Goal: Information Seeking & Learning: Learn about a topic

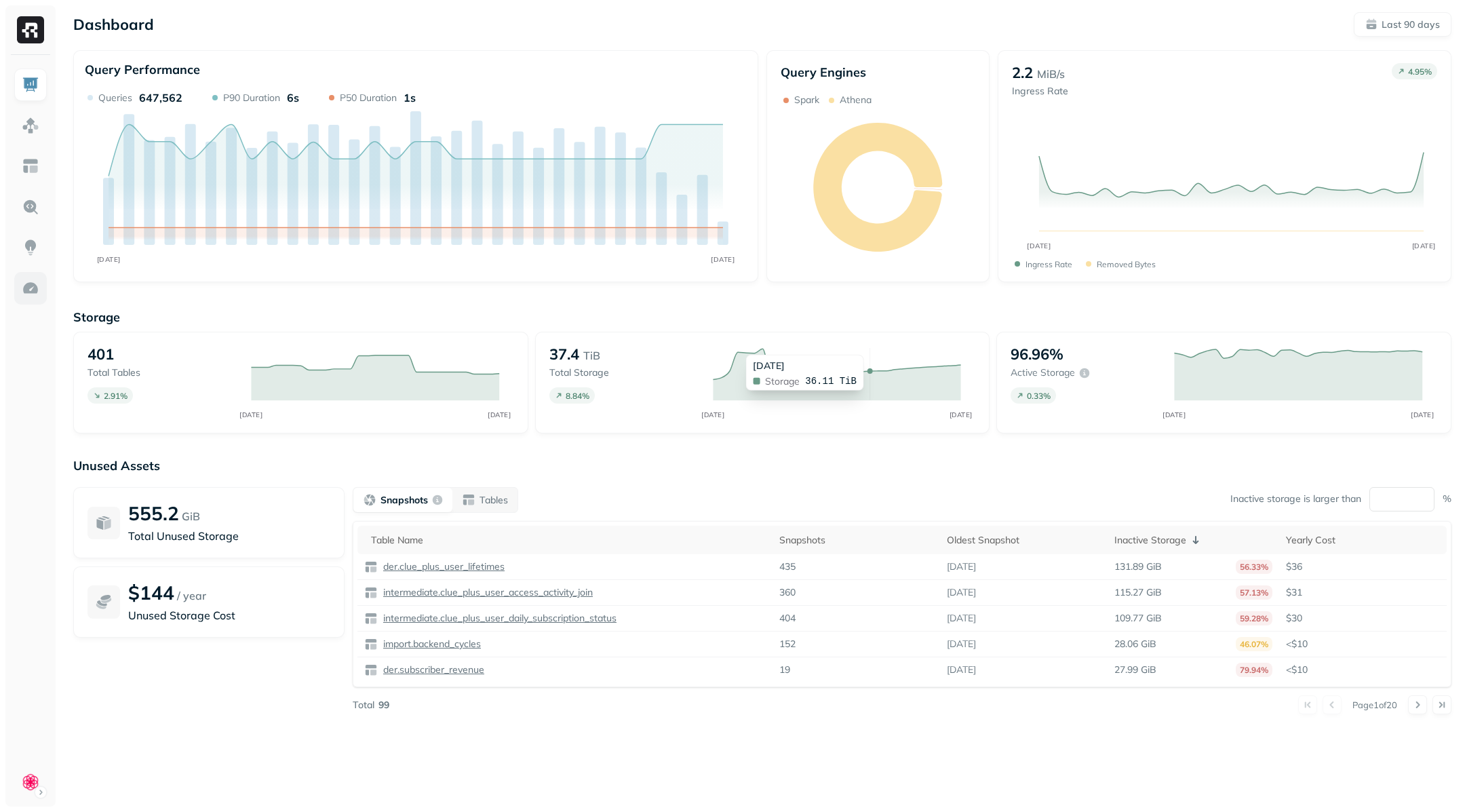
click at [30, 300] on link at bounding box center [30, 288] width 32 height 32
click at [37, 282] on img at bounding box center [31, 288] width 18 height 18
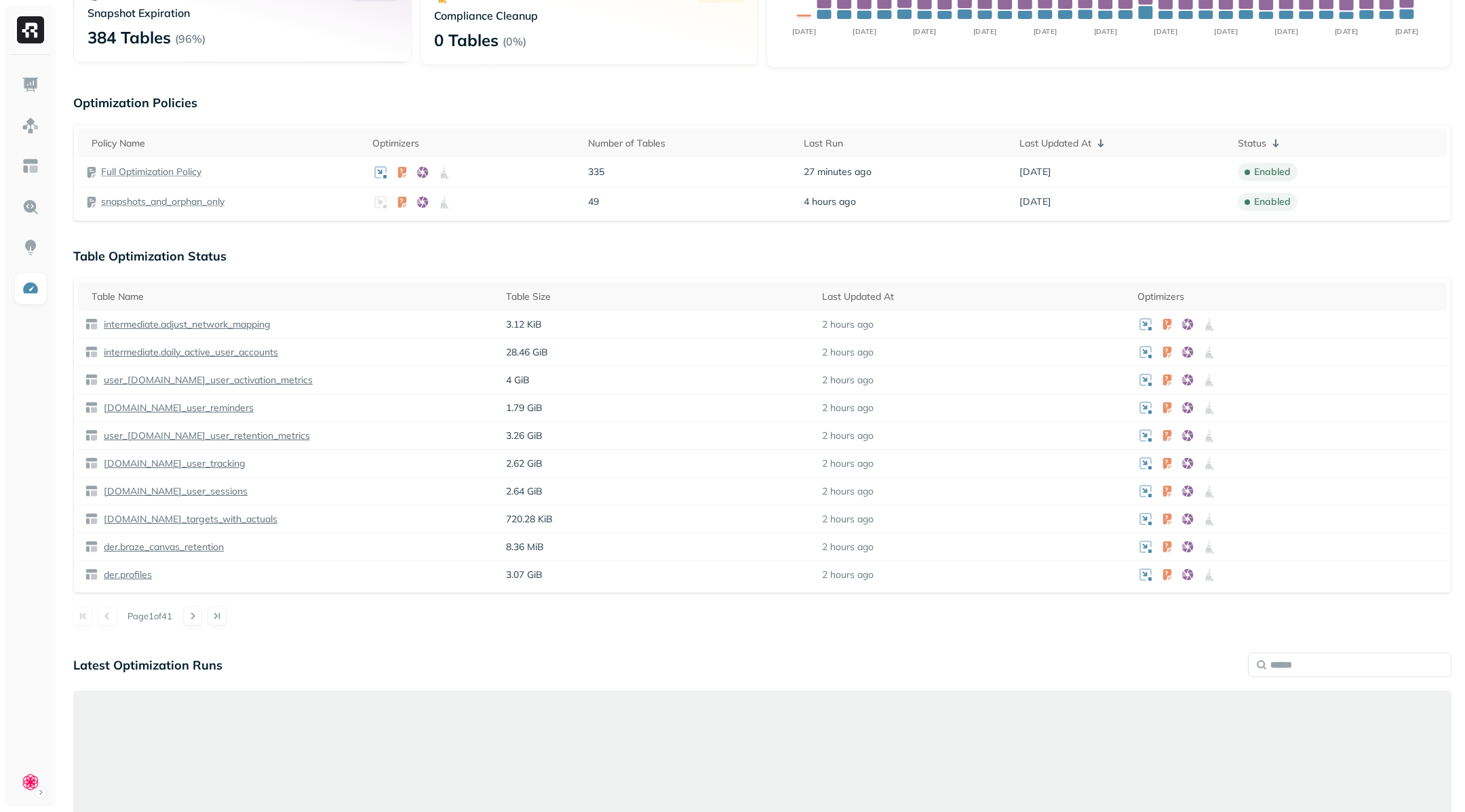
scroll to position [458, 0]
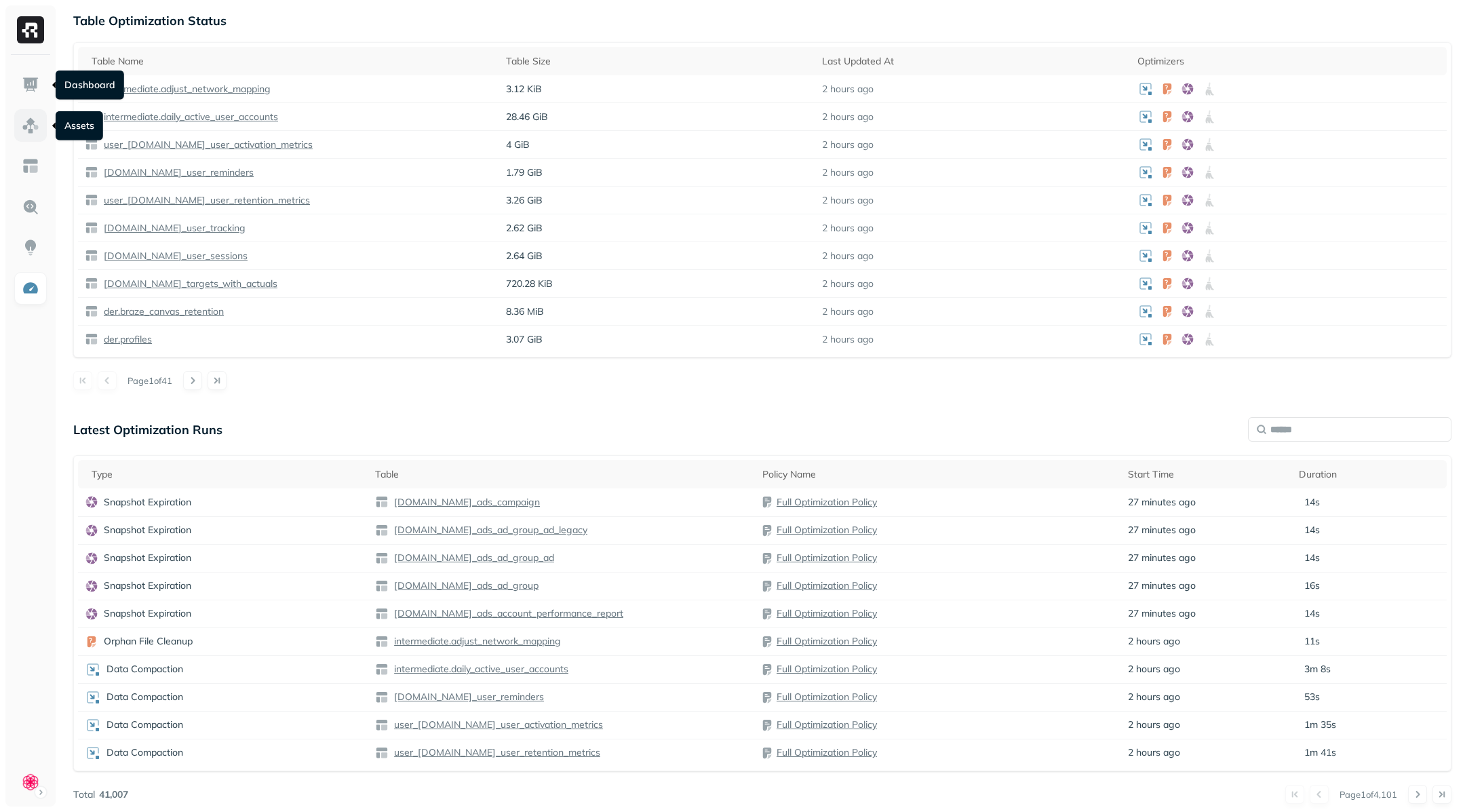
click at [33, 137] on link at bounding box center [30, 125] width 32 height 32
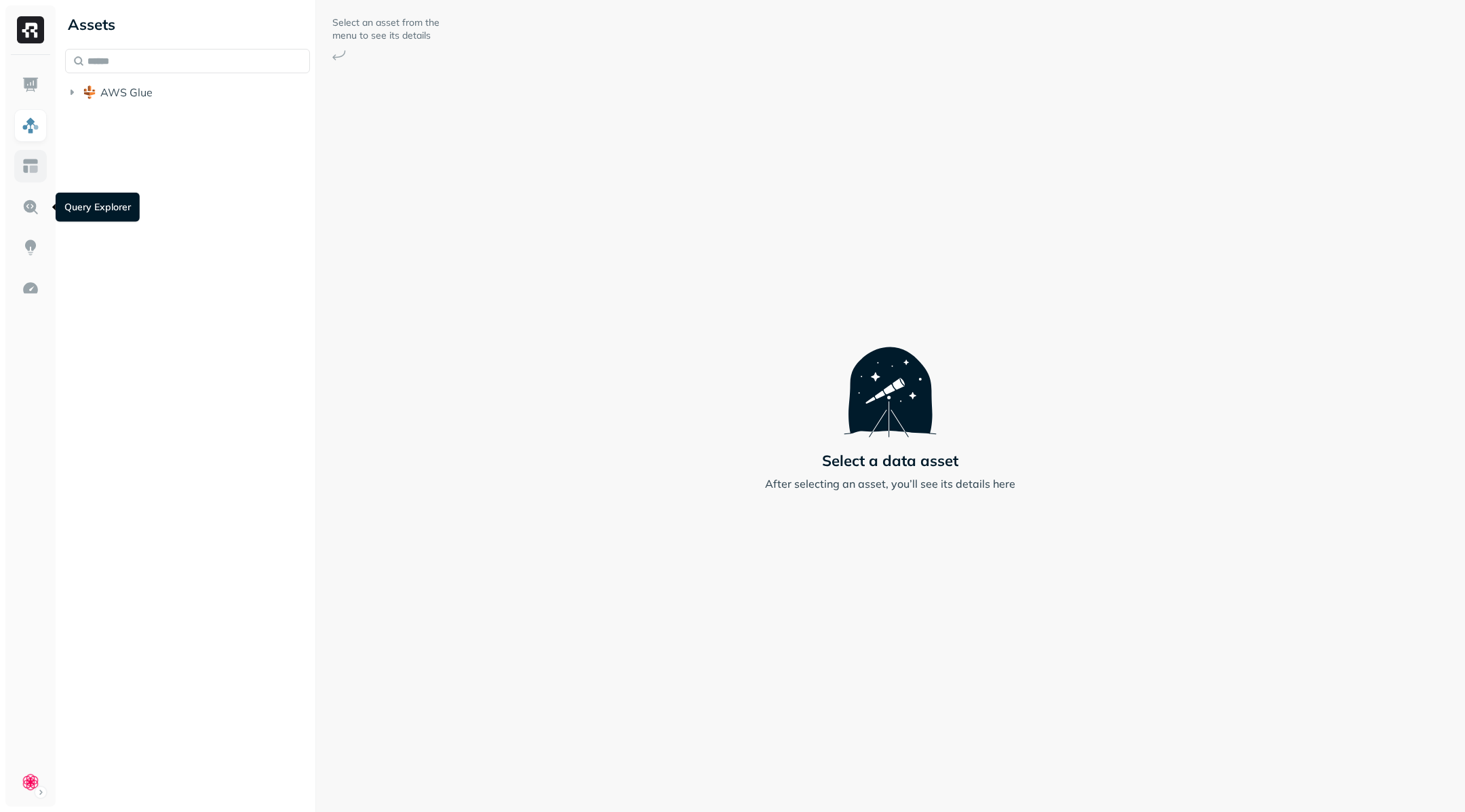
click at [32, 170] on img at bounding box center [31, 166] width 18 height 18
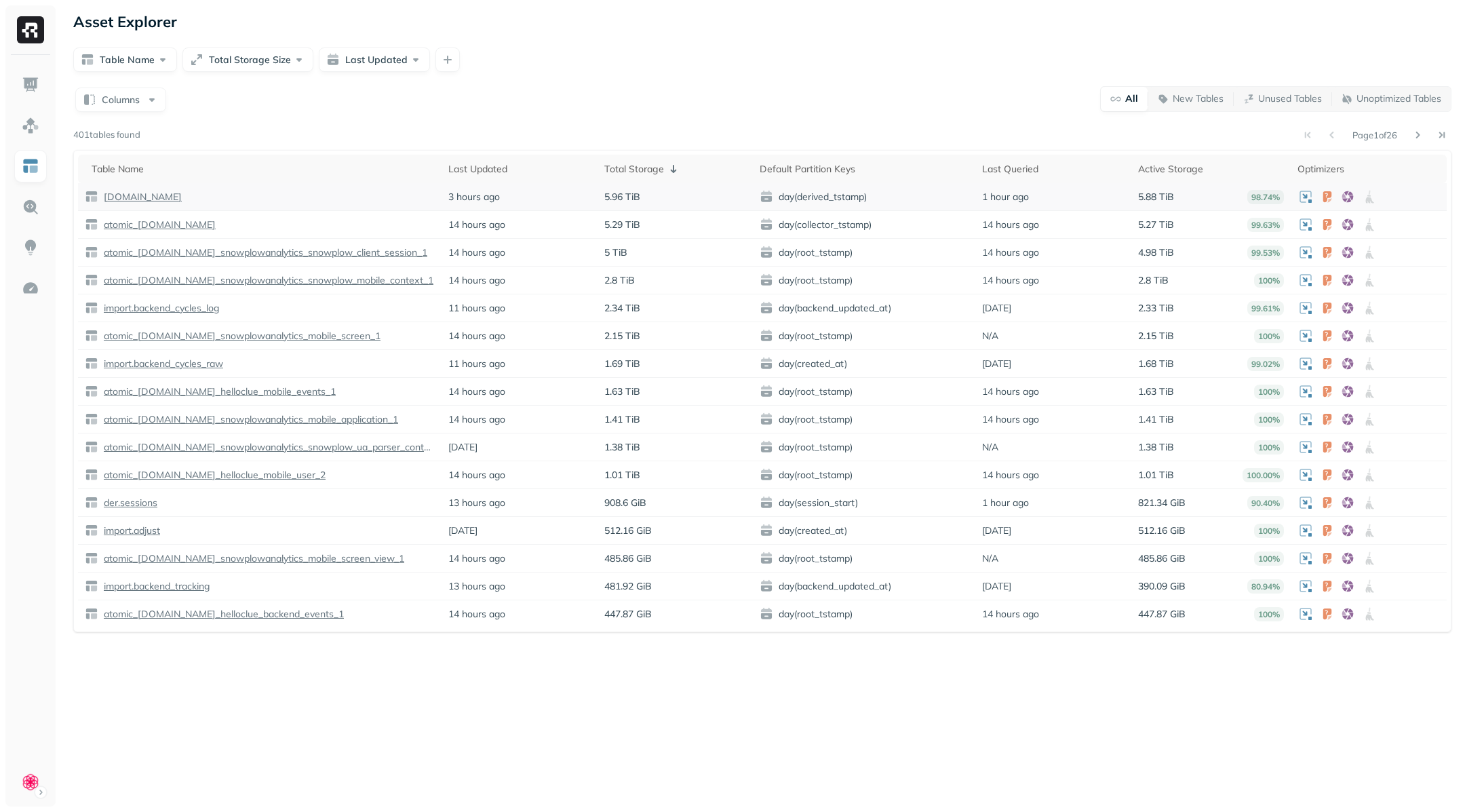
click at [126, 198] on p "[DOMAIN_NAME]" at bounding box center [141, 197] width 81 height 13
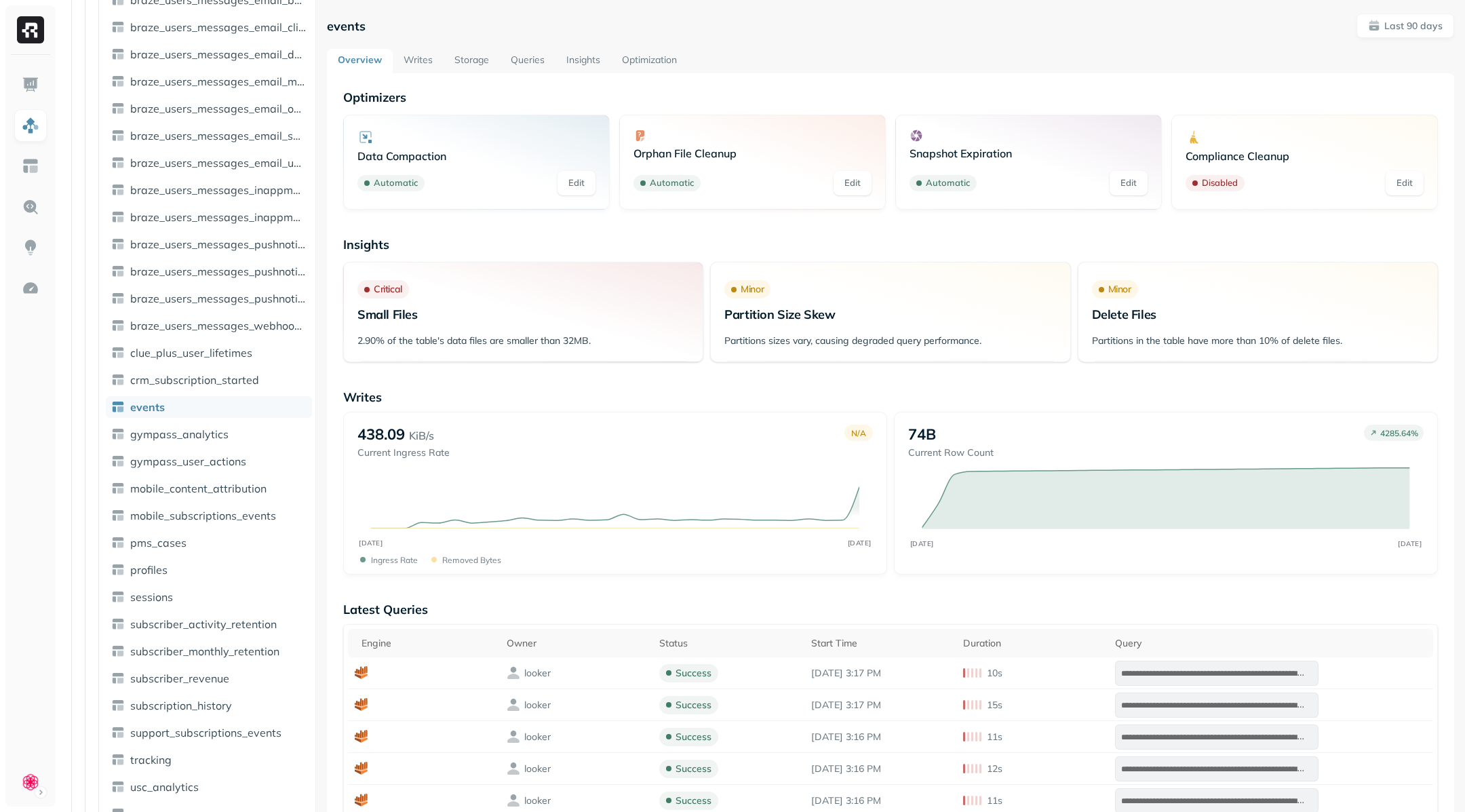
click at [422, 55] on link "Writes" at bounding box center [418, 61] width 51 height 25
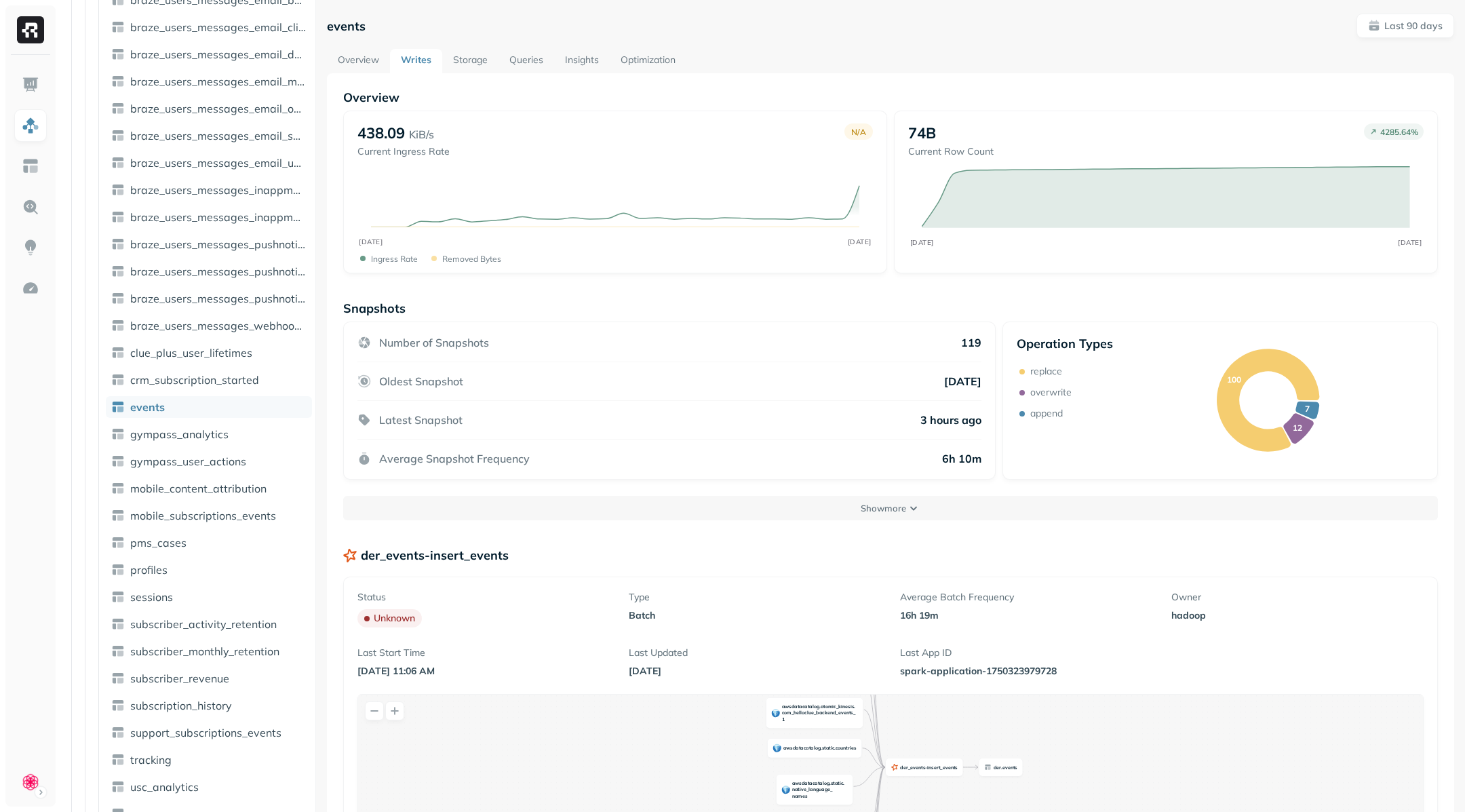
scroll to position [116, 0]
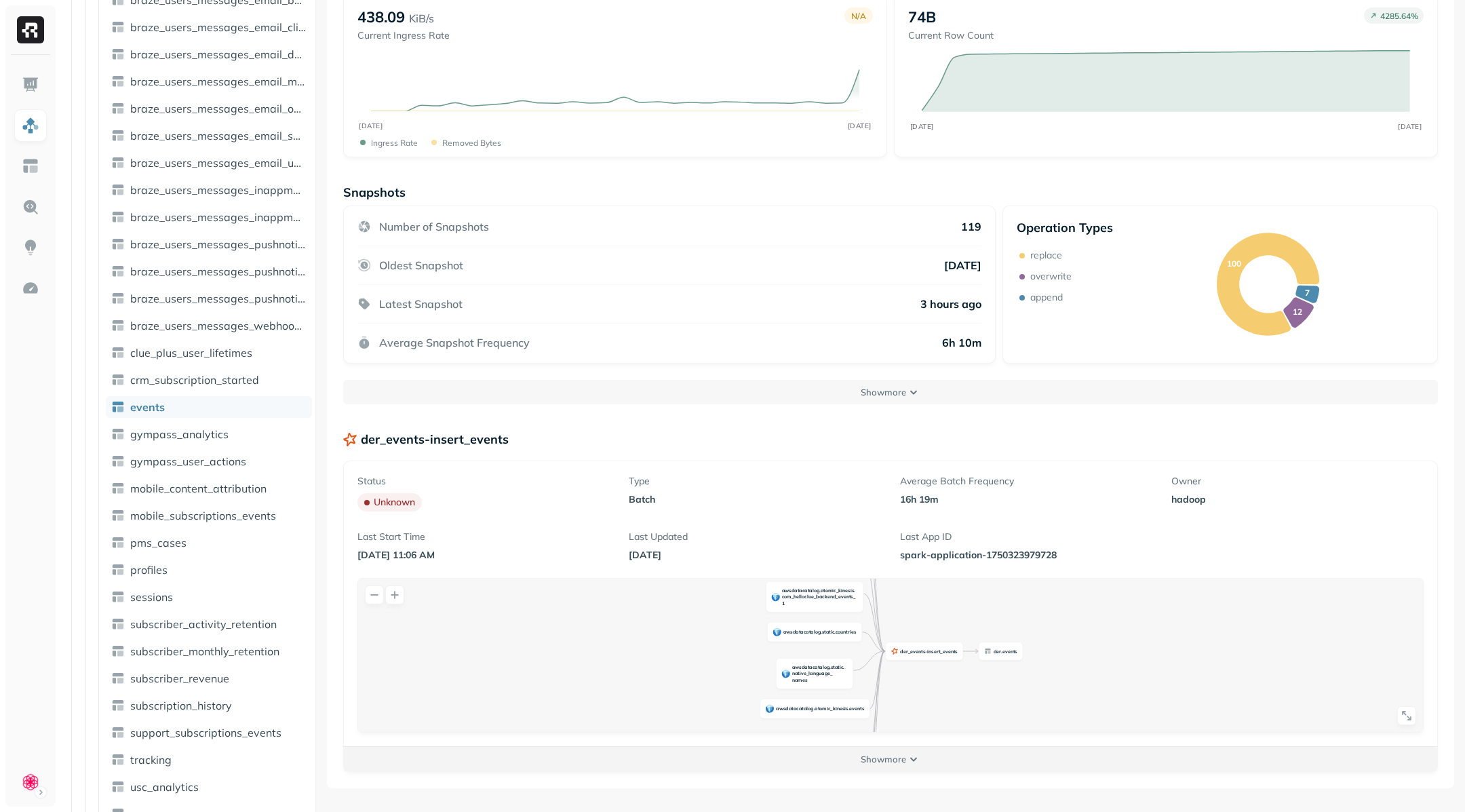
click at [911, 761] on button "Show more" at bounding box center [890, 759] width 1094 height 25
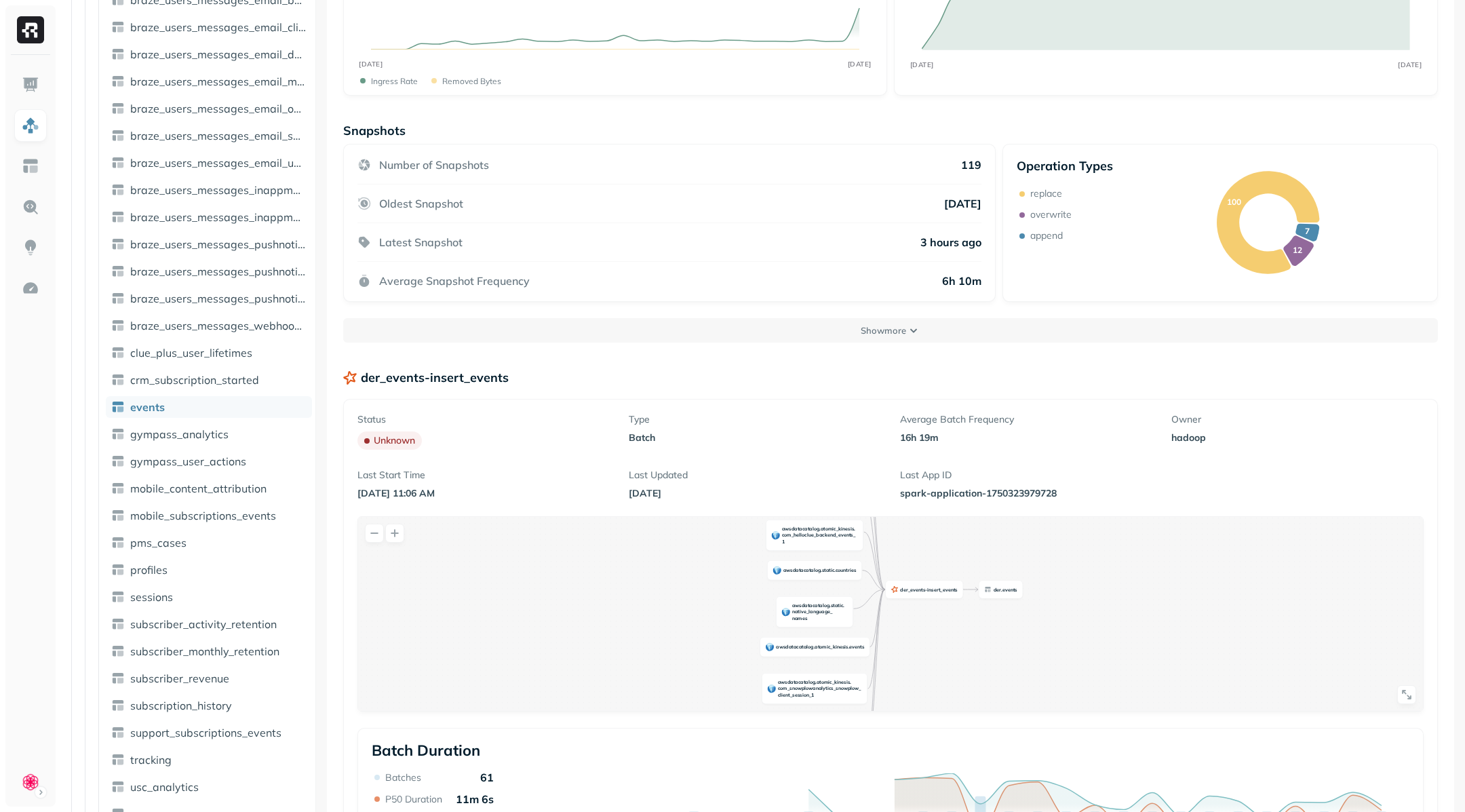
scroll to position [0, 0]
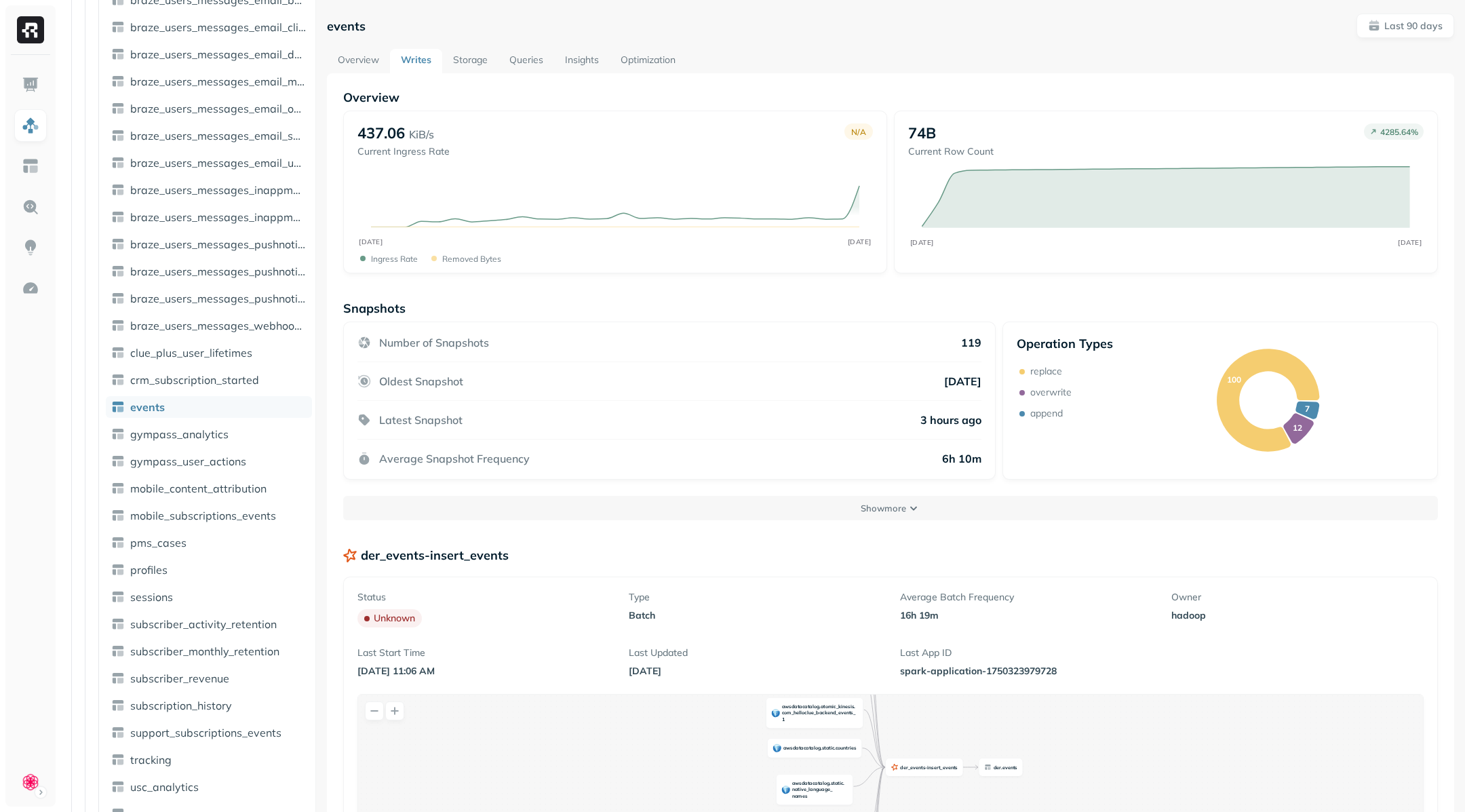
click at [356, 60] on link "Overview" at bounding box center [358, 61] width 63 height 25
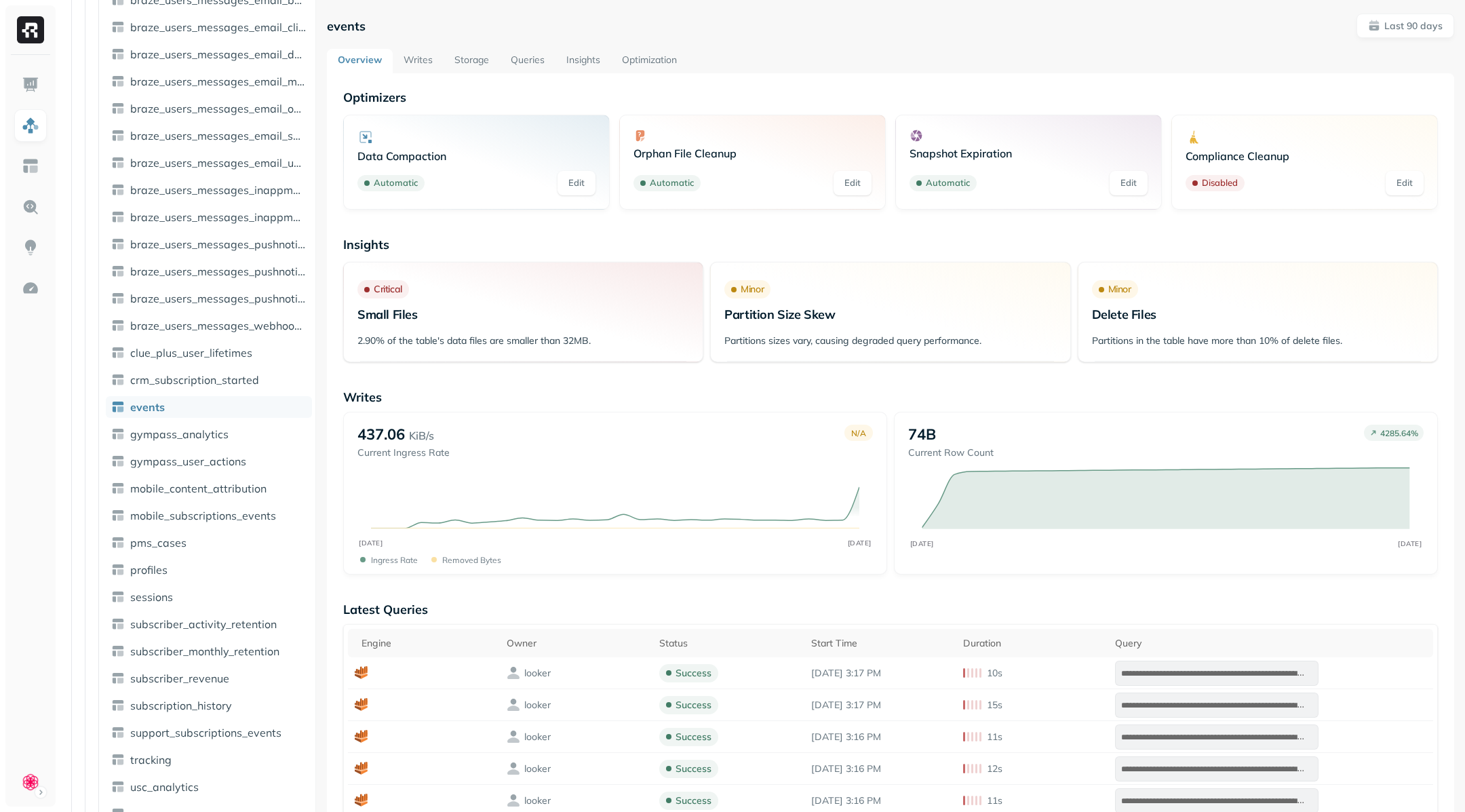
click at [424, 62] on link "Writes" at bounding box center [418, 61] width 51 height 25
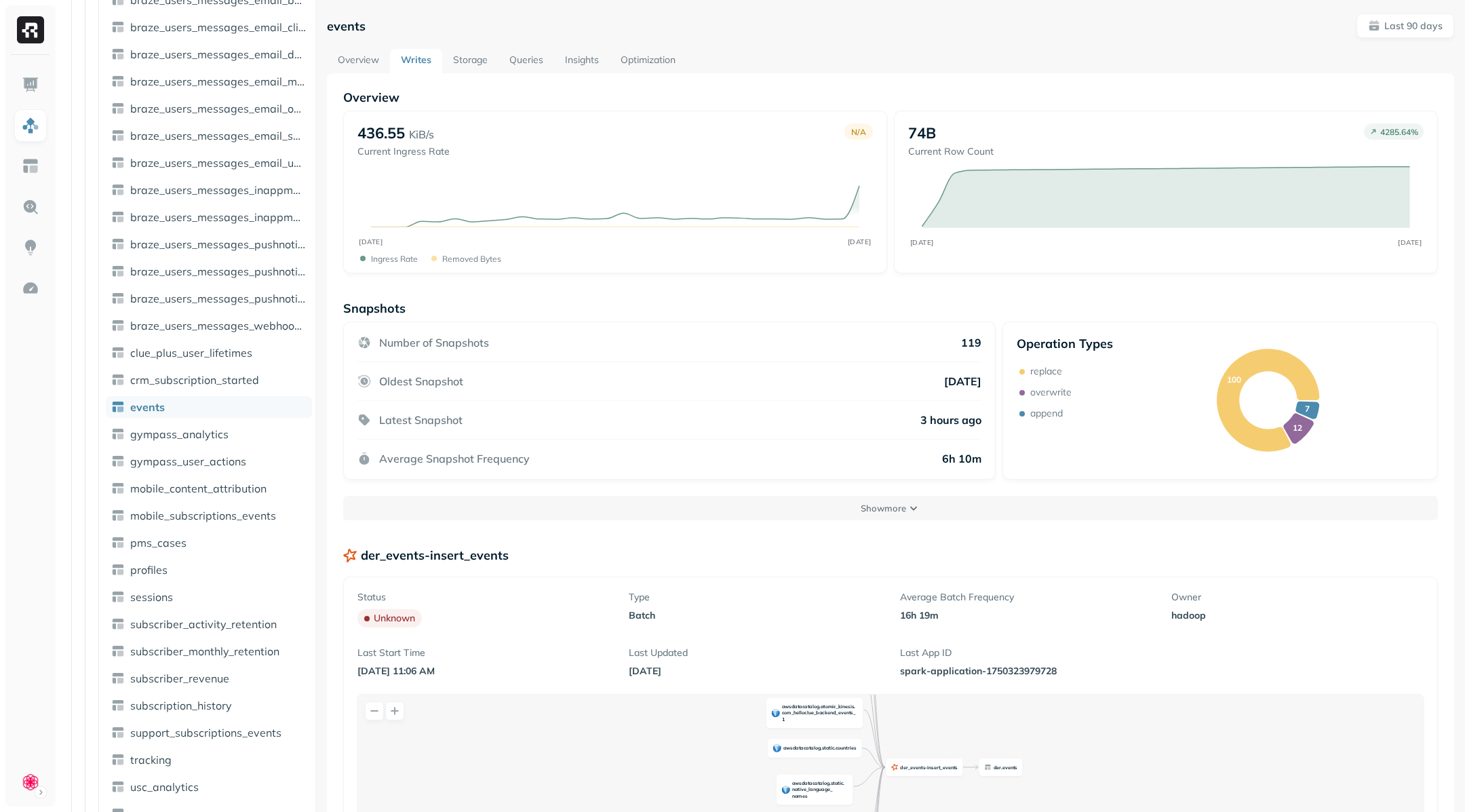
click at [453, 62] on link "Storage" at bounding box center [470, 61] width 56 height 25
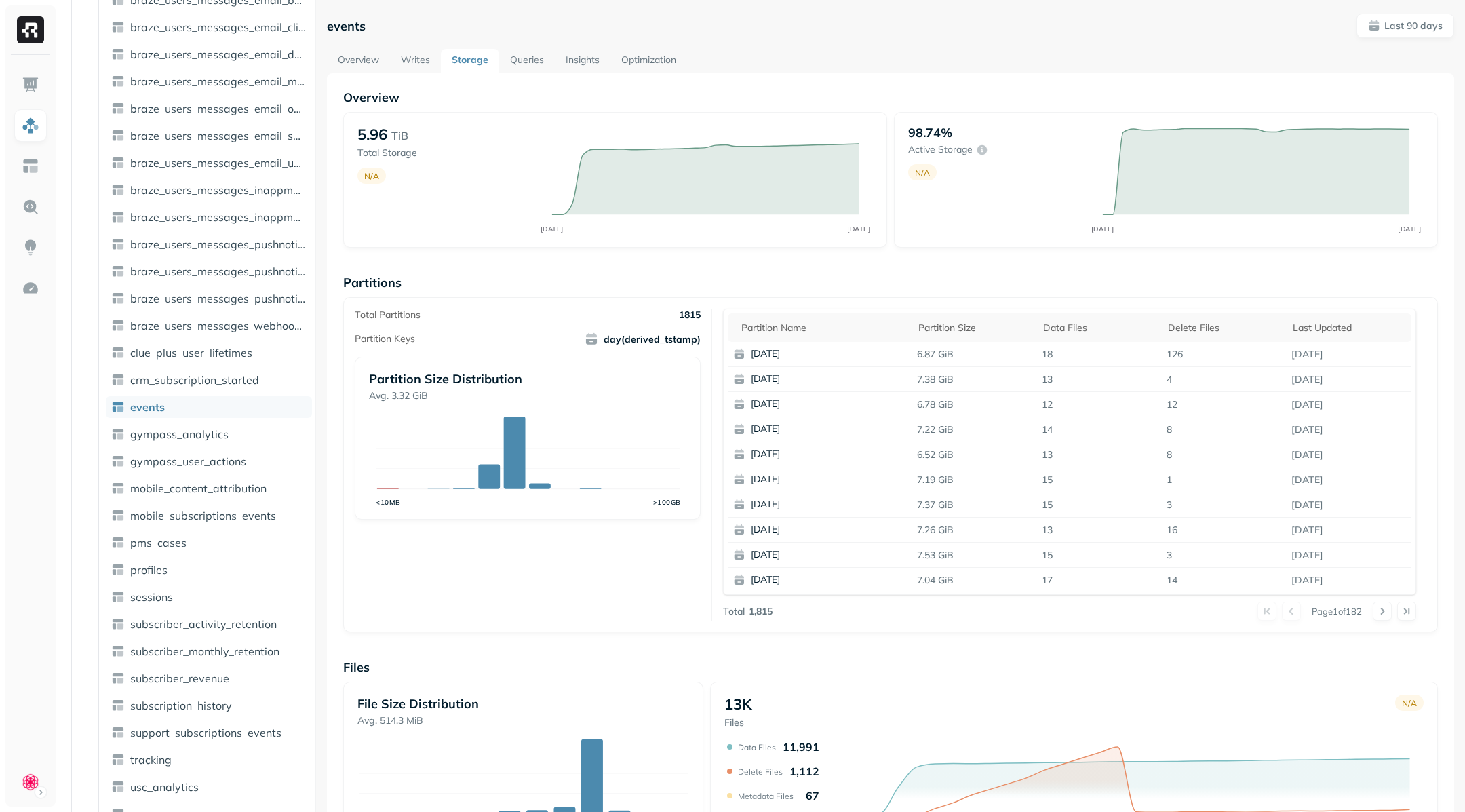
click at [513, 69] on link "Queries" at bounding box center [527, 61] width 56 height 25
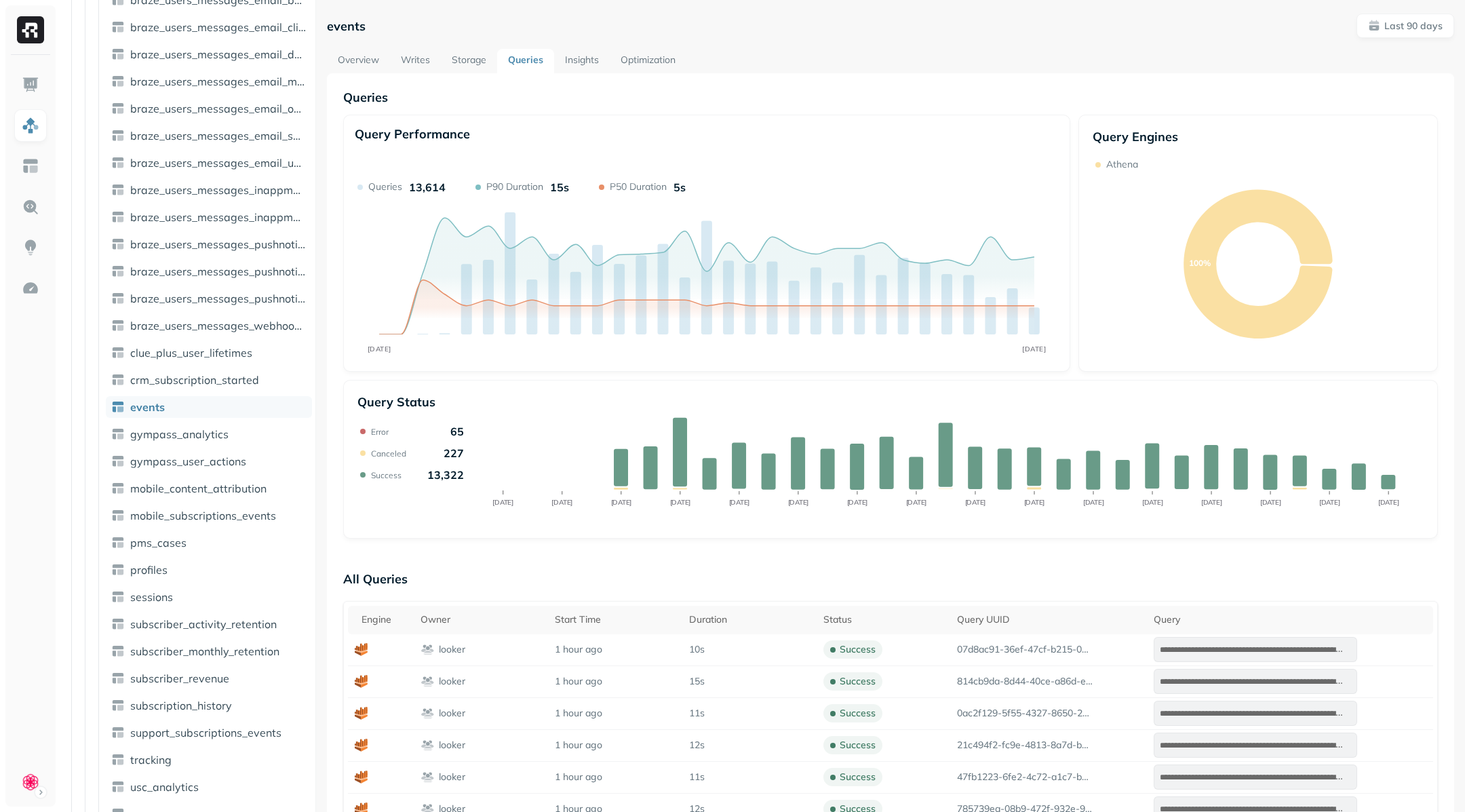
click at [577, 63] on link "Insights" at bounding box center [581, 61] width 56 height 25
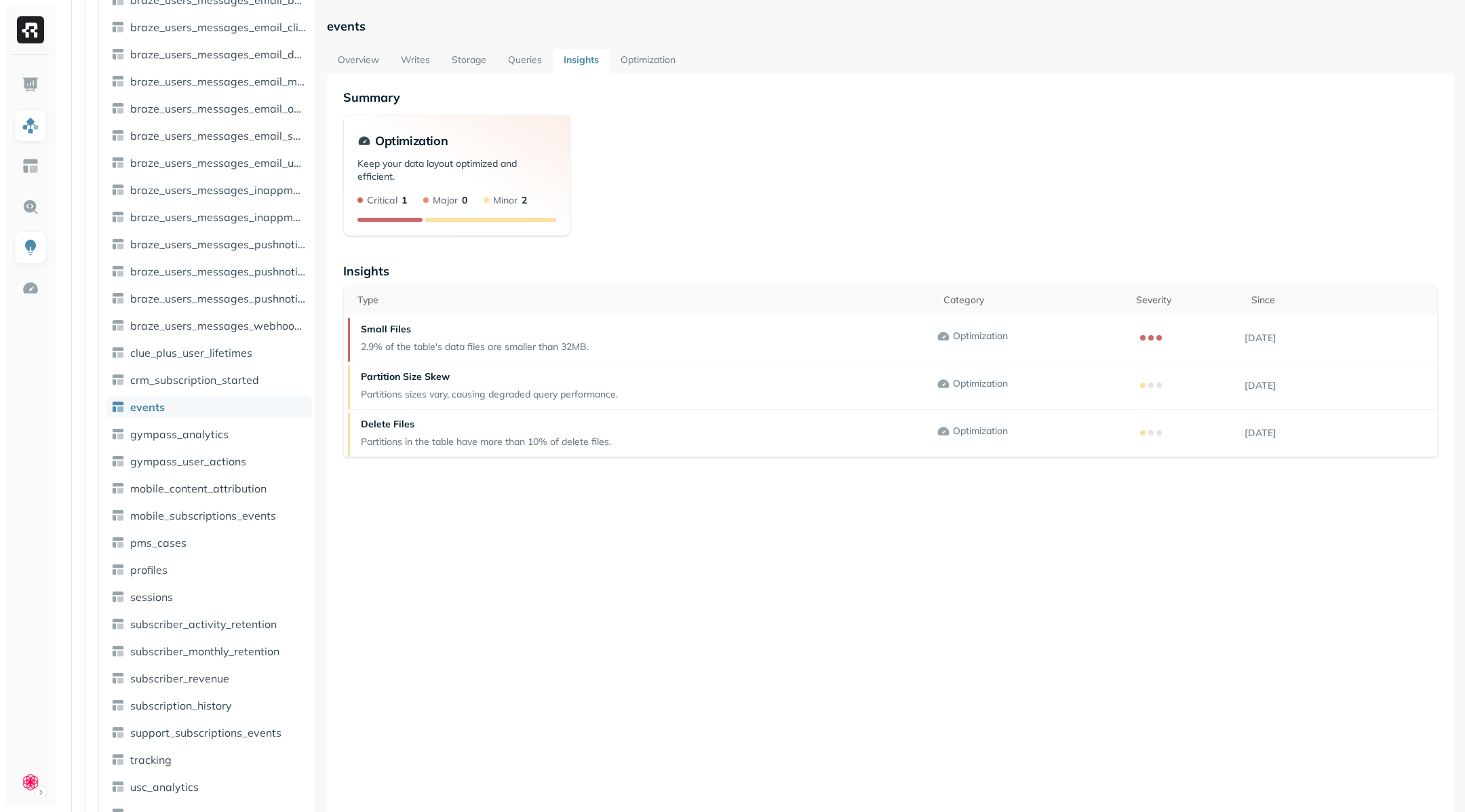
click at [631, 55] on link "Optimization" at bounding box center [648, 61] width 77 height 25
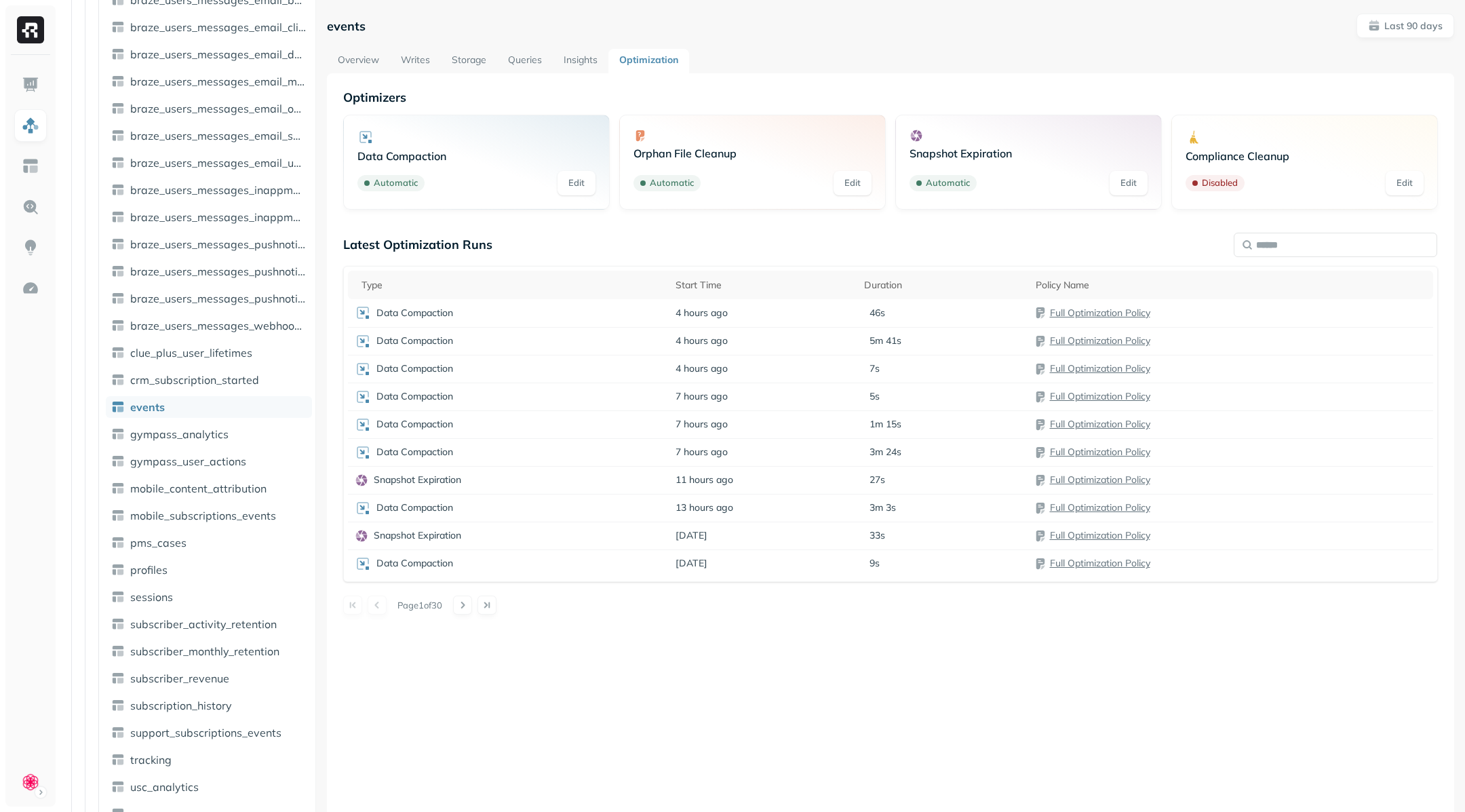
click at [582, 63] on link "Insights" at bounding box center [580, 61] width 56 height 25
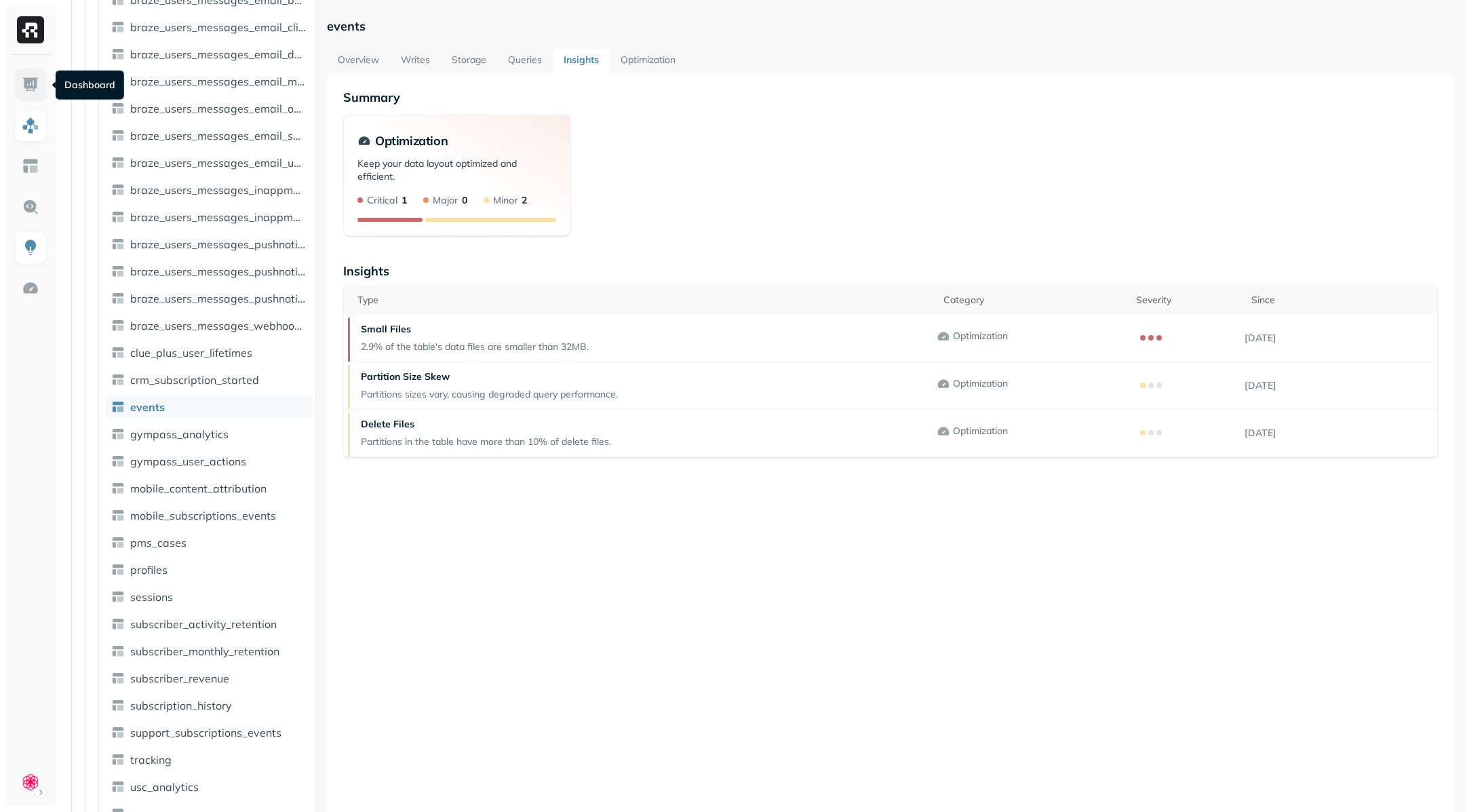
click at [34, 84] on img at bounding box center [31, 85] width 18 height 18
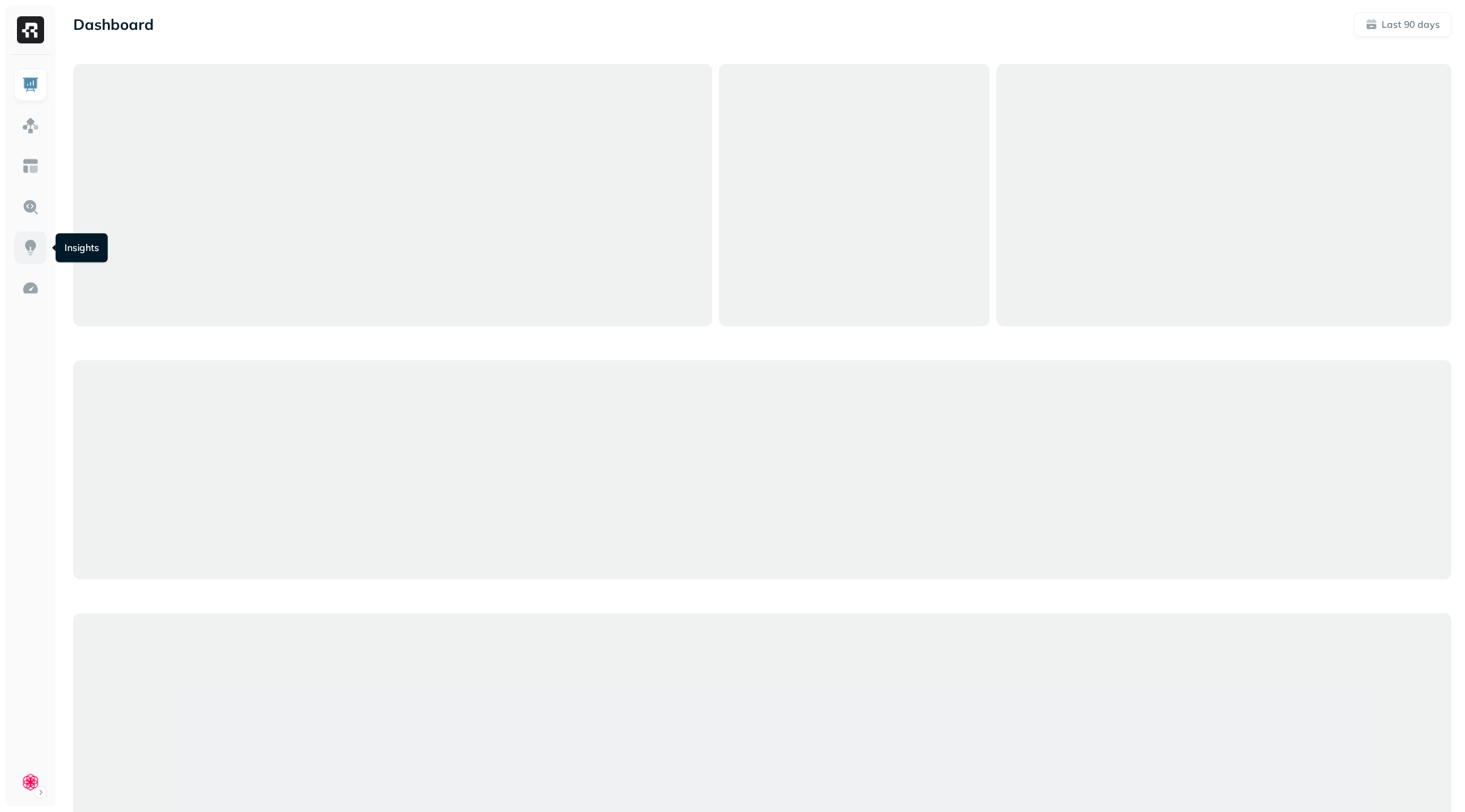
click at [33, 233] on link at bounding box center [30, 247] width 32 height 32
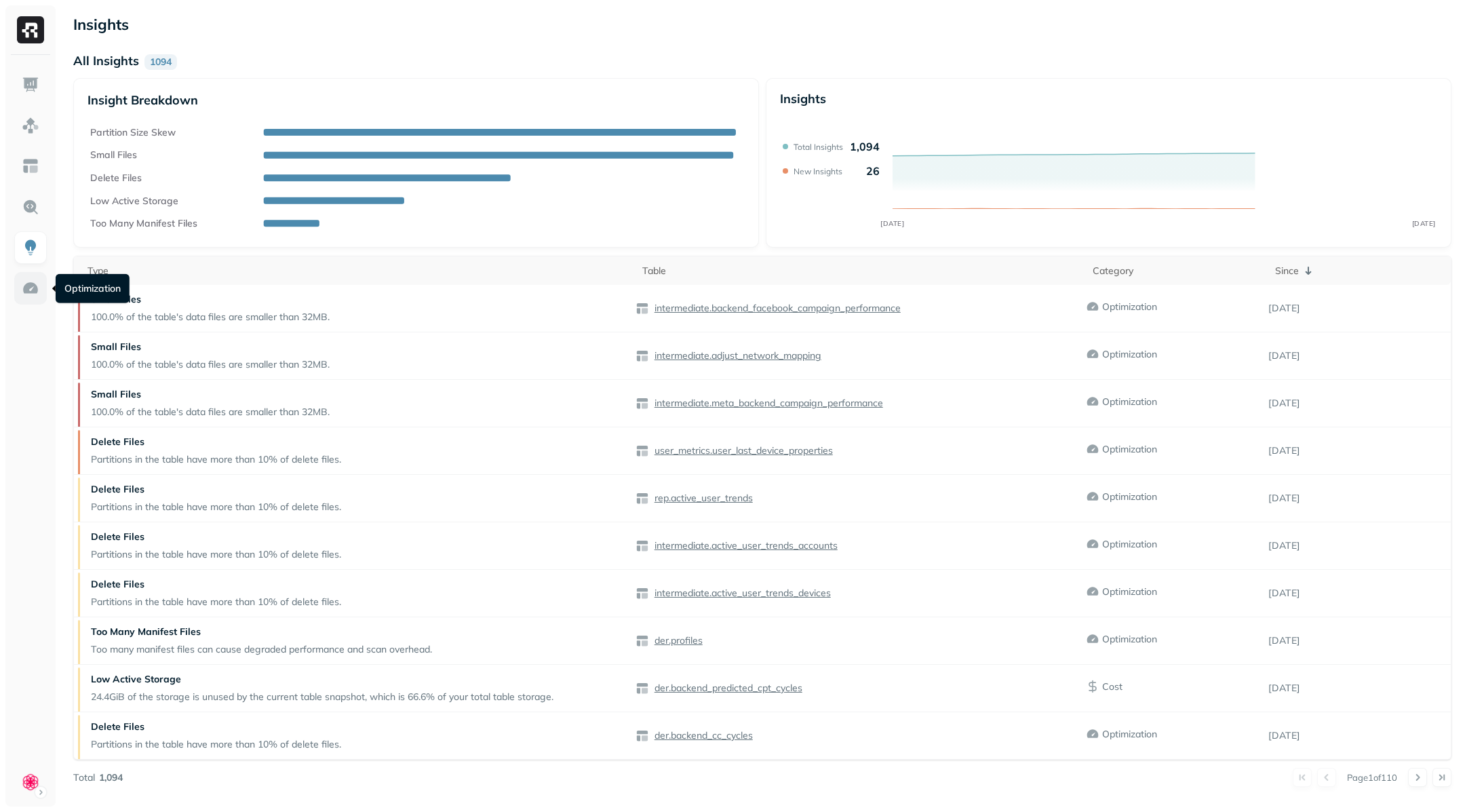
click at [27, 281] on img at bounding box center [31, 288] width 18 height 18
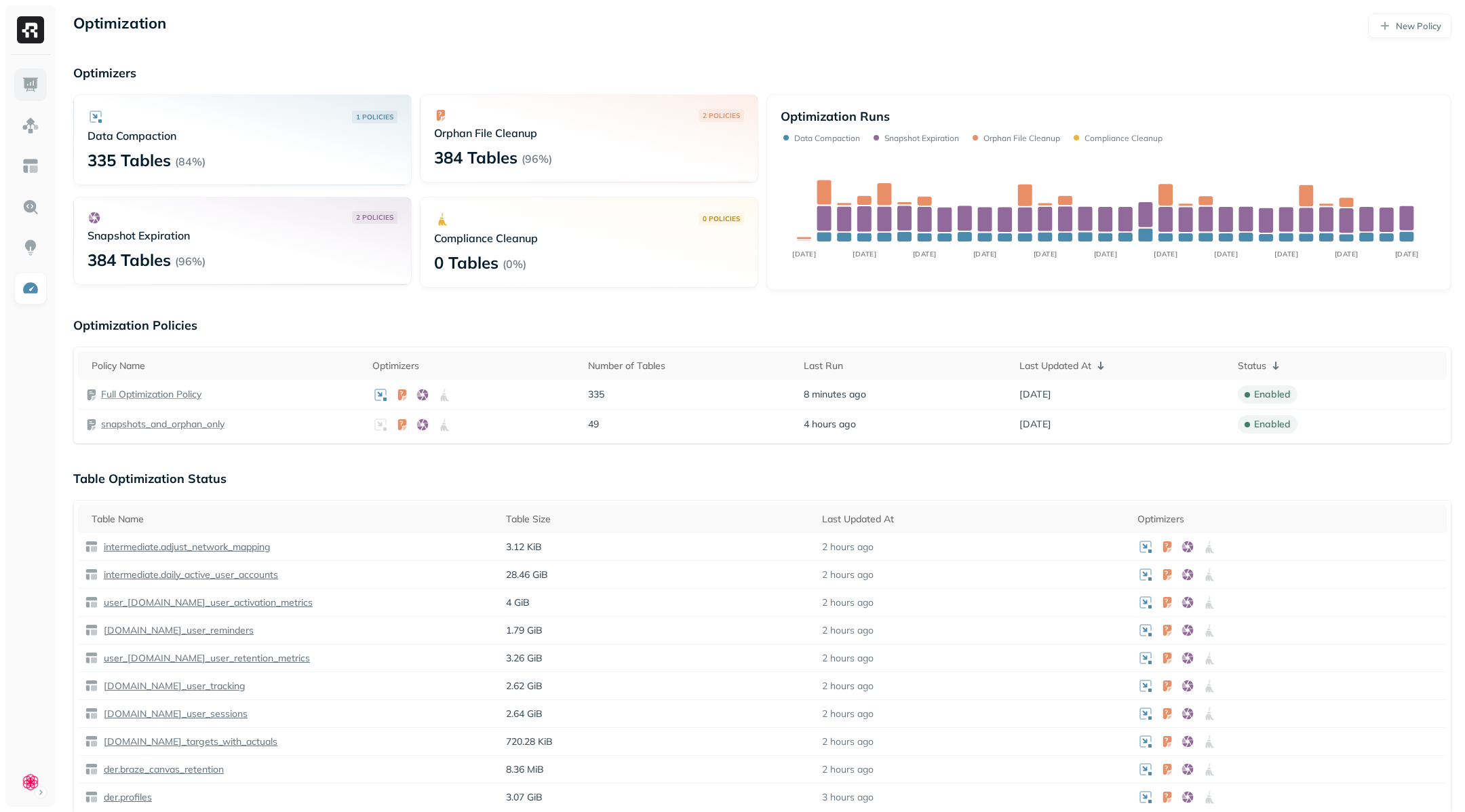
click at [27, 85] on img at bounding box center [31, 85] width 18 height 18
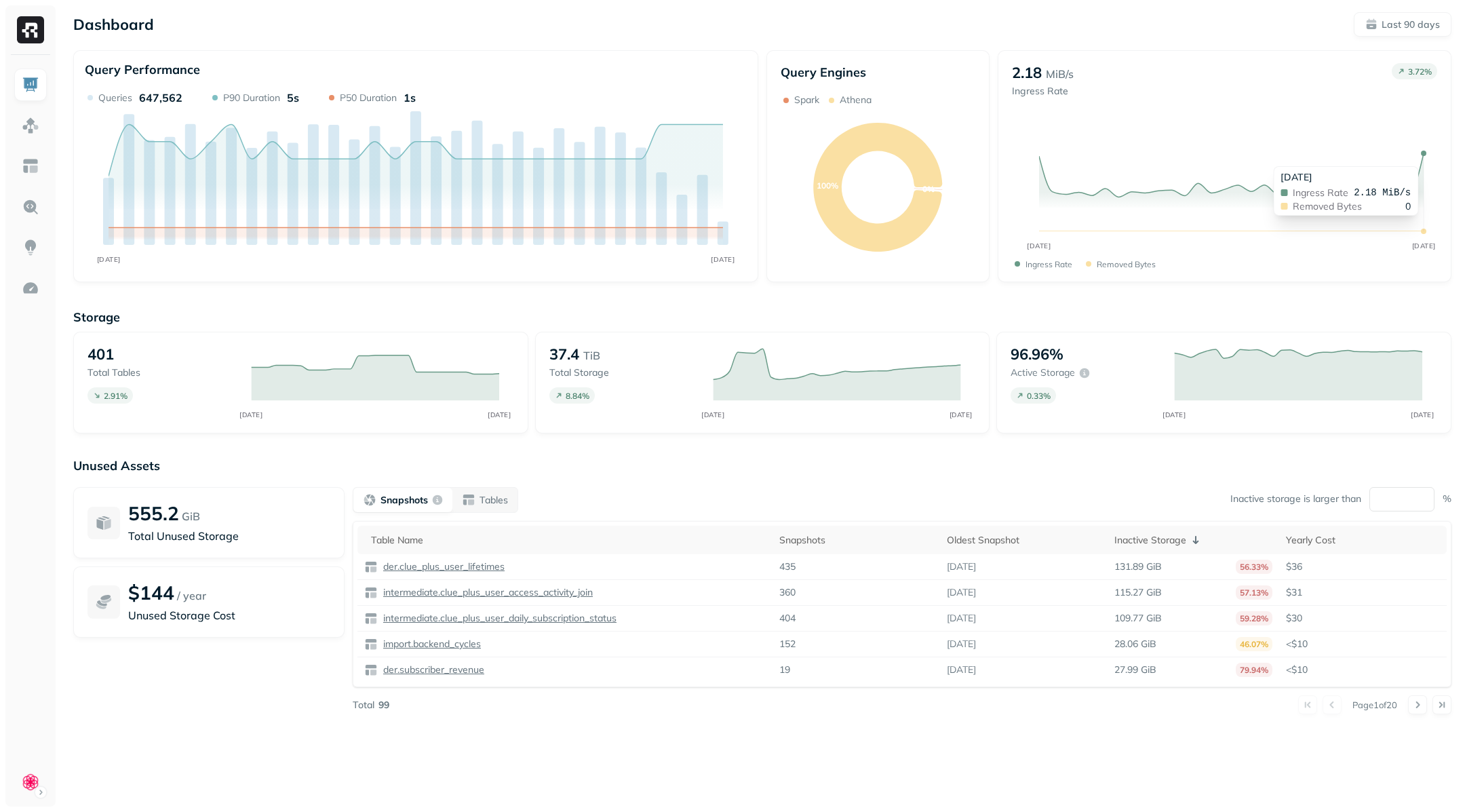
click at [1422, 159] on icon at bounding box center [1232, 175] width 384 height 44
click at [1387, 32] on button "Last 90 days" at bounding box center [1403, 25] width 97 height 25
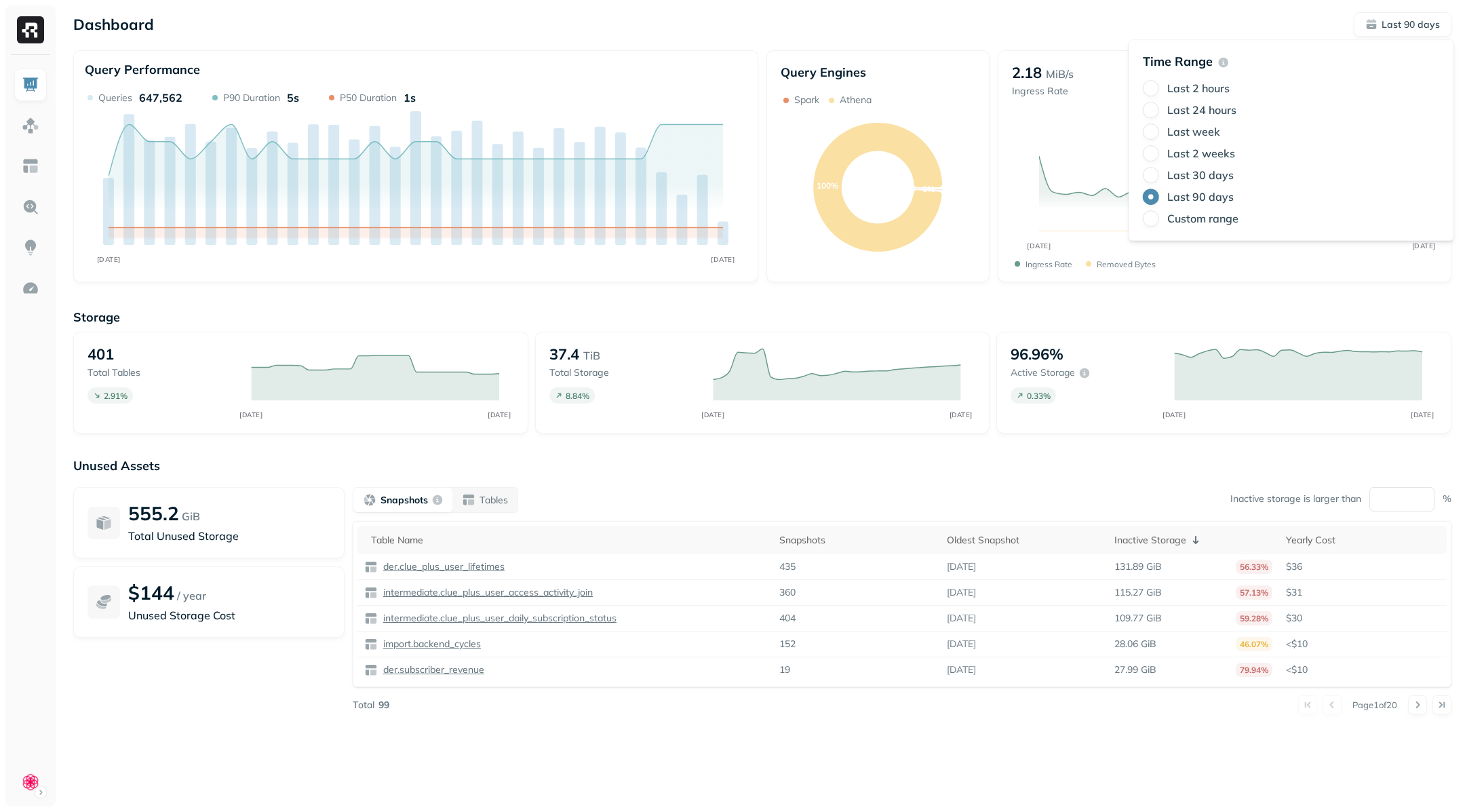
click at [1141, 19] on div "Dashboard Last 90 days" at bounding box center [762, 25] width 1378 height 25
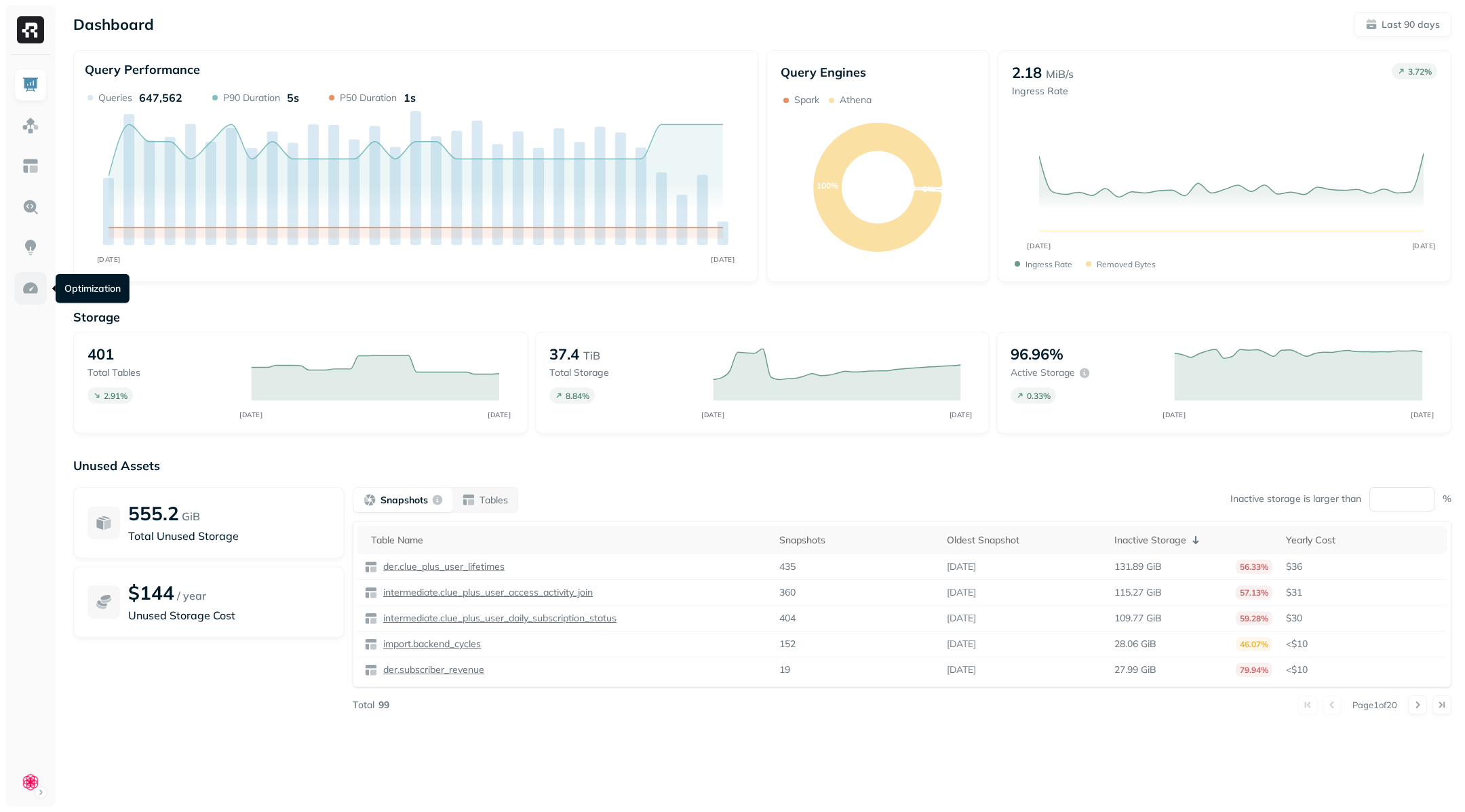
click at [32, 272] on link at bounding box center [30, 288] width 32 height 32
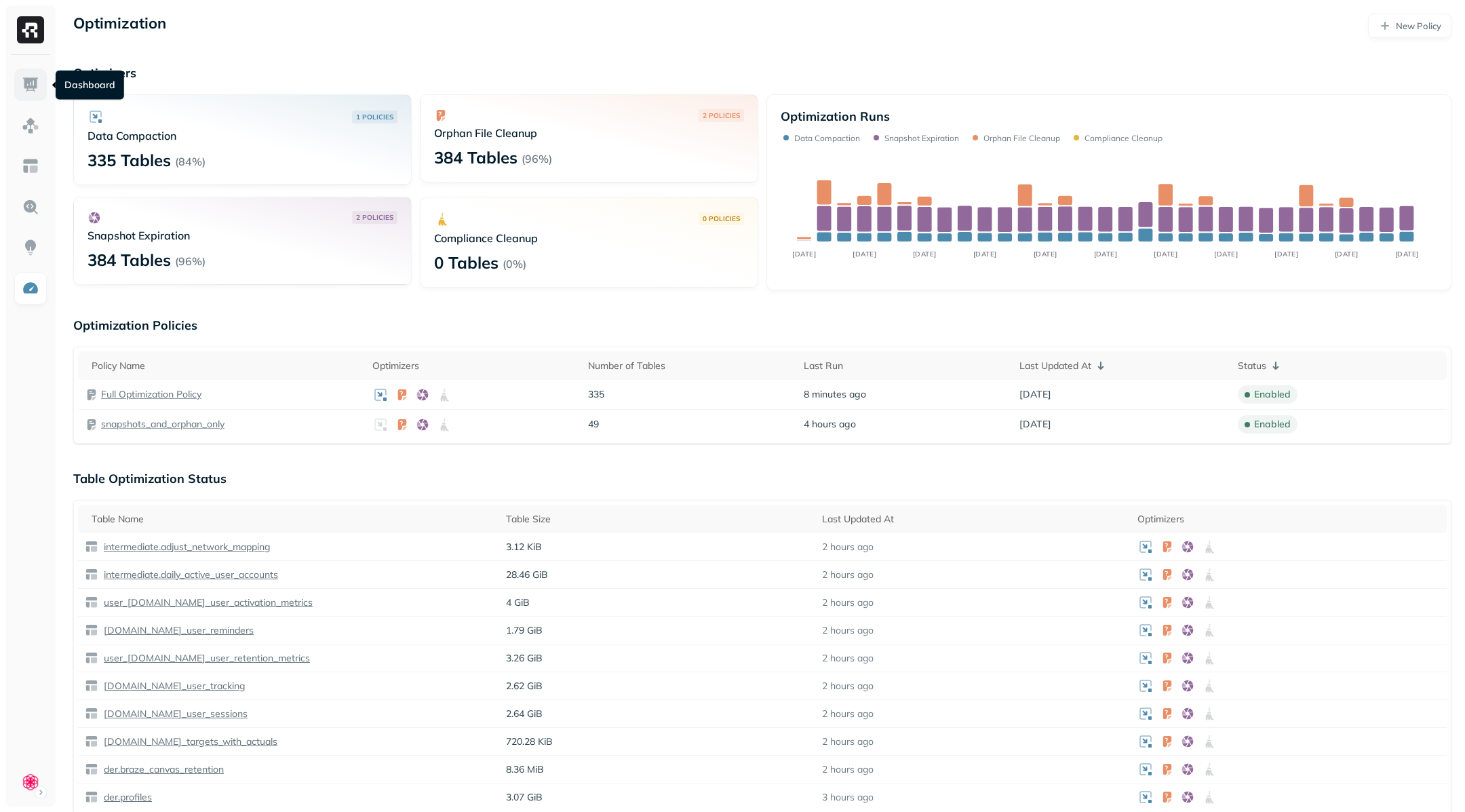
click at [41, 80] on link at bounding box center [30, 84] width 32 height 32
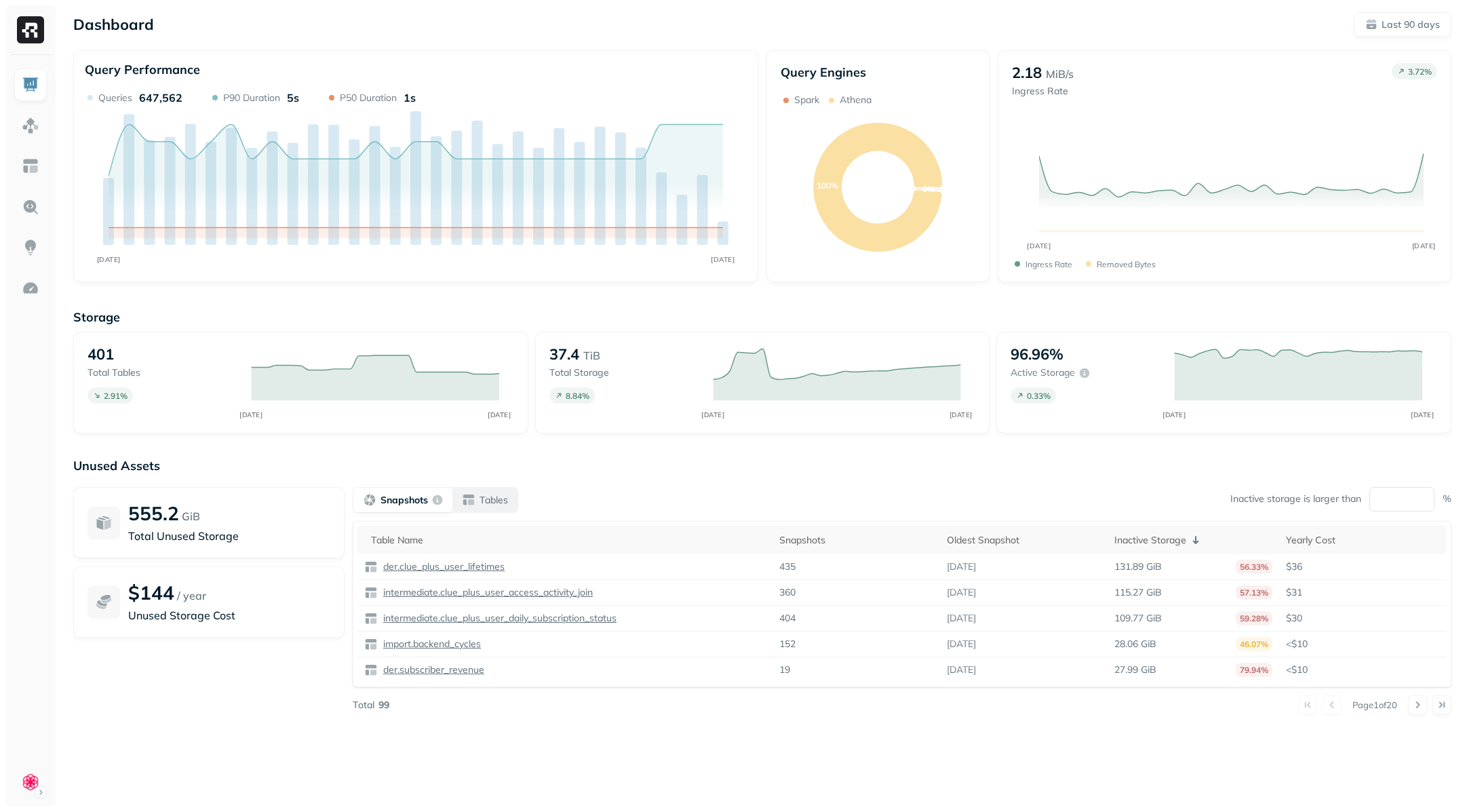
click at [483, 504] on p "Tables" at bounding box center [493, 500] width 28 height 13
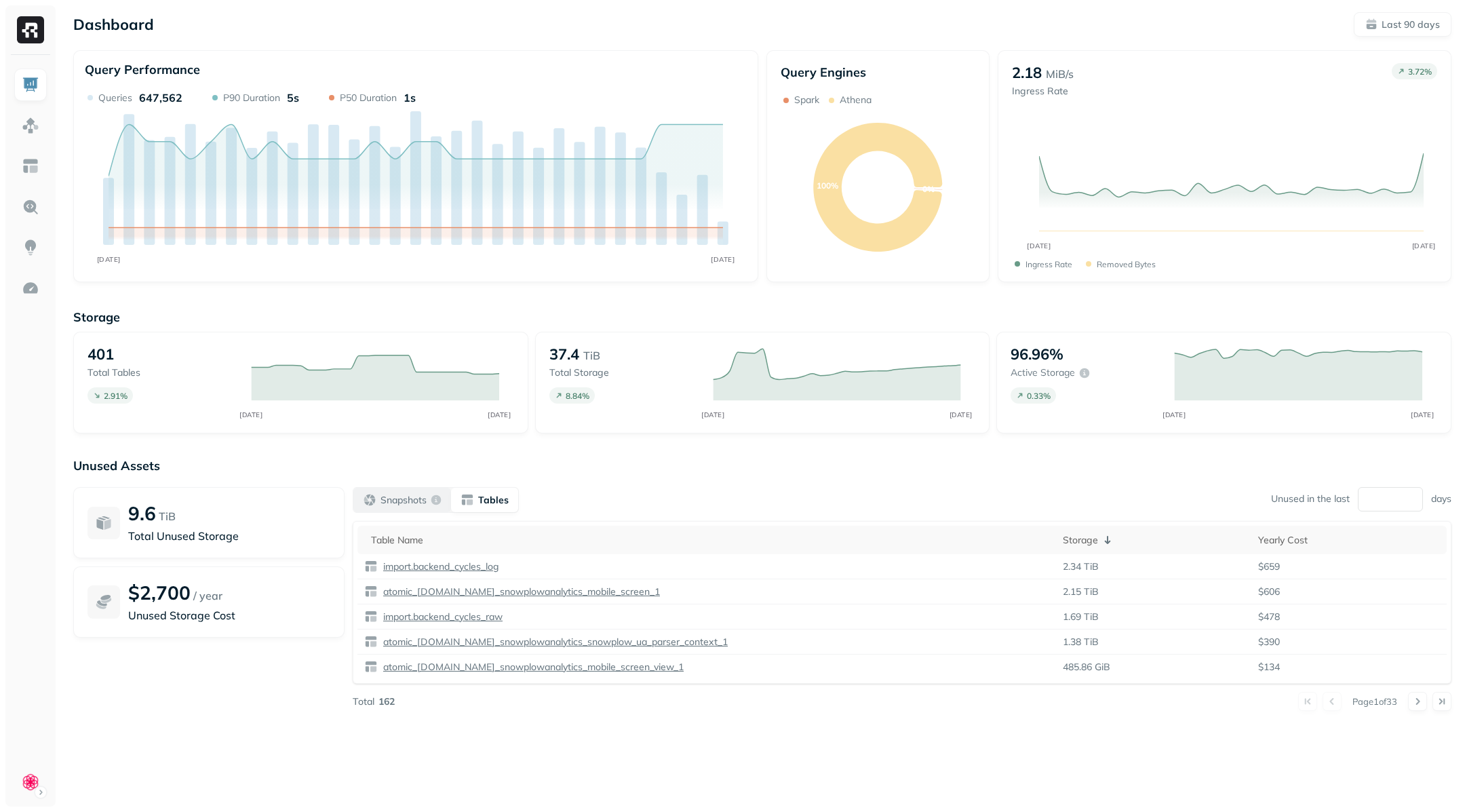
click at [397, 511] on button "Snapshots" at bounding box center [402, 500] width 97 height 25
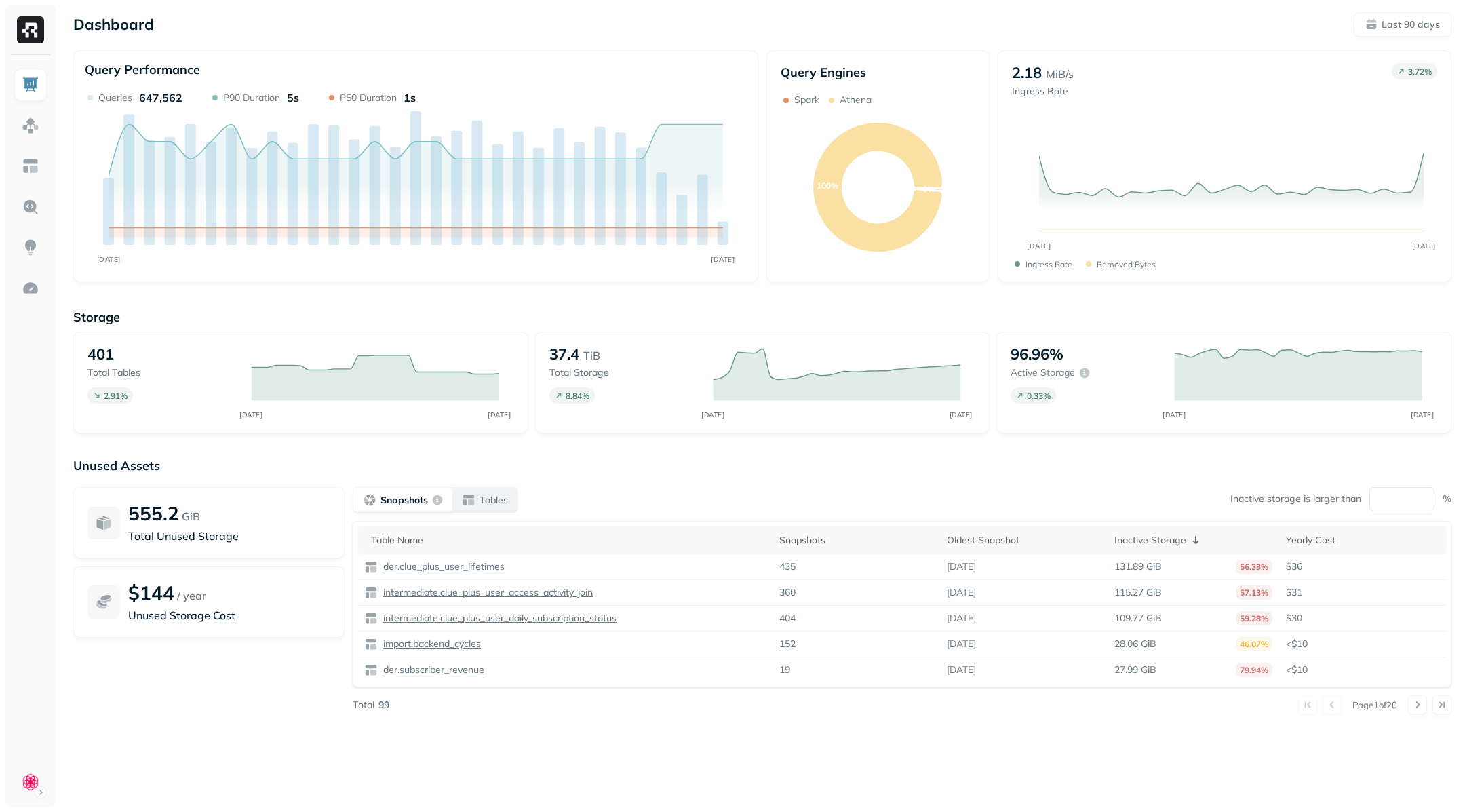
click at [474, 509] on button "Tables" at bounding box center [485, 500] width 65 height 25
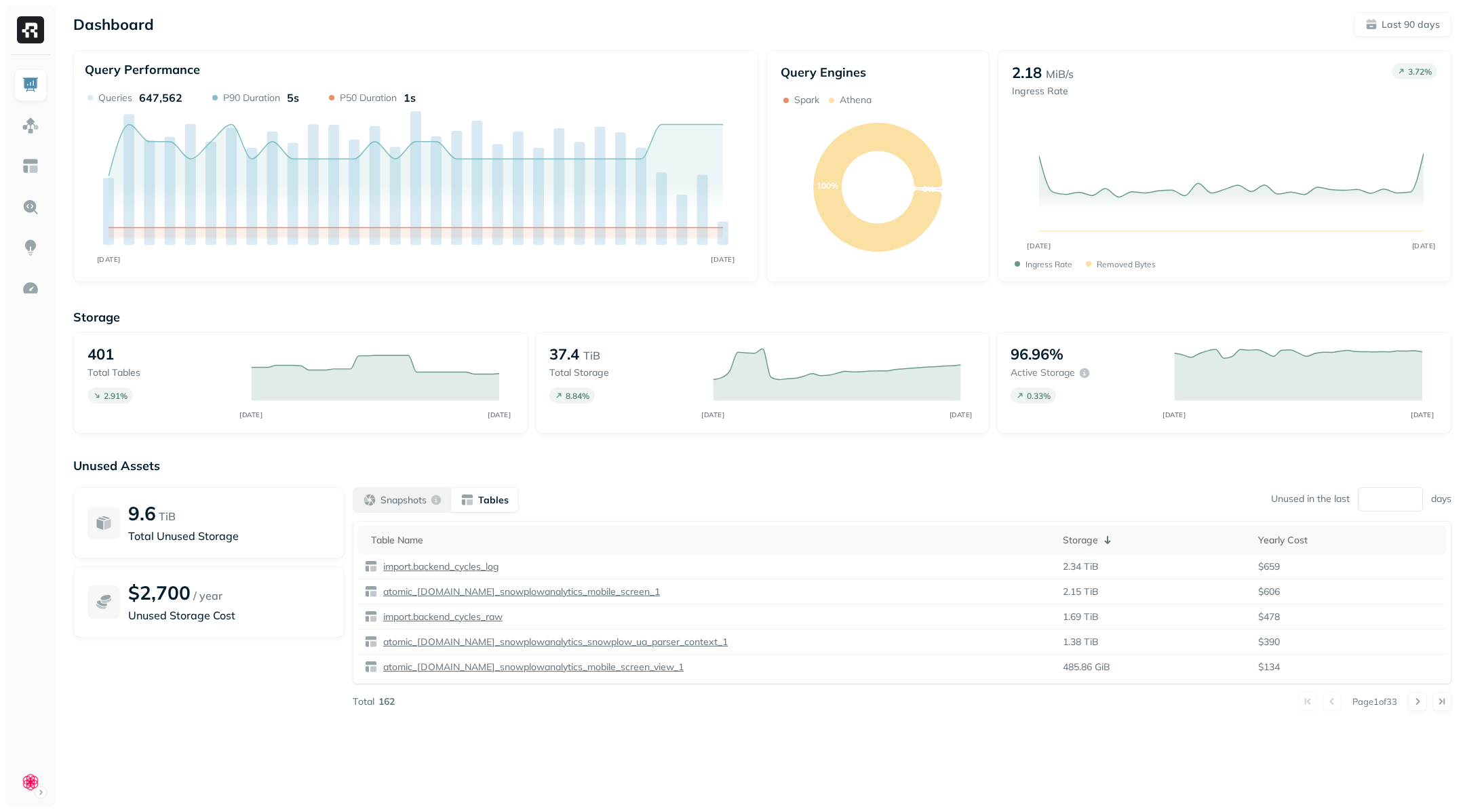
click at [422, 502] on p "Snapshots" at bounding box center [403, 500] width 46 height 13
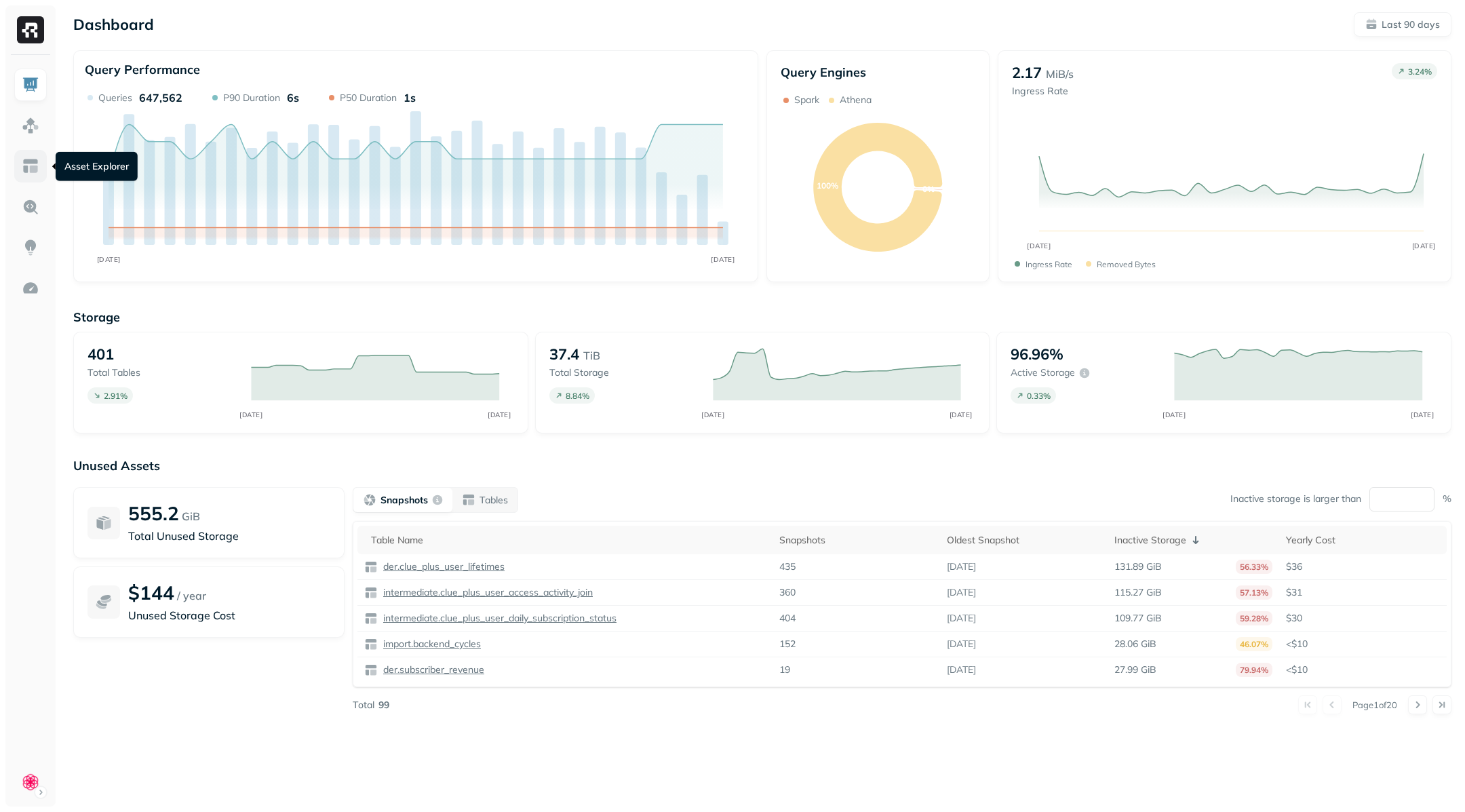
click at [30, 167] on img at bounding box center [31, 166] width 18 height 18
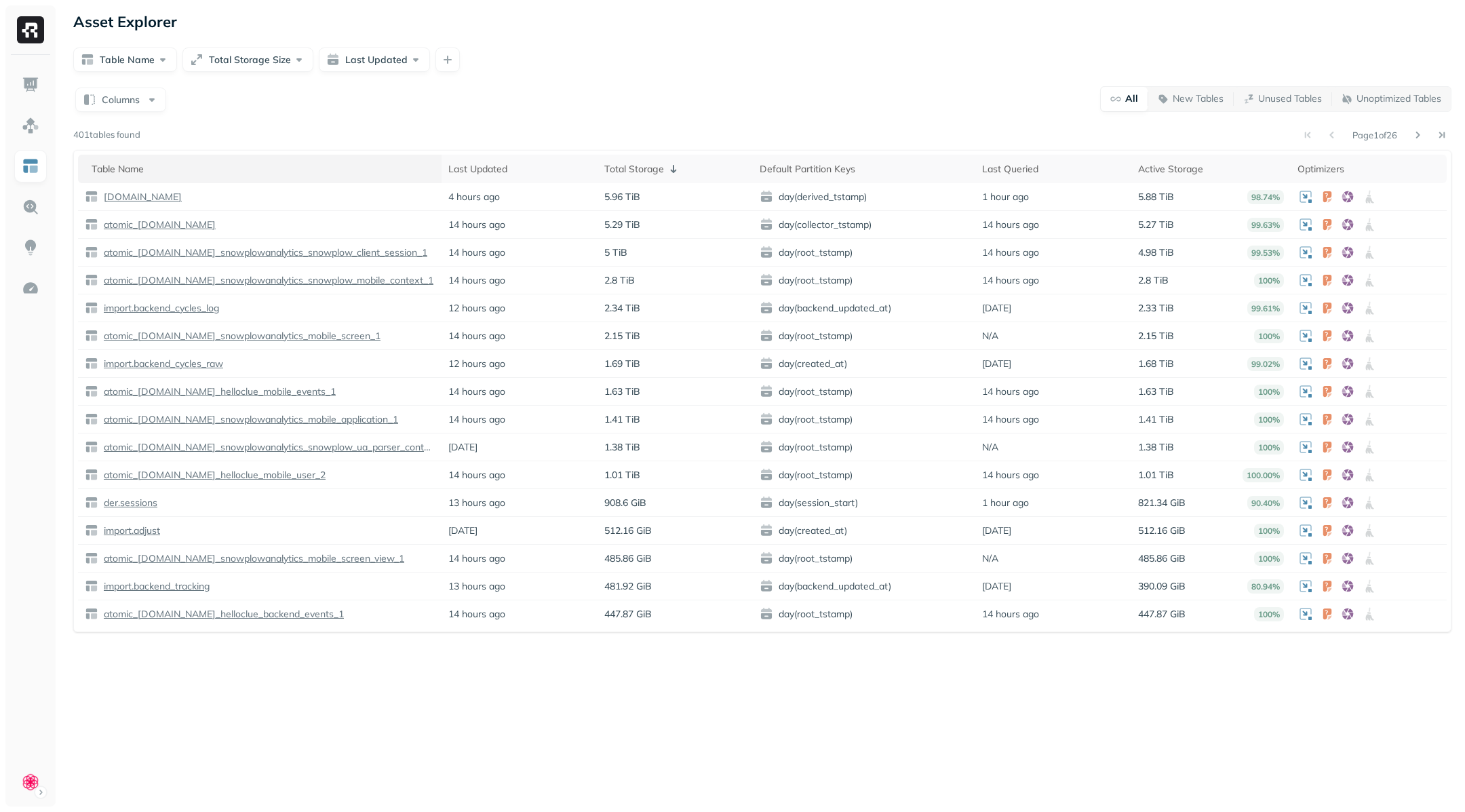
click at [141, 169] on div "Table Name" at bounding box center [263, 169] width 343 height 13
click at [30, 205] on img at bounding box center [31, 207] width 18 height 18
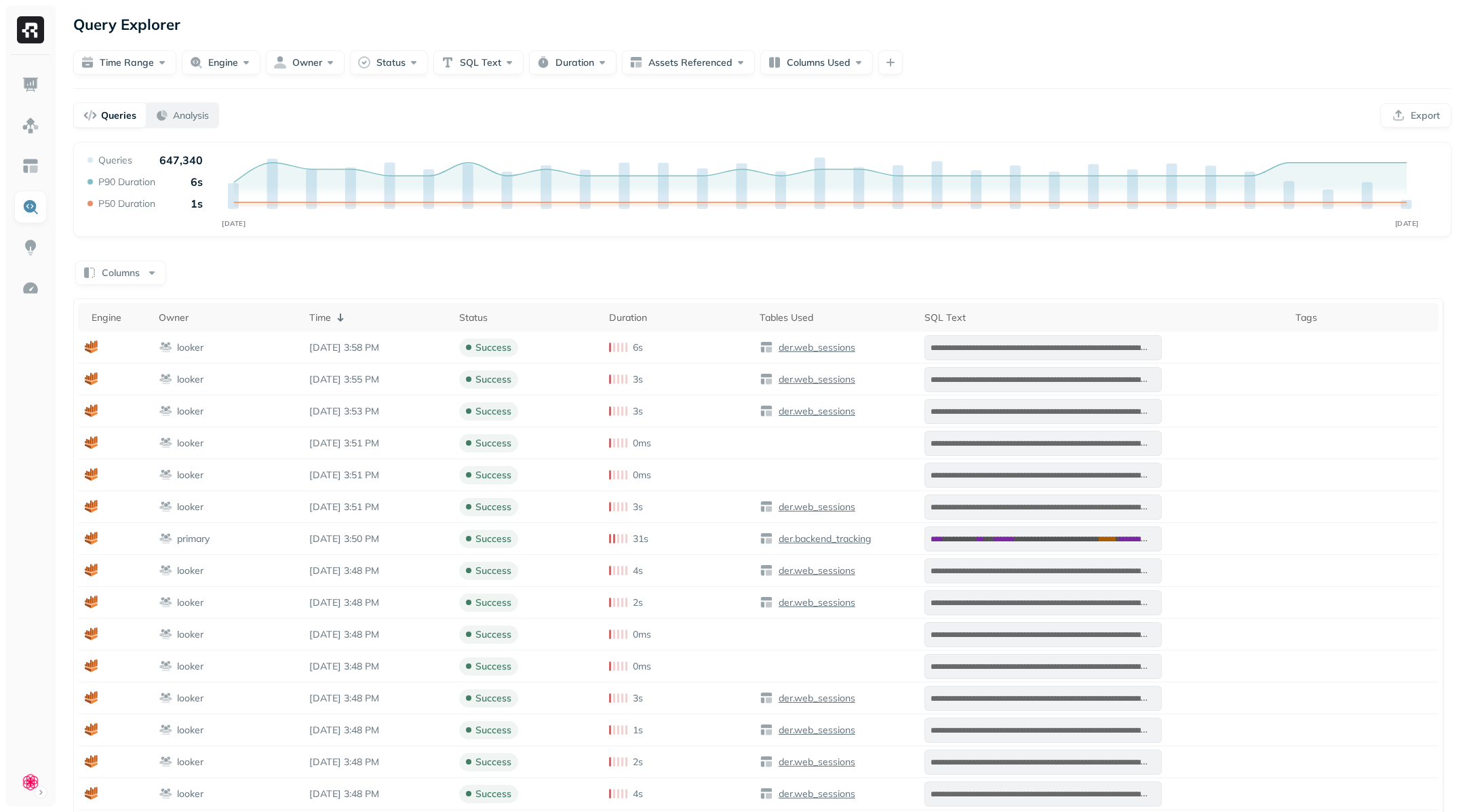
click at [185, 117] on p "Analysis" at bounding box center [191, 115] width 36 height 13
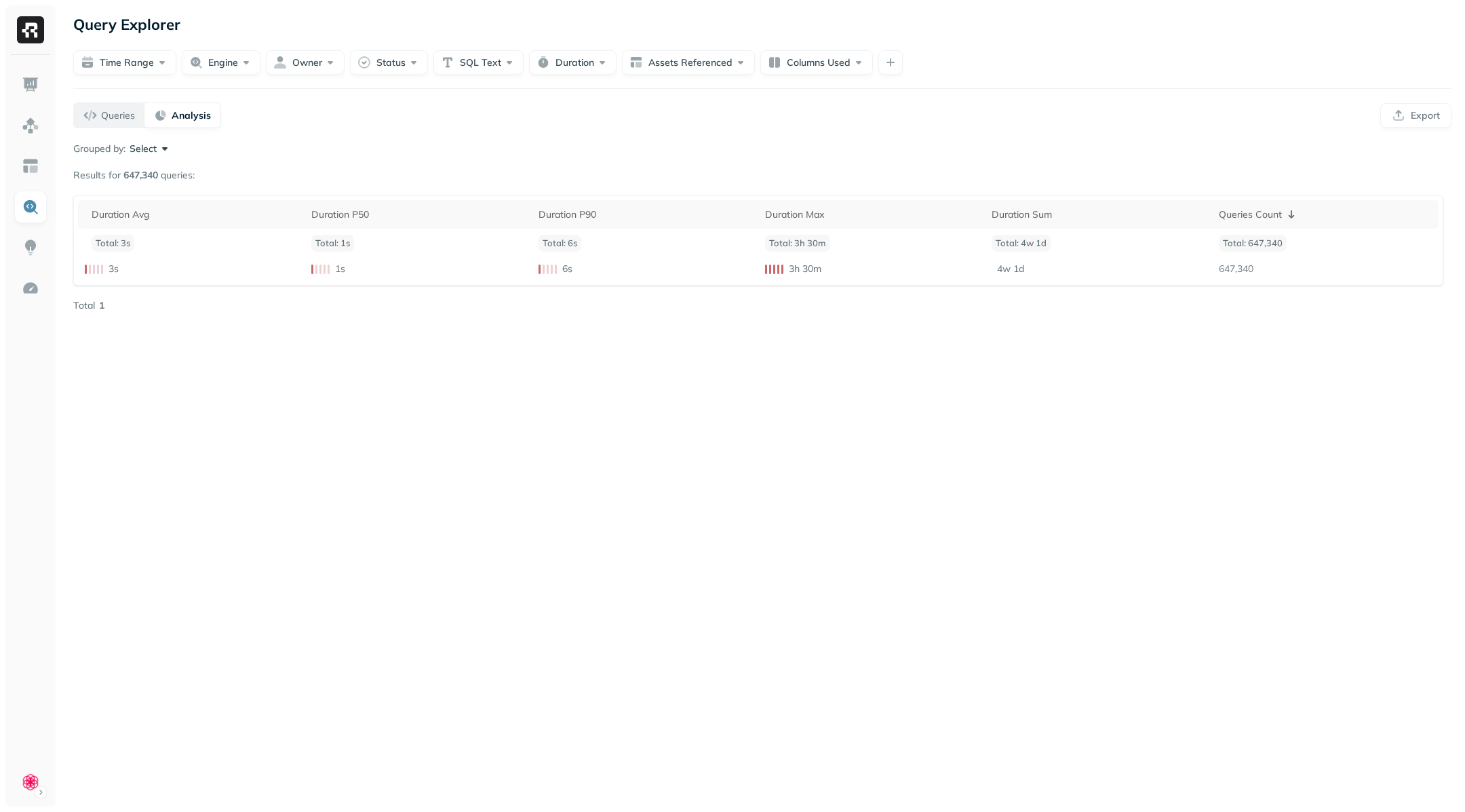
click at [112, 117] on p "Queries" at bounding box center [117, 115] width 34 height 13
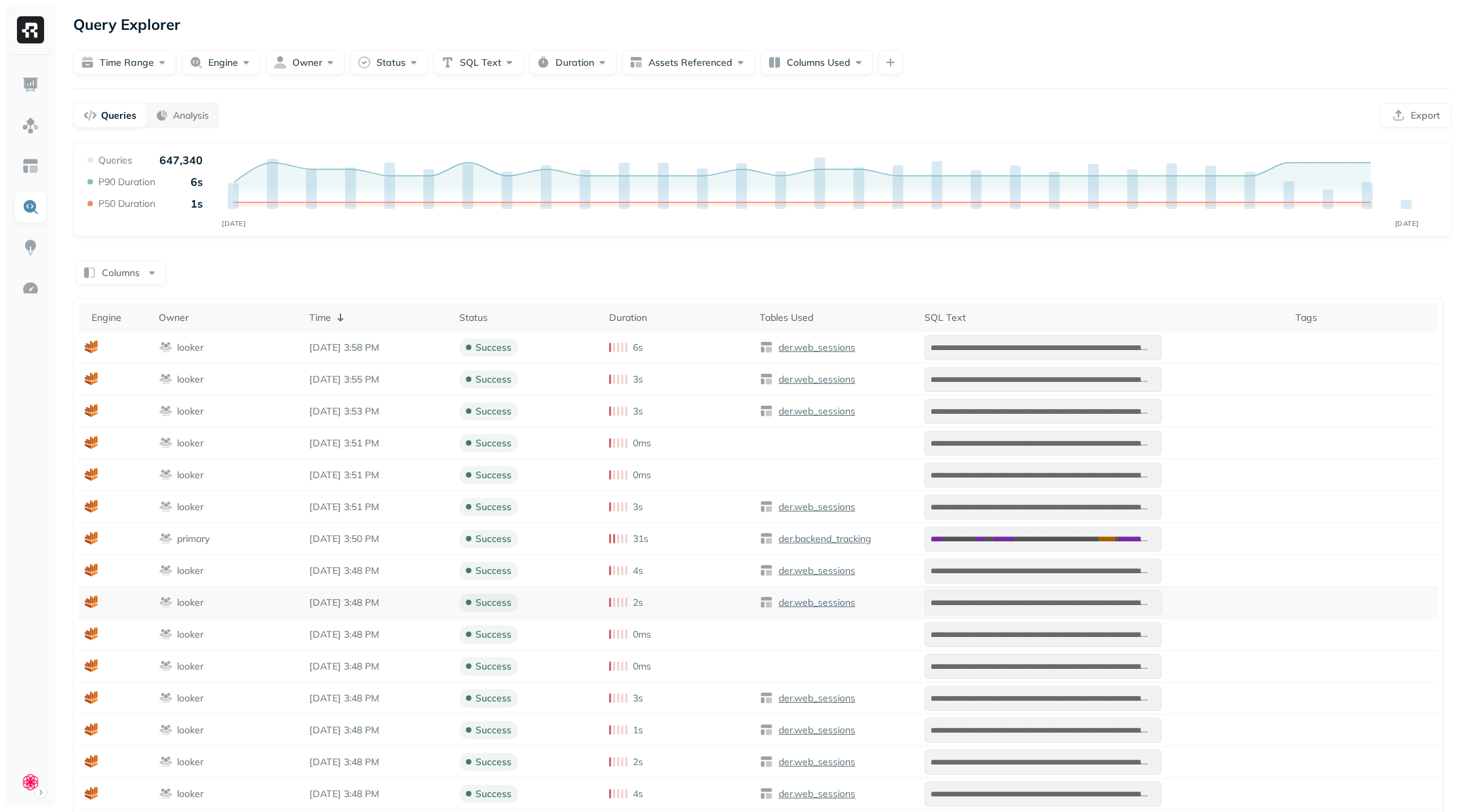
scroll to position [73, 0]
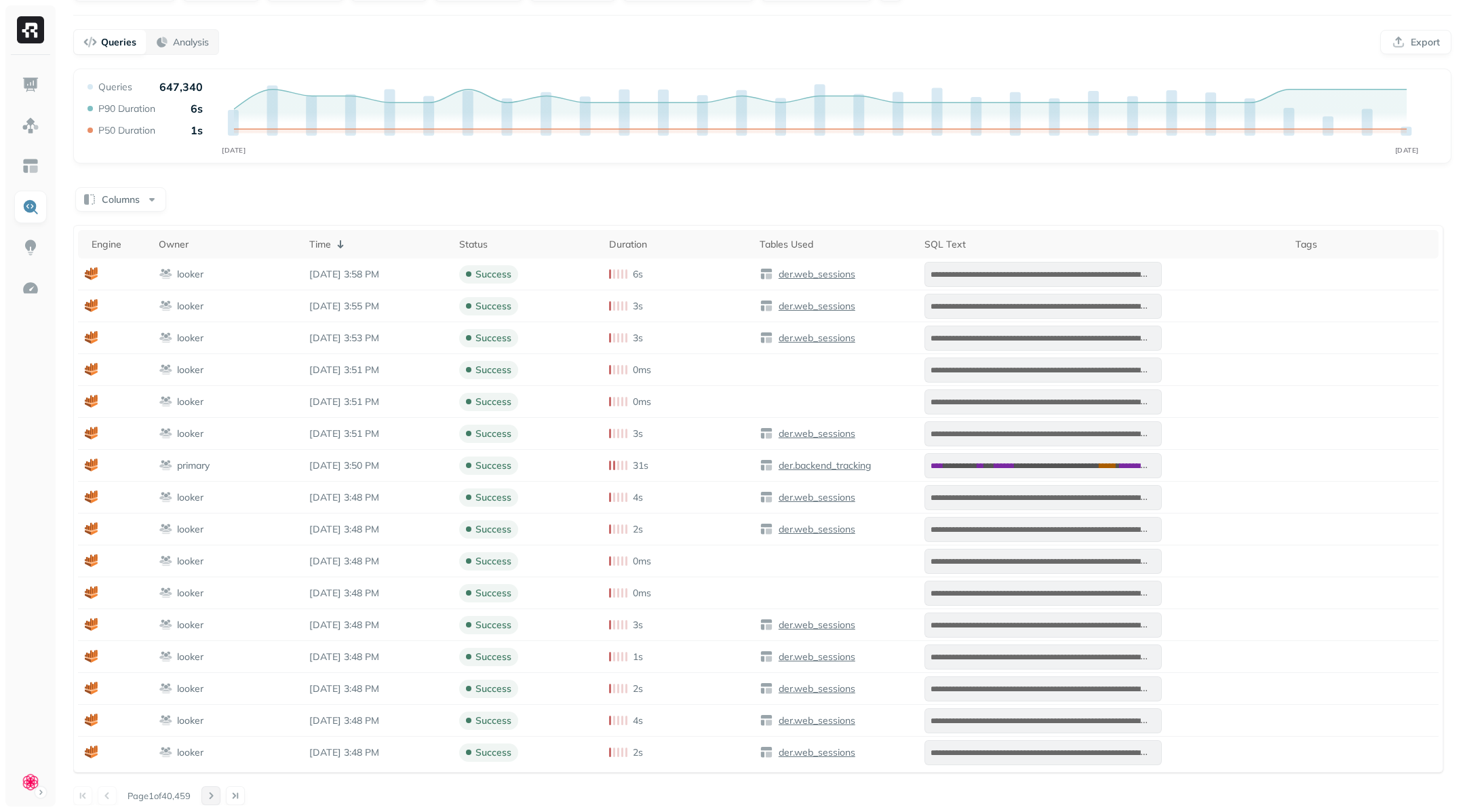
click at [213, 796] on button at bounding box center [211, 796] width 19 height 19
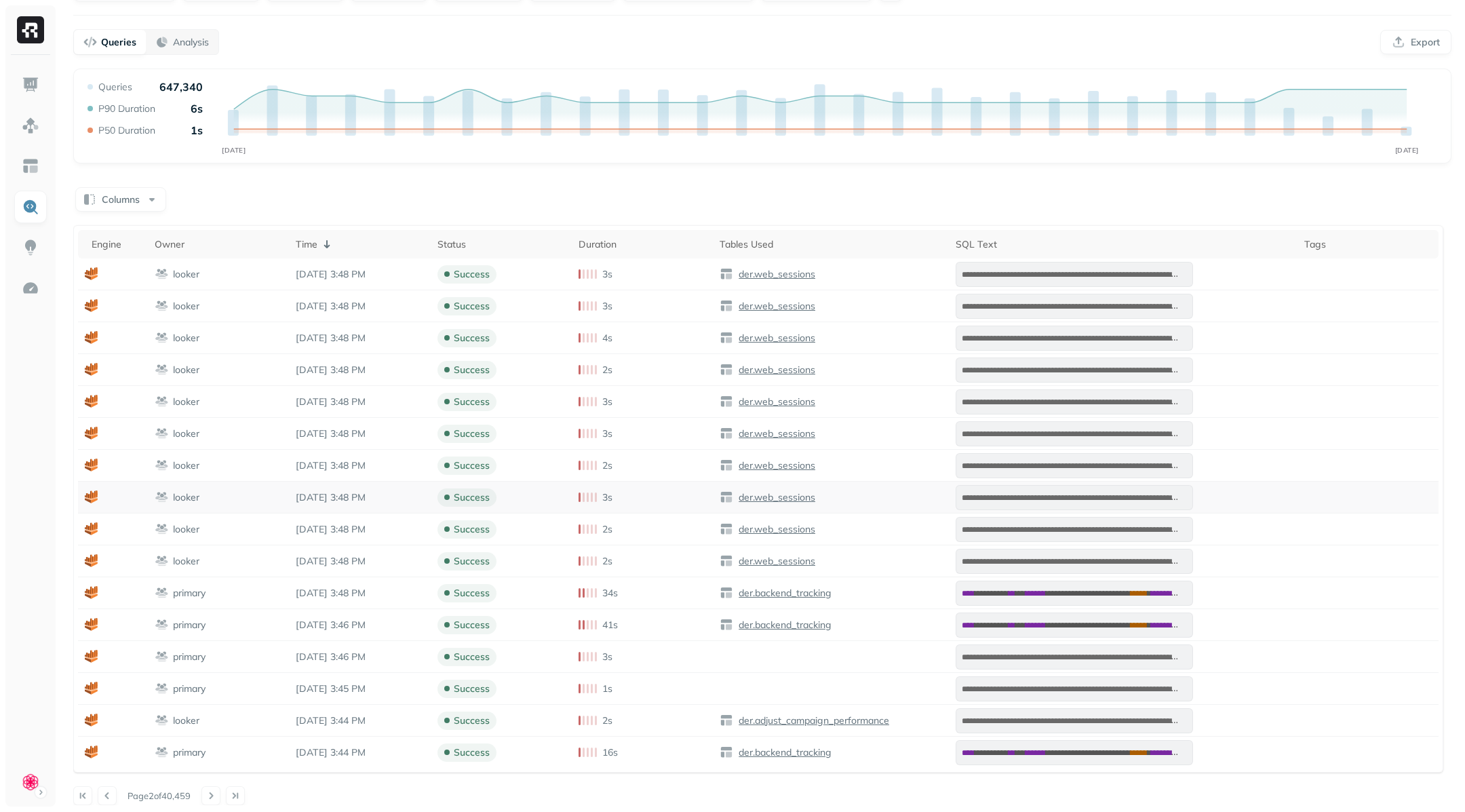
scroll to position [0, 0]
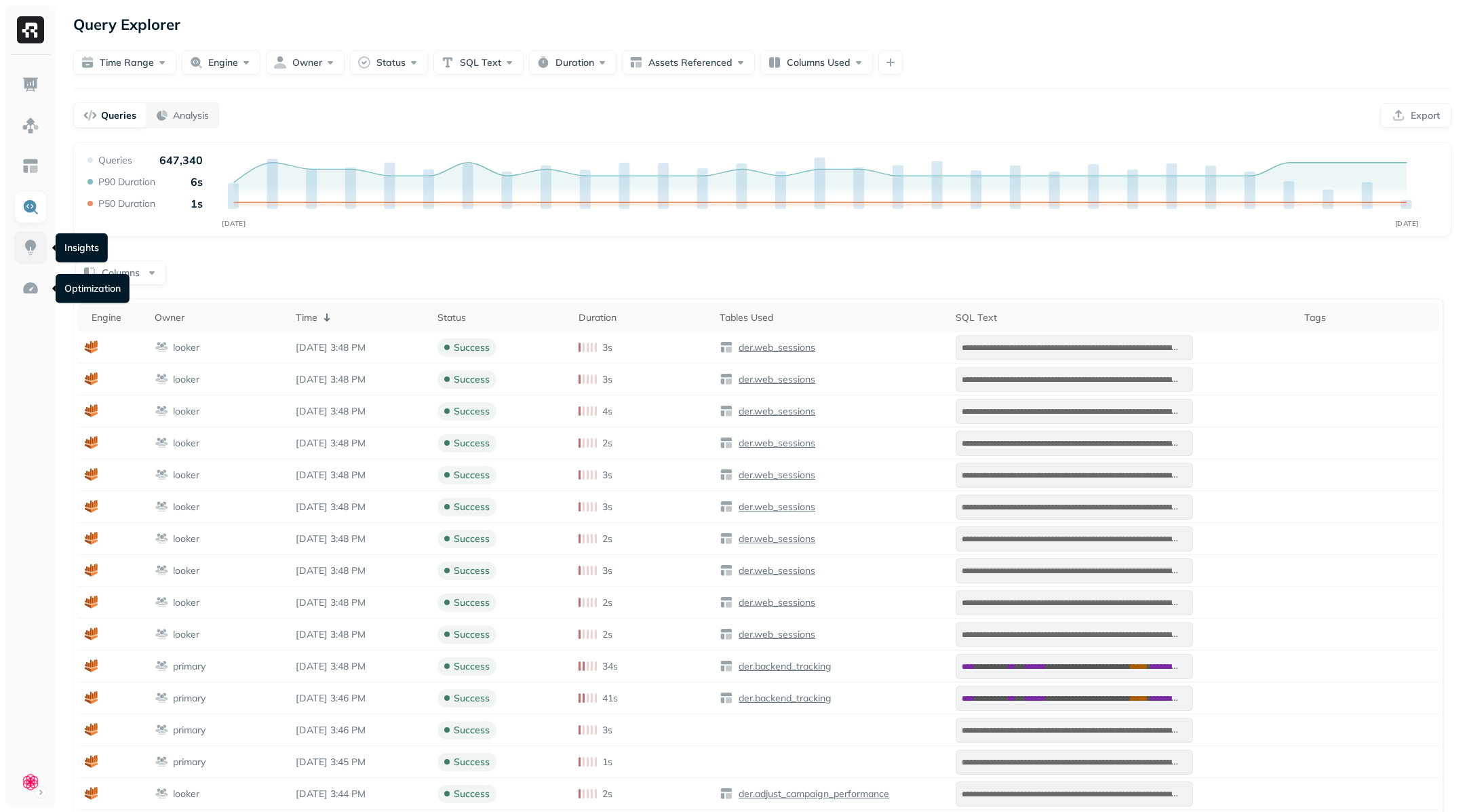
click at [27, 252] on img at bounding box center [31, 248] width 18 height 18
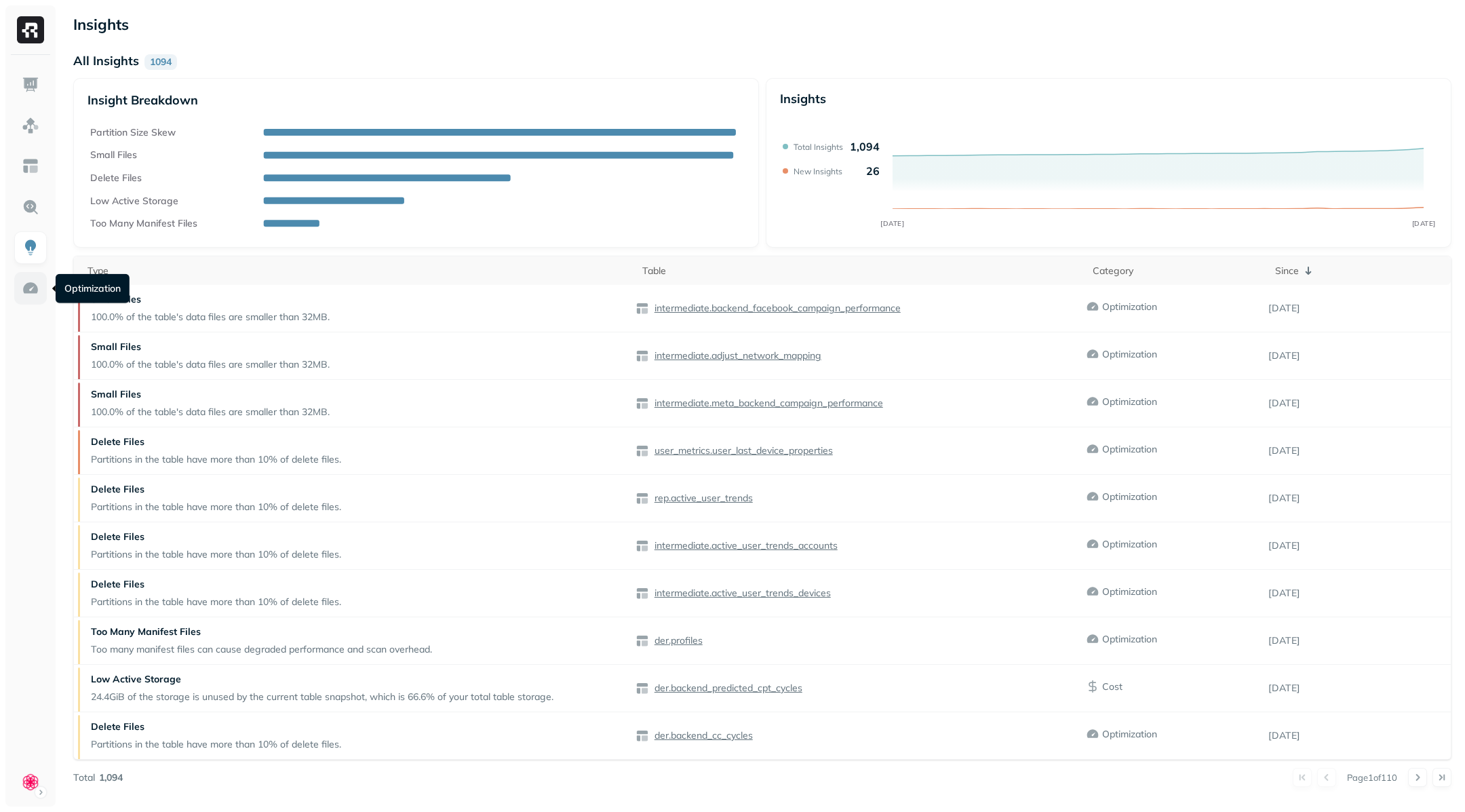
click at [27, 283] on img at bounding box center [31, 288] width 18 height 18
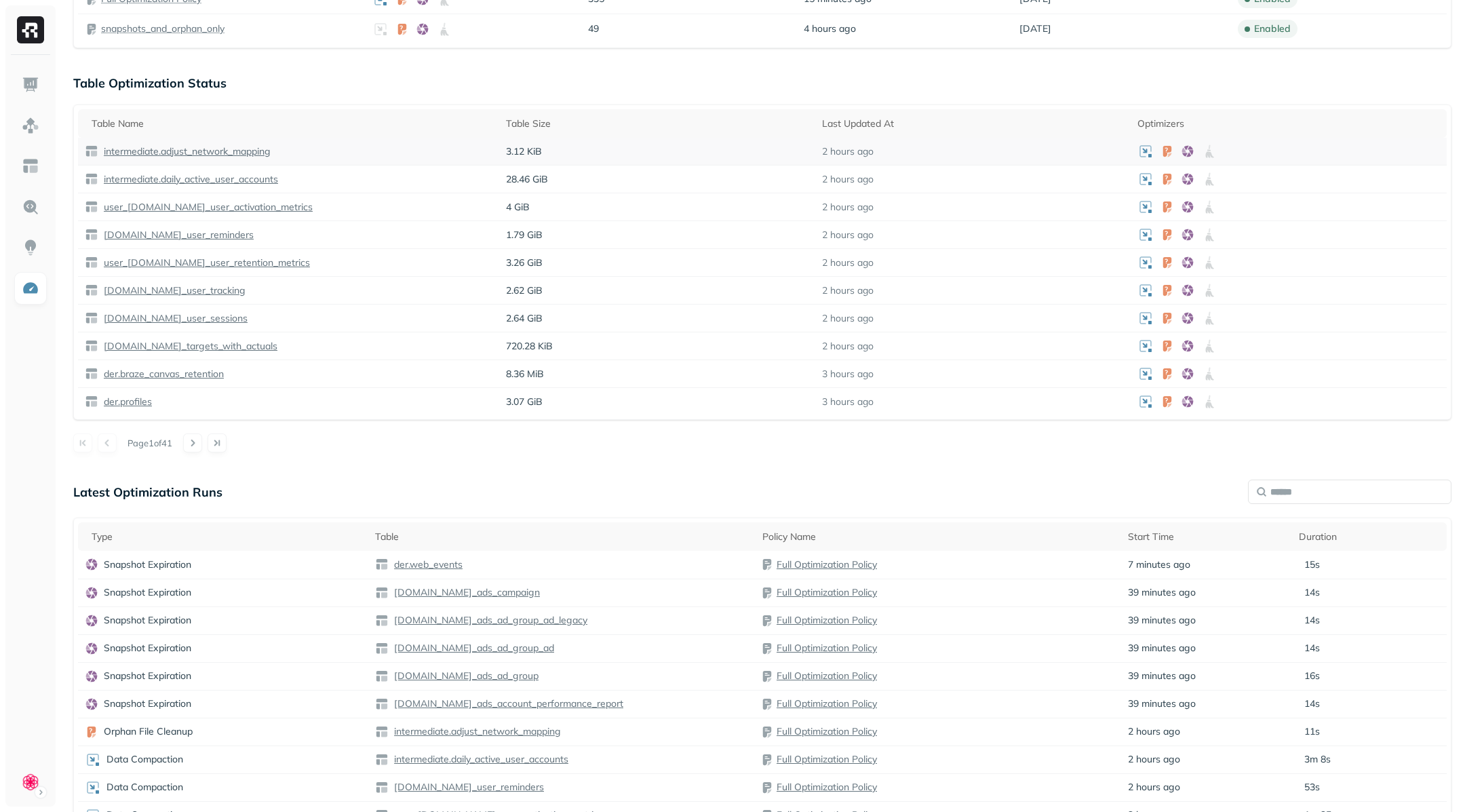
scroll to position [458, 0]
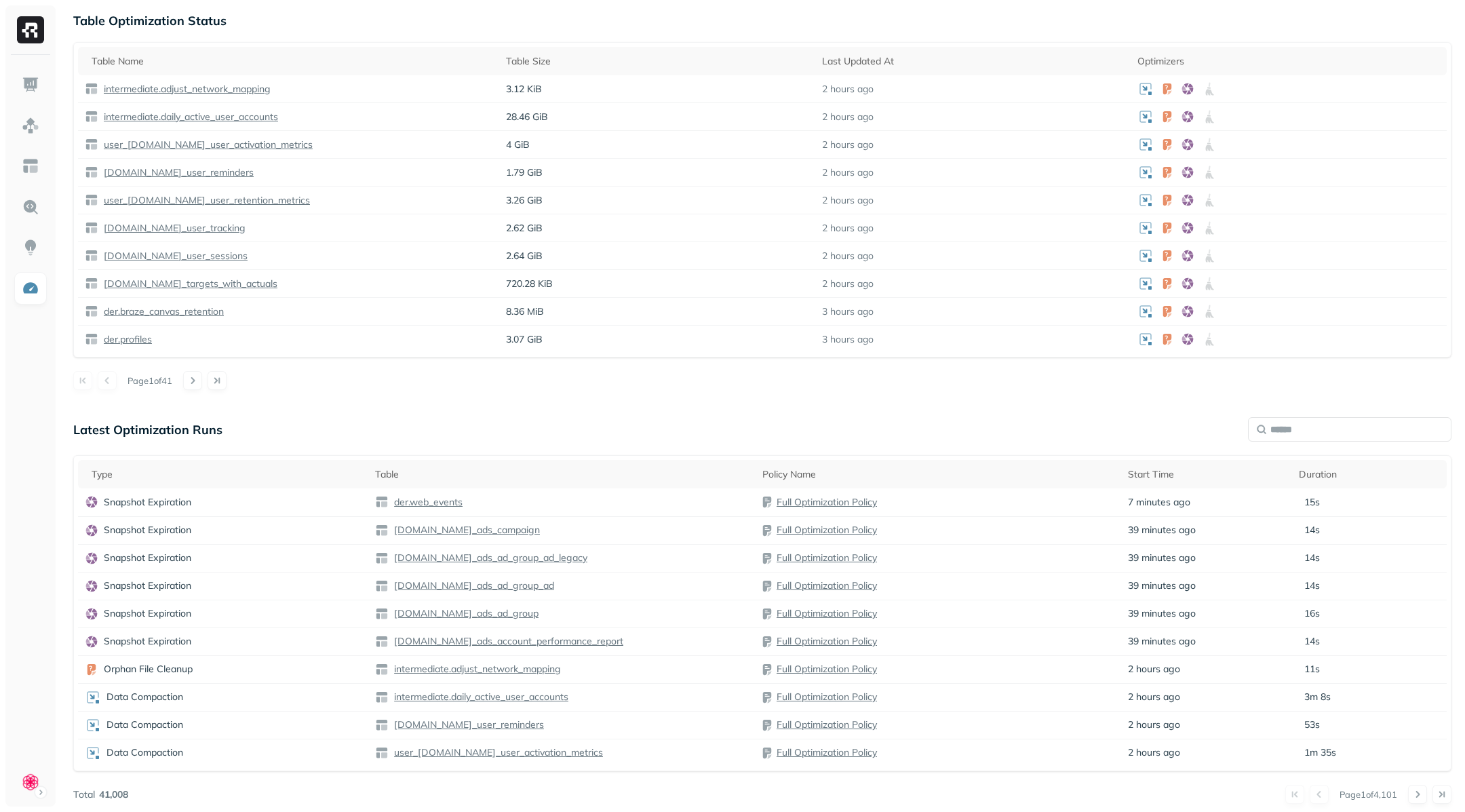
click at [187, 378] on div "Page 1 of 41" at bounding box center [762, 380] width 1378 height 19
click at [201, 378] on button at bounding box center [193, 380] width 19 height 19
click at [211, 375] on div at bounding box center [205, 380] width 43 height 19
click at [197, 372] on button at bounding box center [193, 380] width 19 height 19
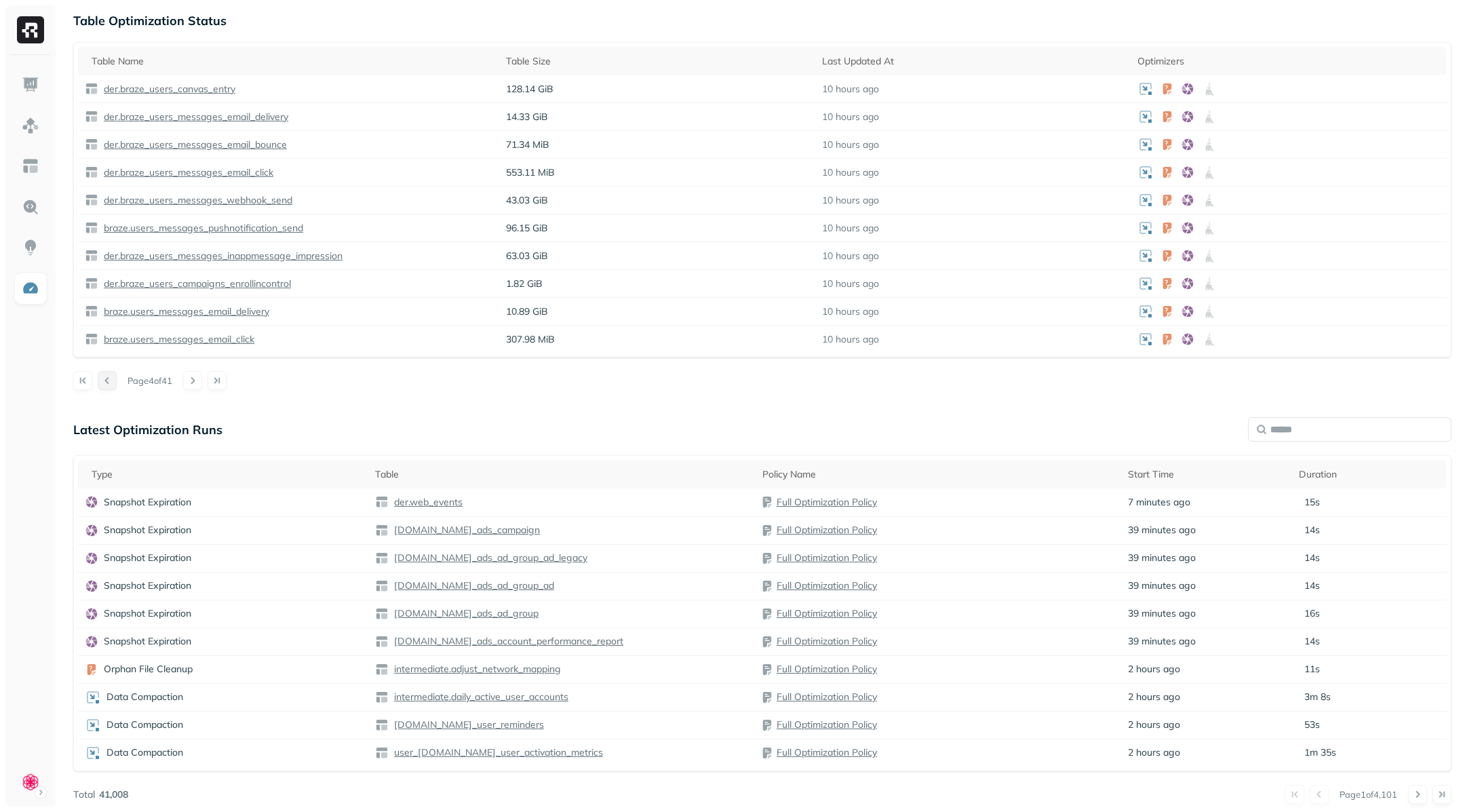
click at [110, 377] on button at bounding box center [107, 380] width 19 height 19
click at [110, 377] on div at bounding box center [95, 380] width 43 height 19
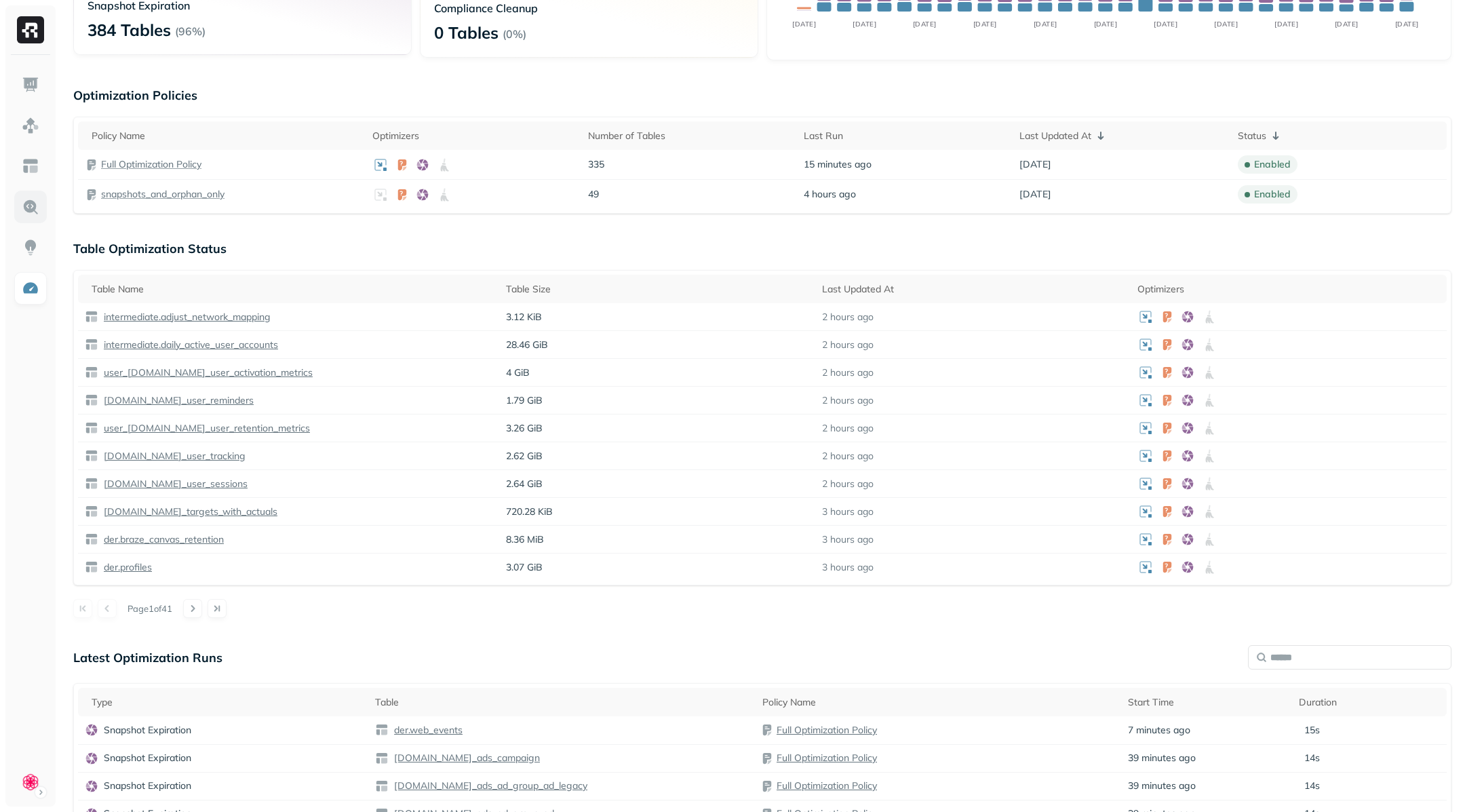
scroll to position [220, 0]
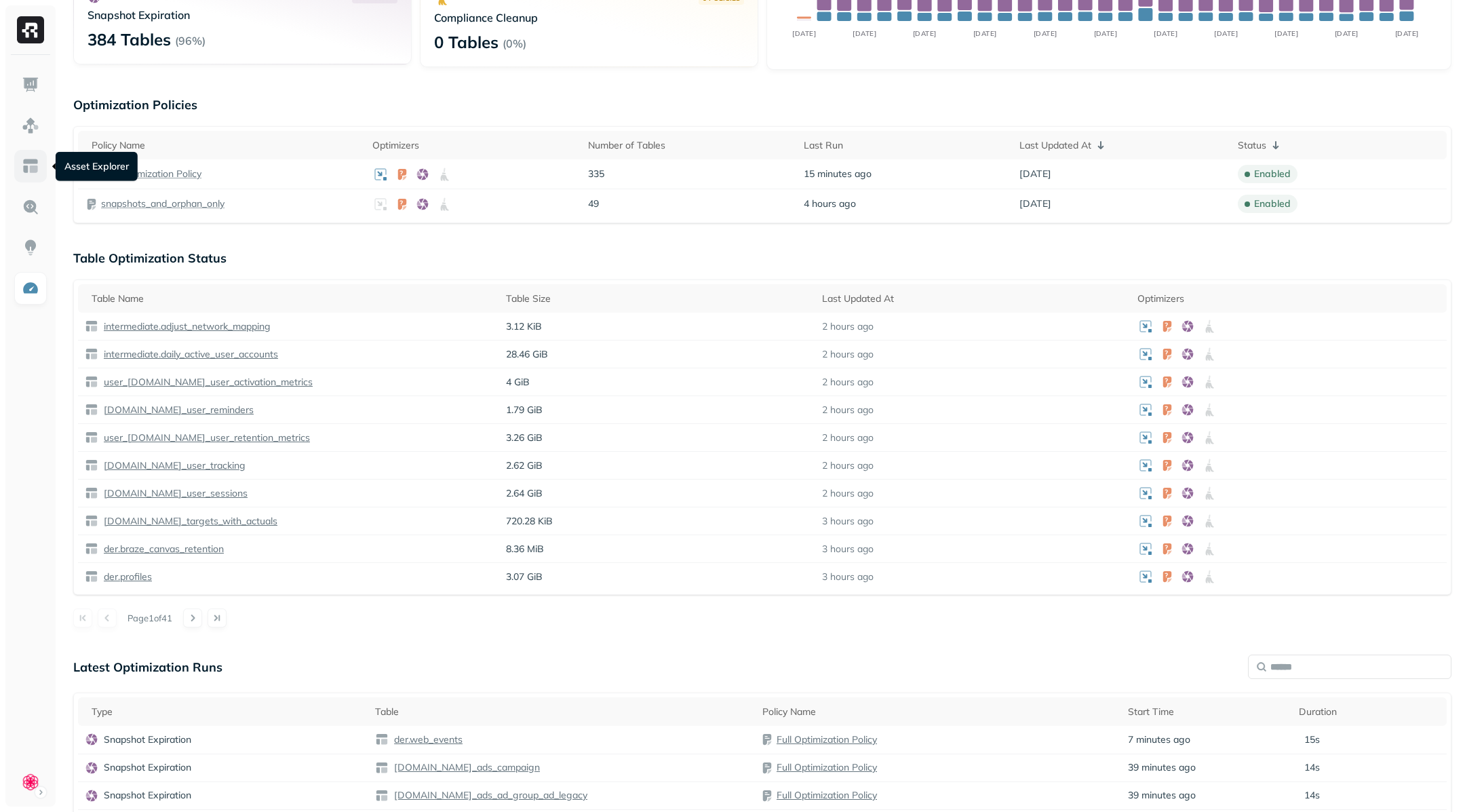
click at [36, 155] on link at bounding box center [30, 165] width 32 height 32
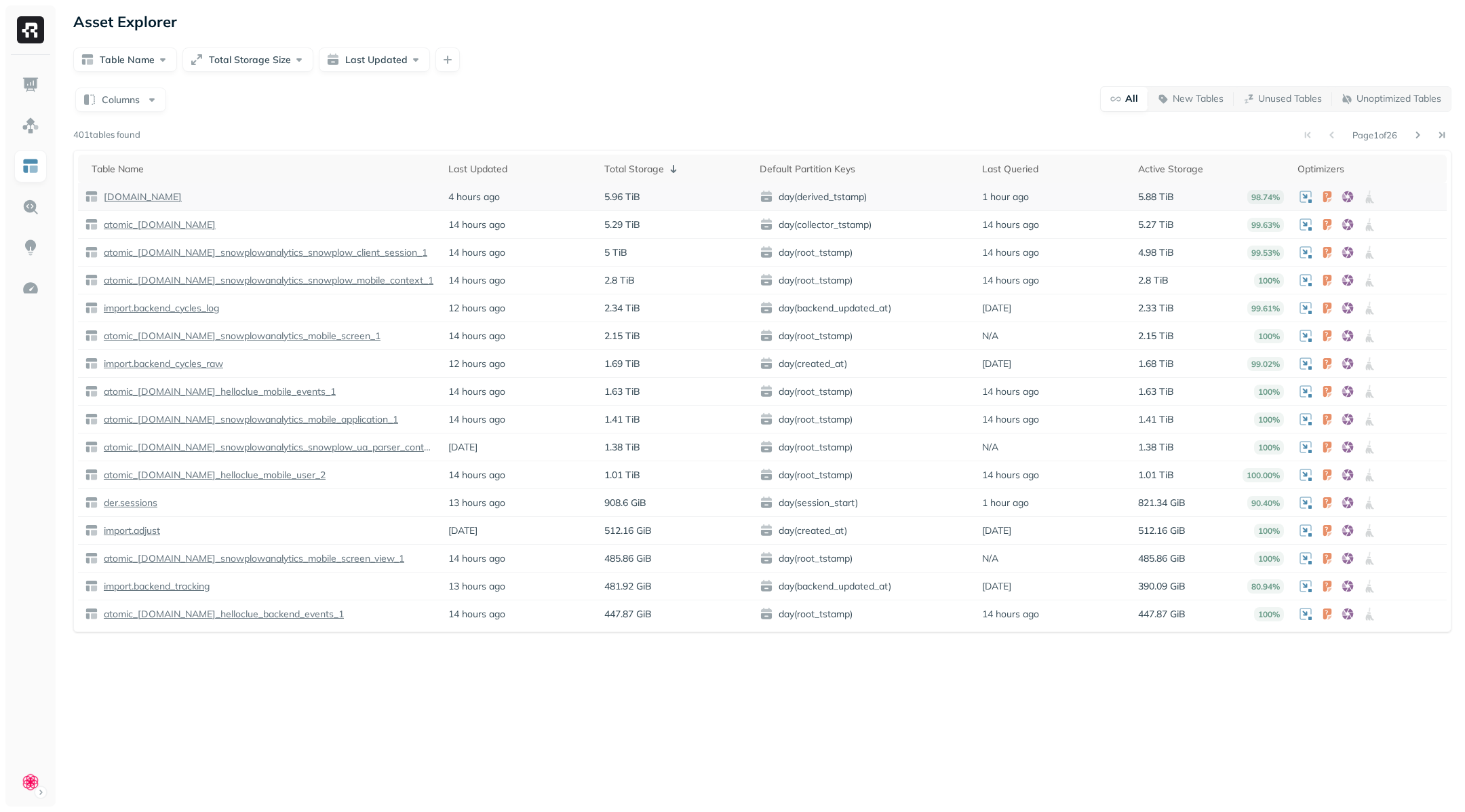
click at [132, 193] on p "[DOMAIN_NAME]" at bounding box center [141, 197] width 81 height 13
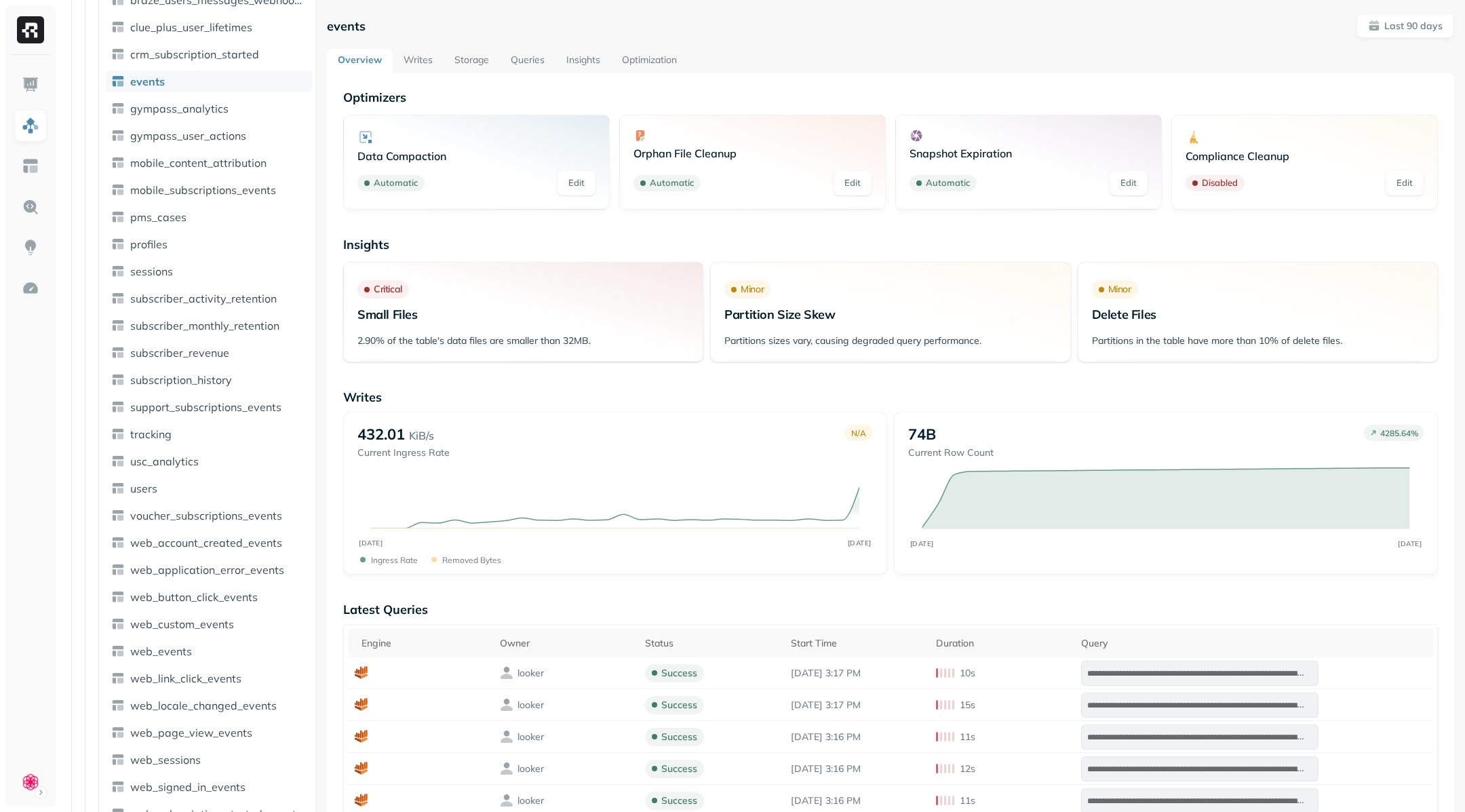
click at [443, 61] on link "Storage" at bounding box center [472, 61] width 56 height 25
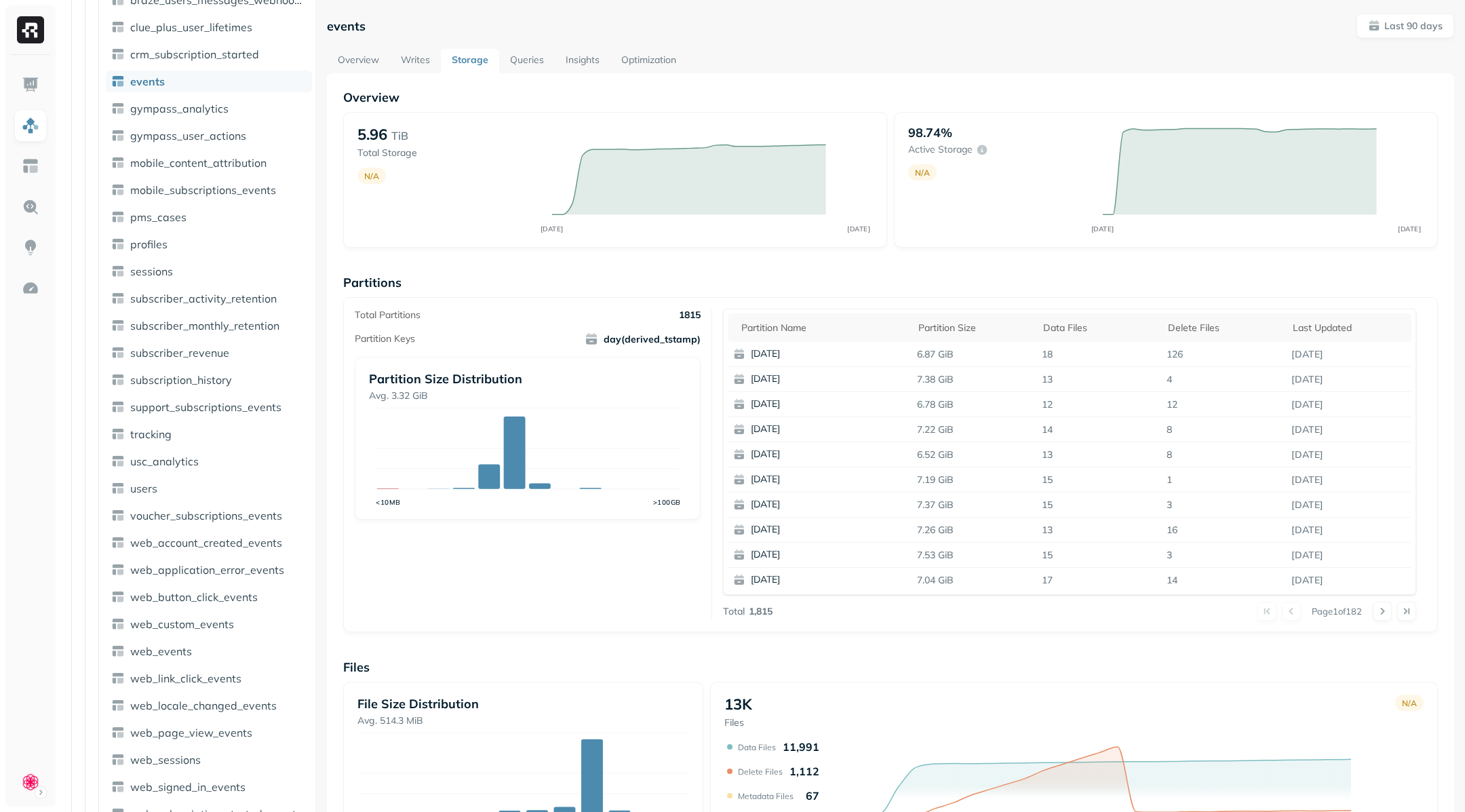
click at [522, 62] on link "Queries" at bounding box center [527, 61] width 56 height 25
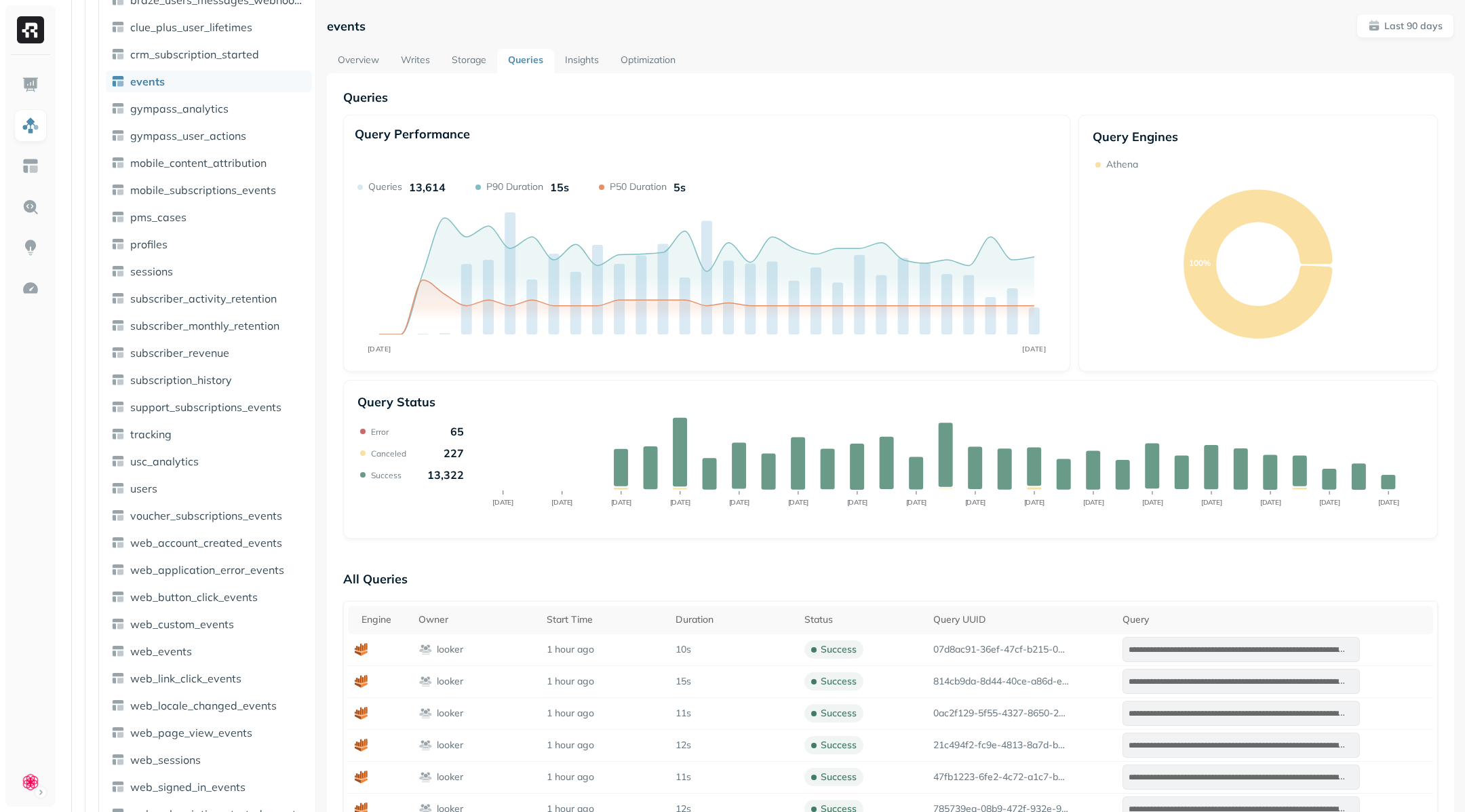
click at [578, 60] on link "Insights" at bounding box center [581, 61] width 56 height 25
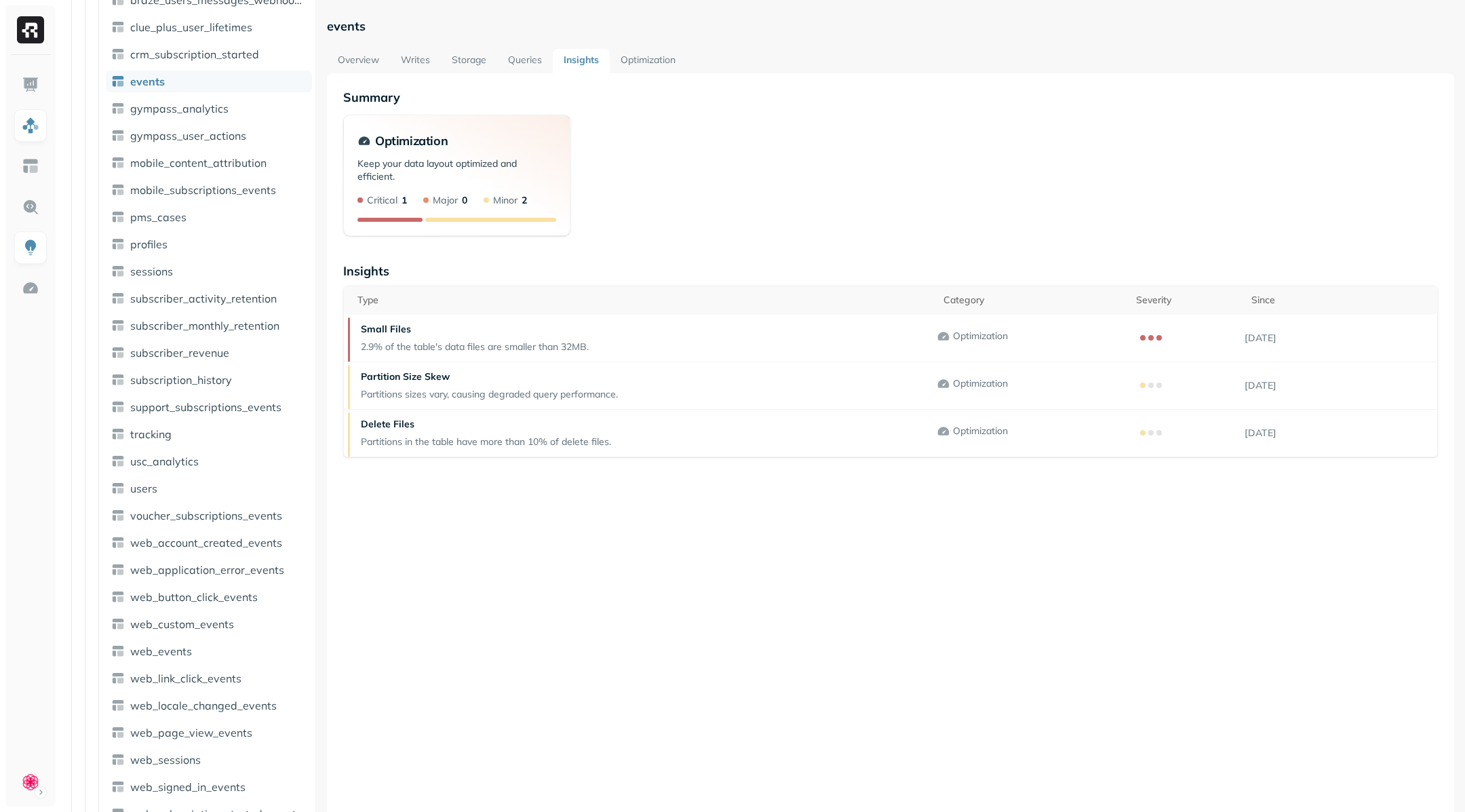
click at [651, 58] on link "Optimization" at bounding box center [648, 61] width 77 height 25
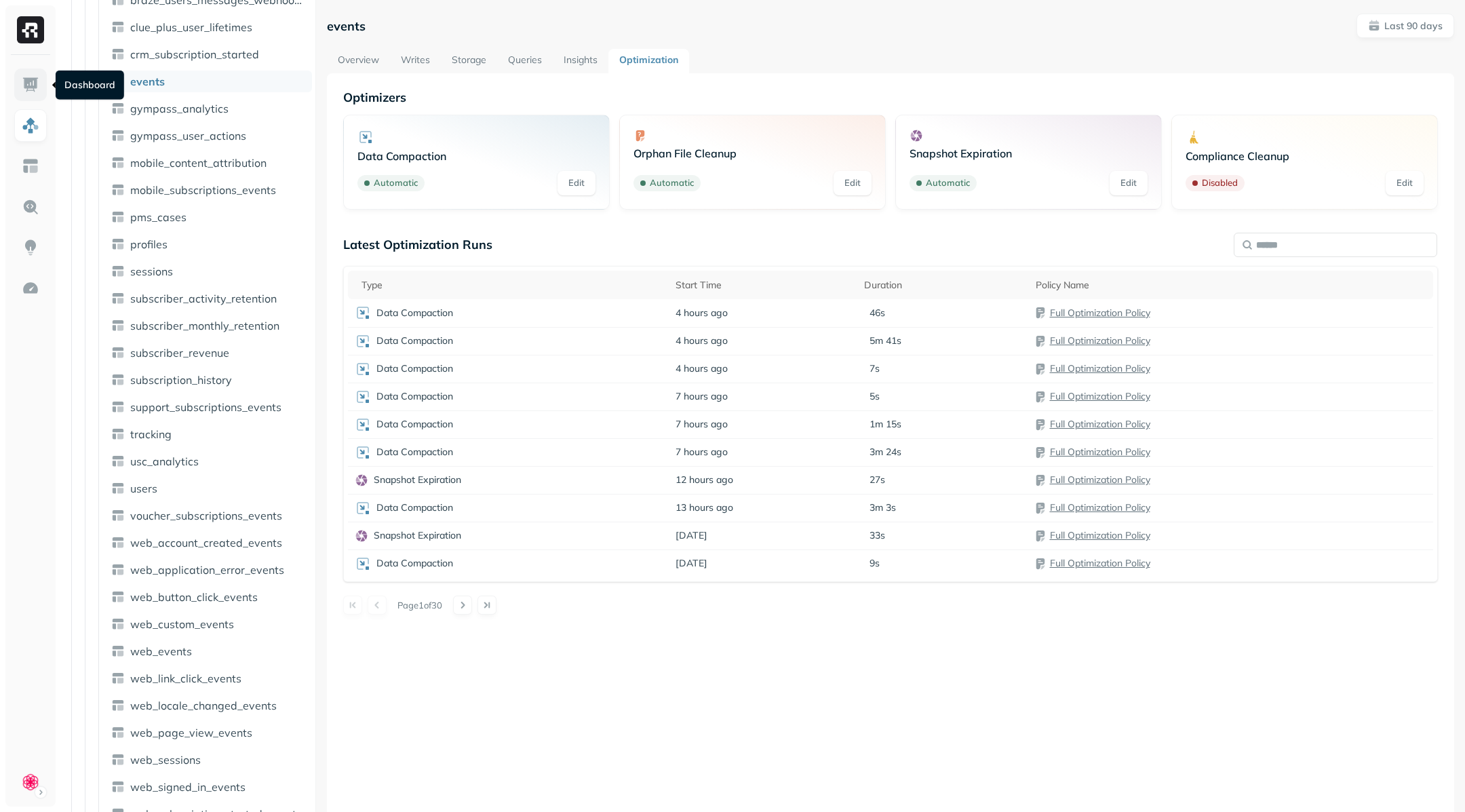
click at [39, 82] on link at bounding box center [30, 84] width 32 height 32
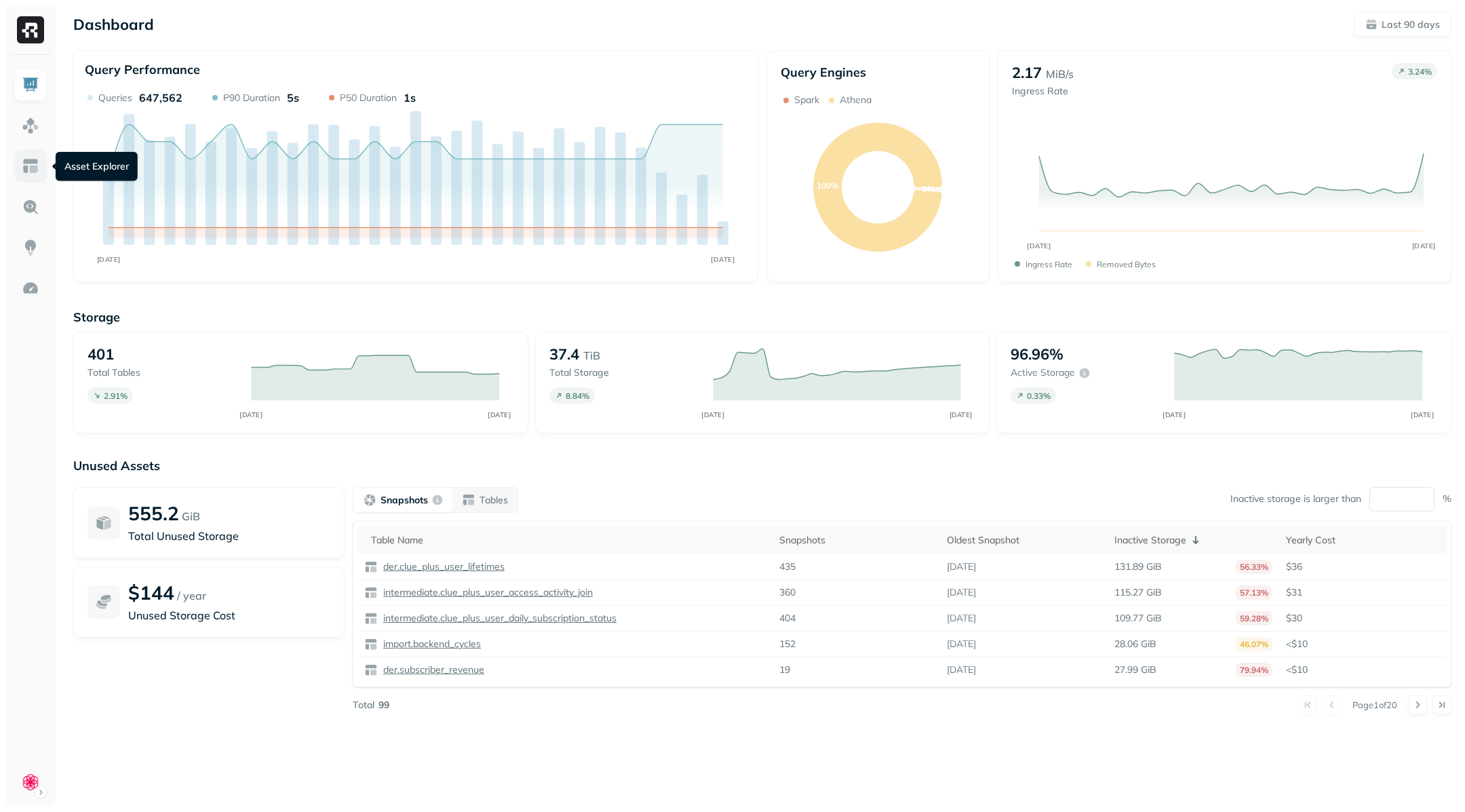
click at [38, 170] on img at bounding box center [31, 166] width 18 height 18
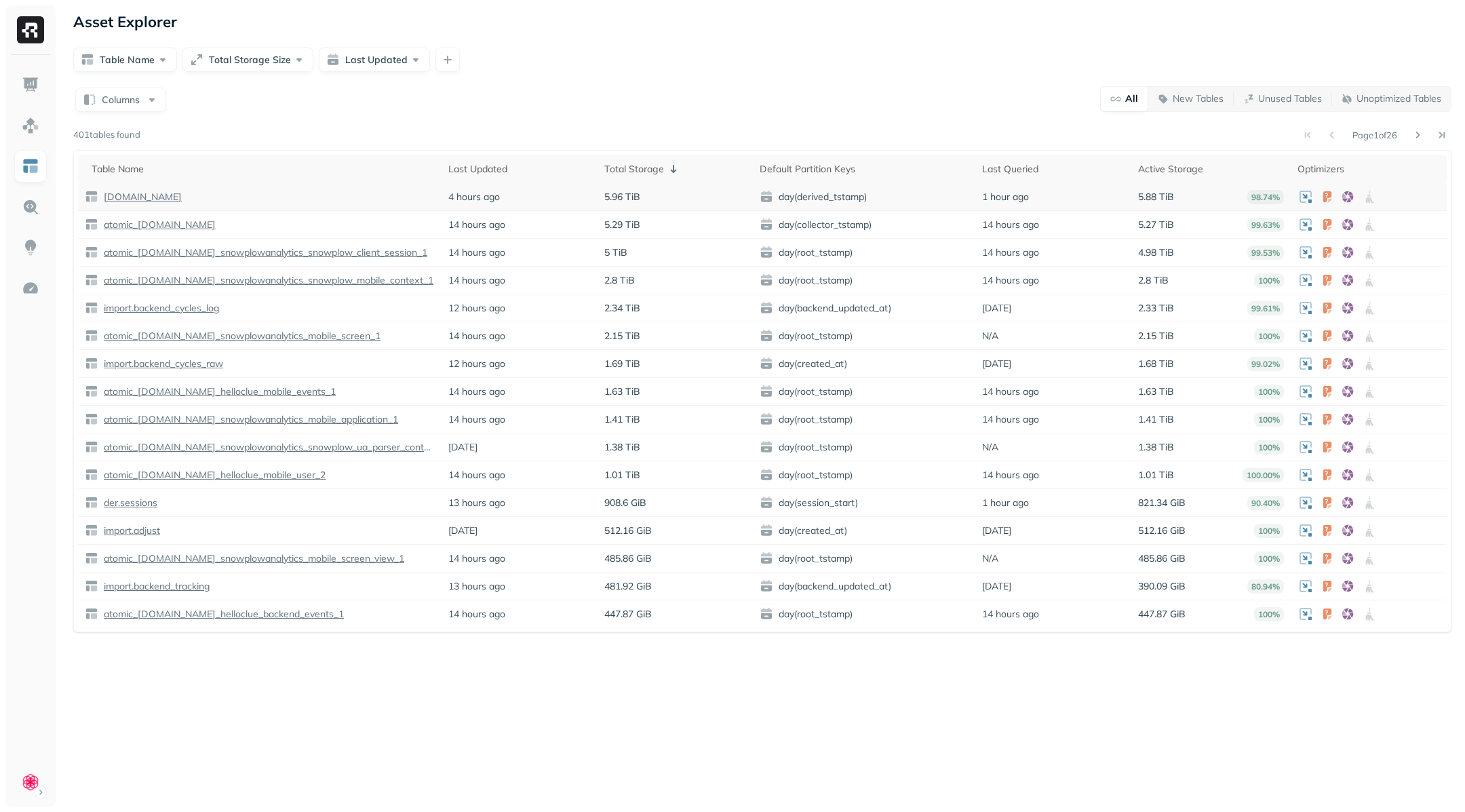
click at [128, 191] on p "[DOMAIN_NAME]" at bounding box center [141, 197] width 81 height 13
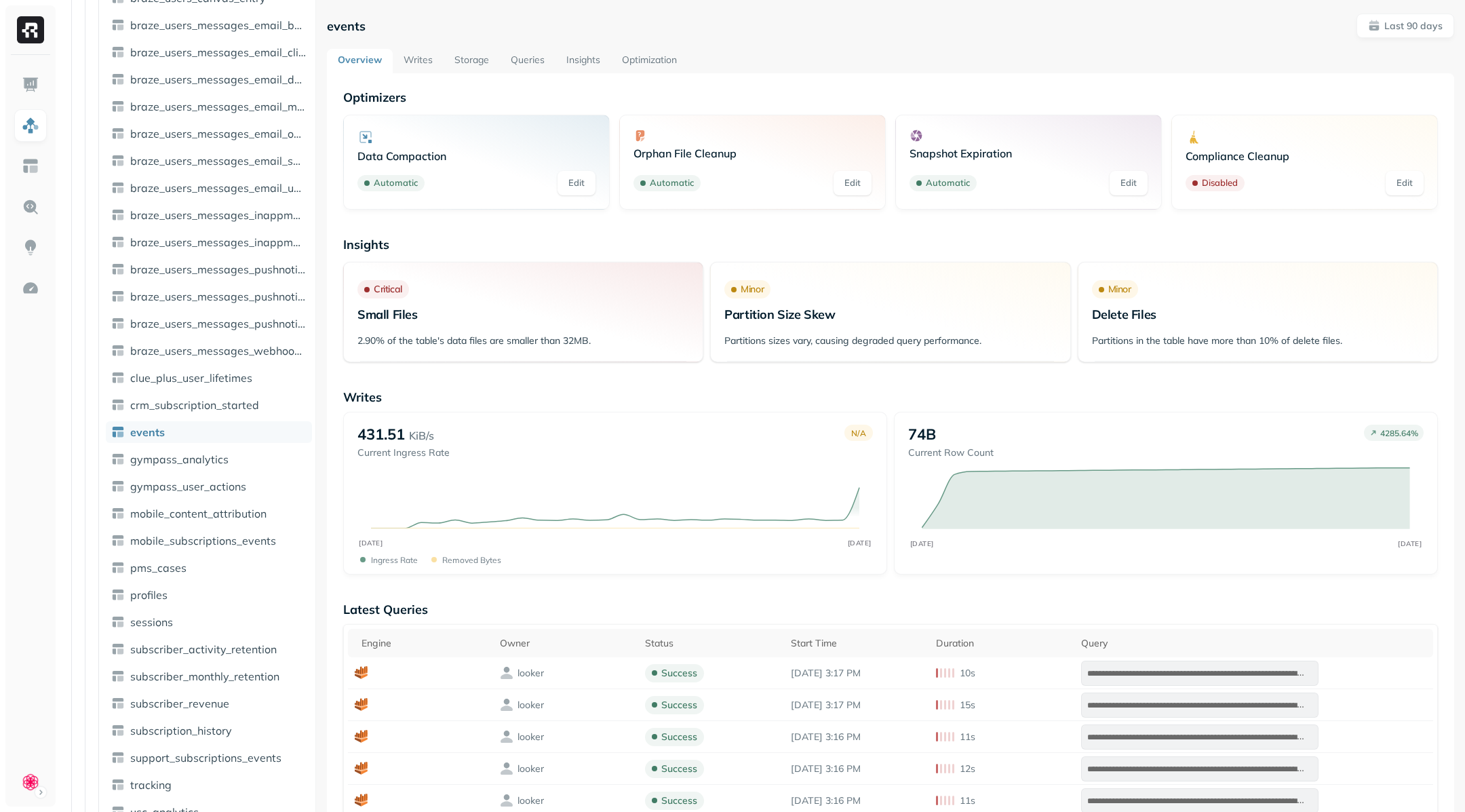
scroll to position [1363, 0]
click at [667, 62] on link "Optimization" at bounding box center [649, 61] width 77 height 25
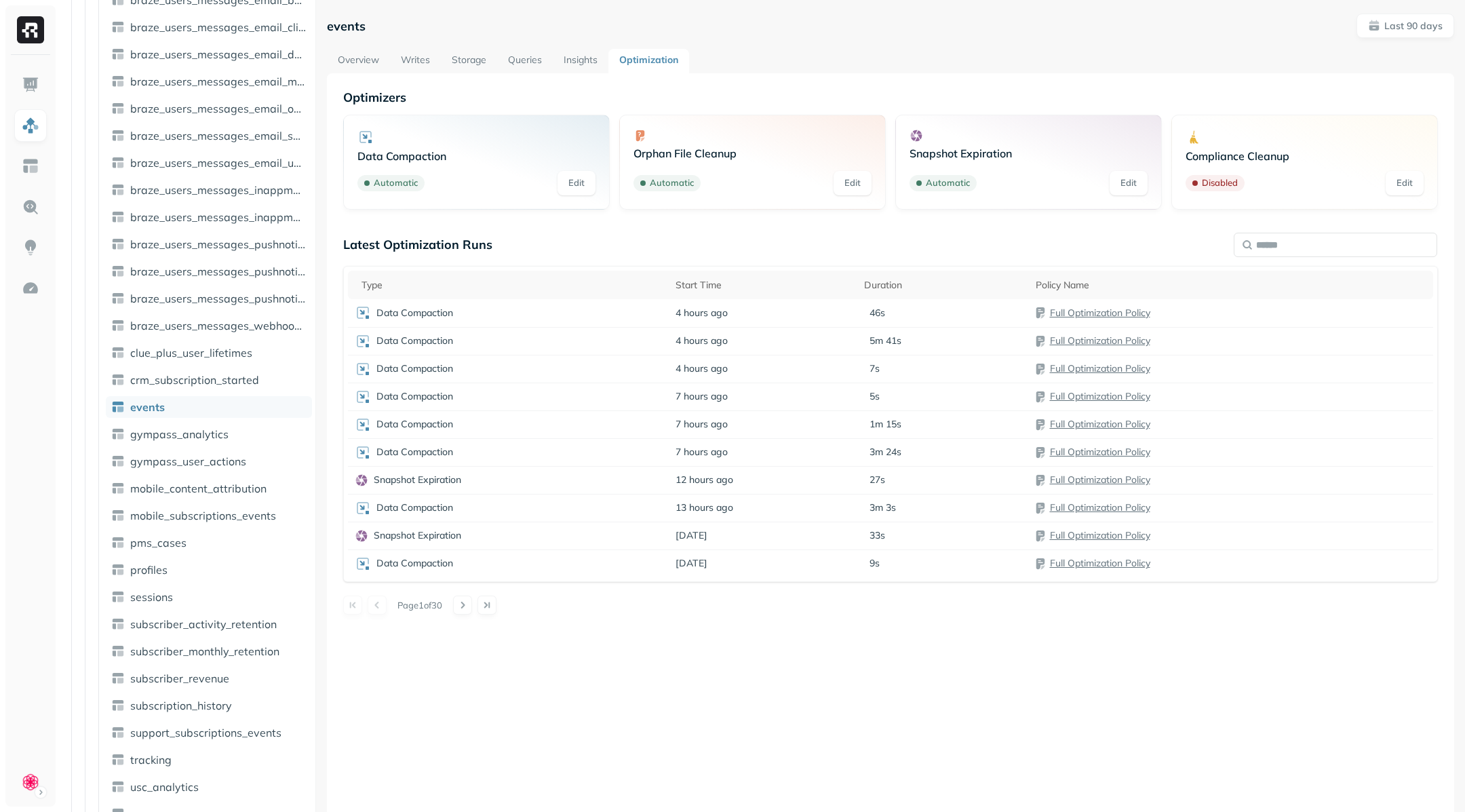
click at [577, 59] on link "Insights" at bounding box center [580, 61] width 56 height 25
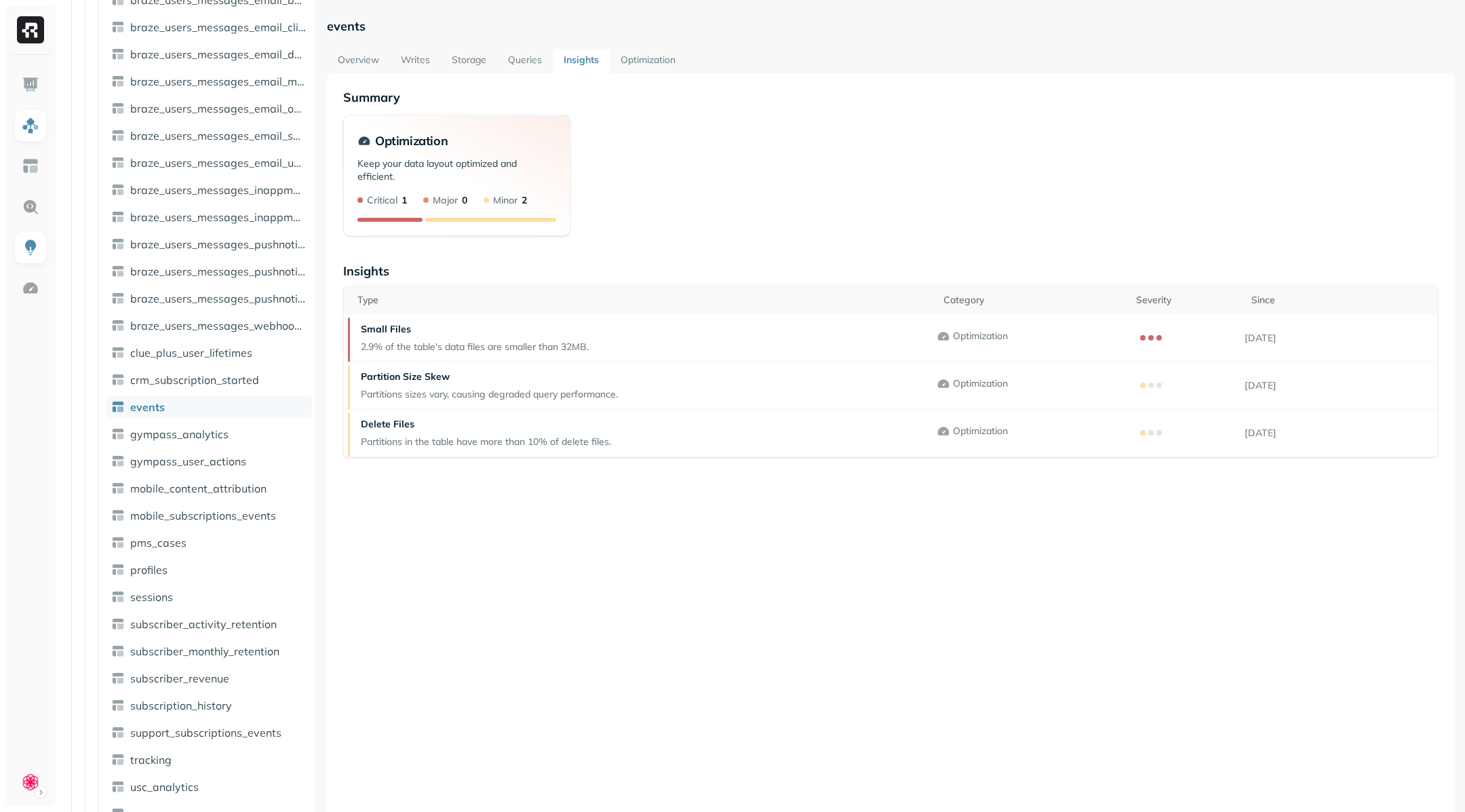
click at [522, 80] on div "Summary Optimization Keep your data layout optimized and efficient. Critical 1 …" at bounding box center [890, 479] width 1127 height 812
click at [523, 67] on link "Queries" at bounding box center [524, 61] width 56 height 25
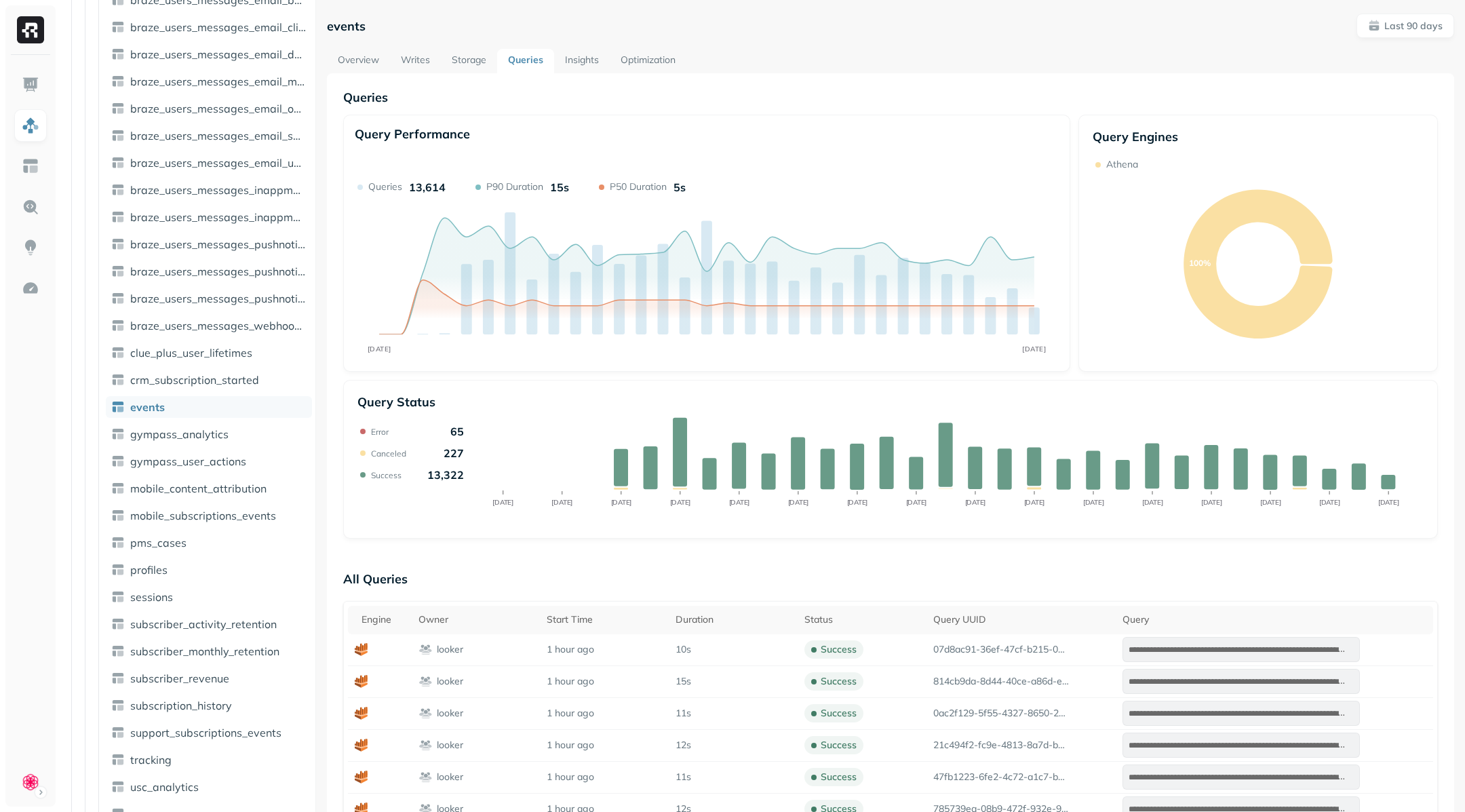
click at [468, 56] on link "Storage" at bounding box center [469, 61] width 56 height 25
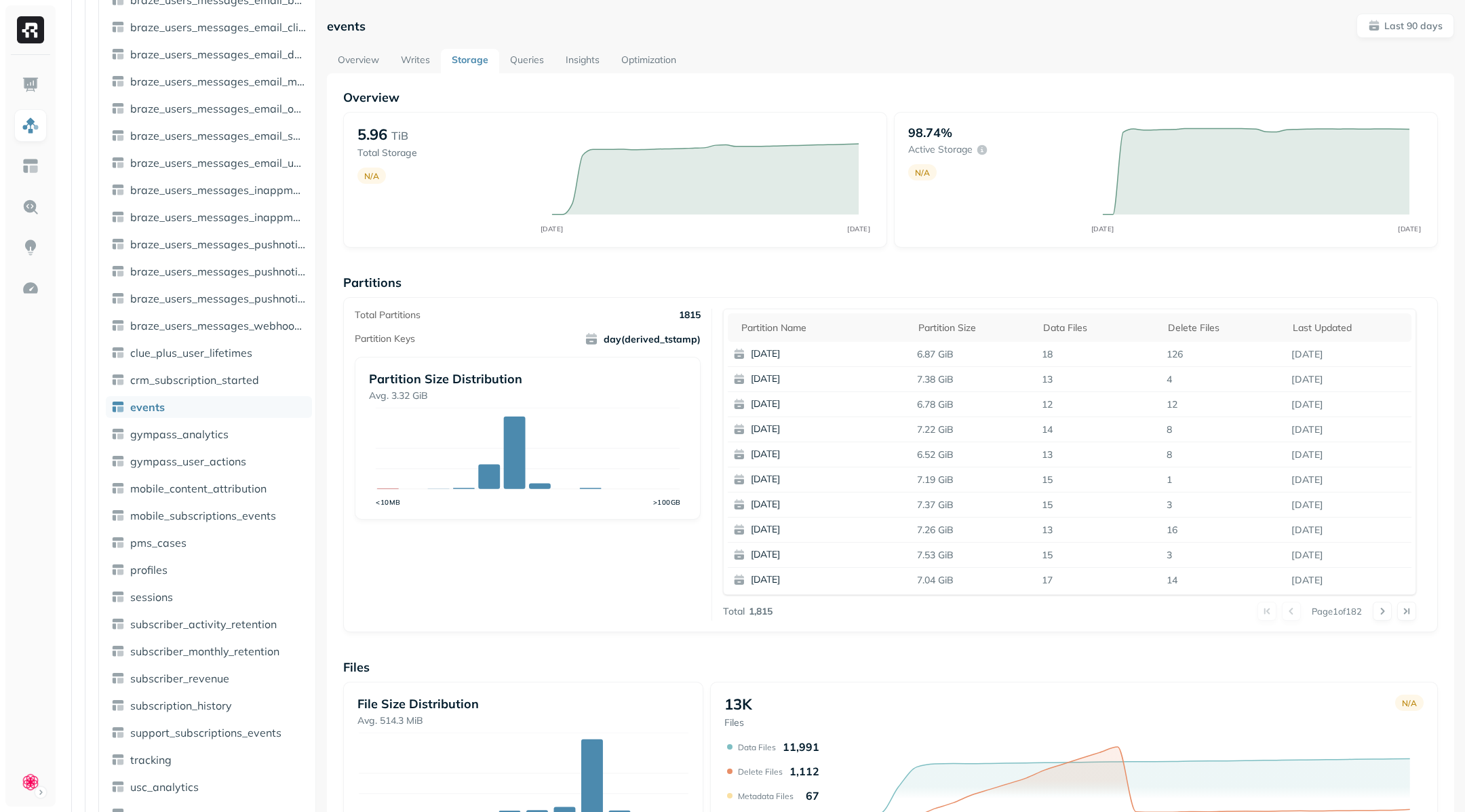
click at [422, 56] on link "Writes" at bounding box center [415, 61] width 51 height 25
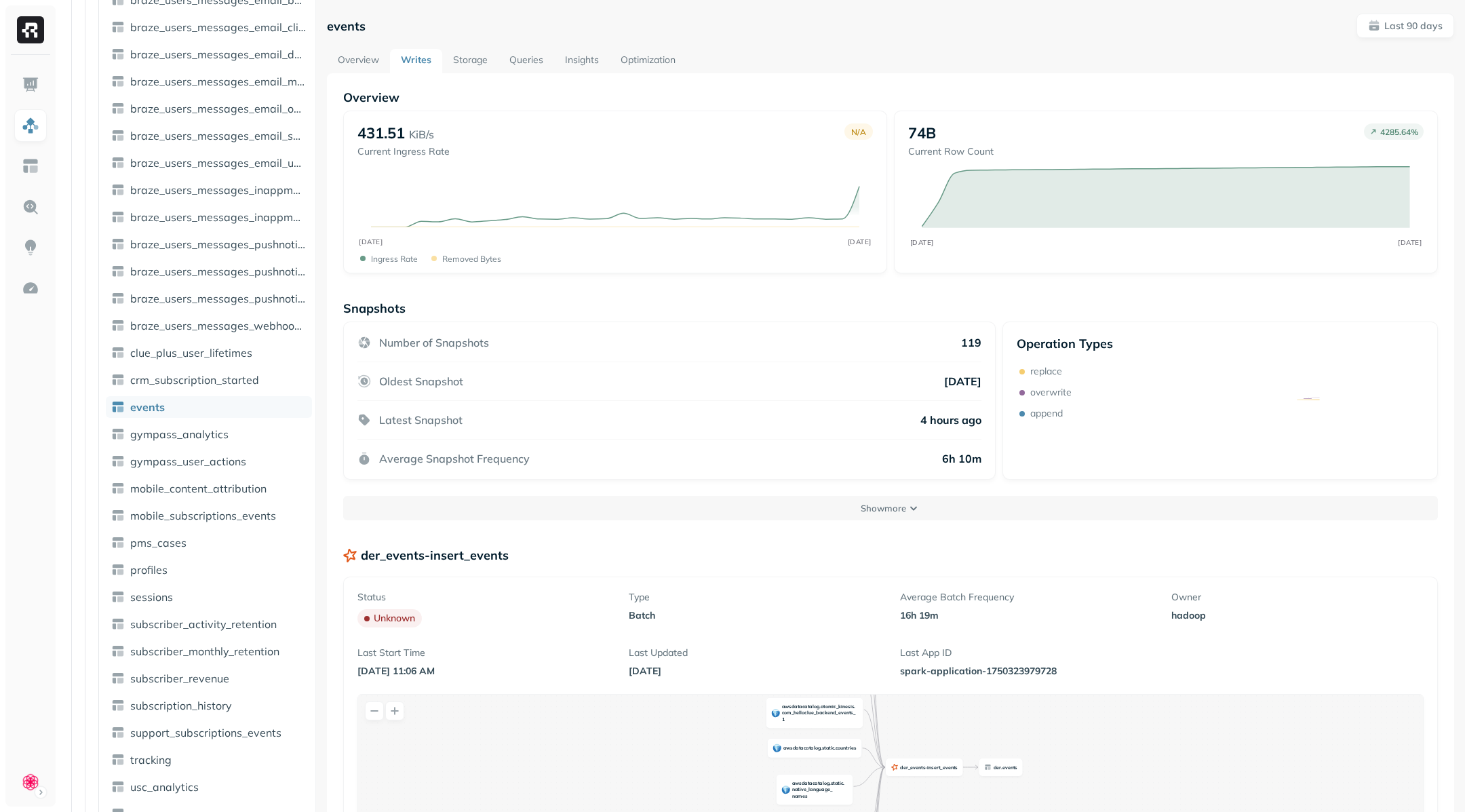
click at [372, 65] on link "Overview" at bounding box center [358, 61] width 63 height 25
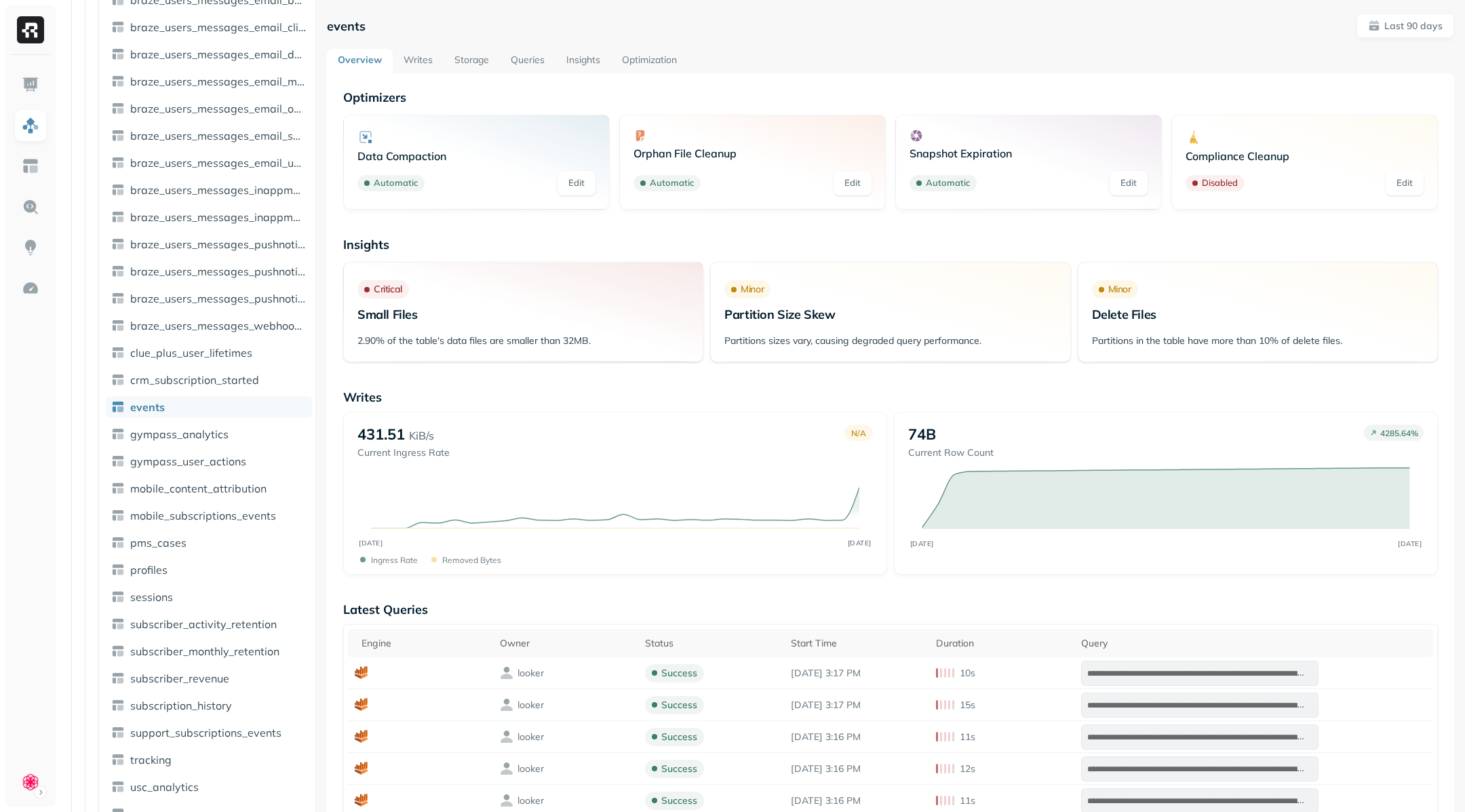
click at [422, 66] on link "Writes" at bounding box center [418, 61] width 51 height 25
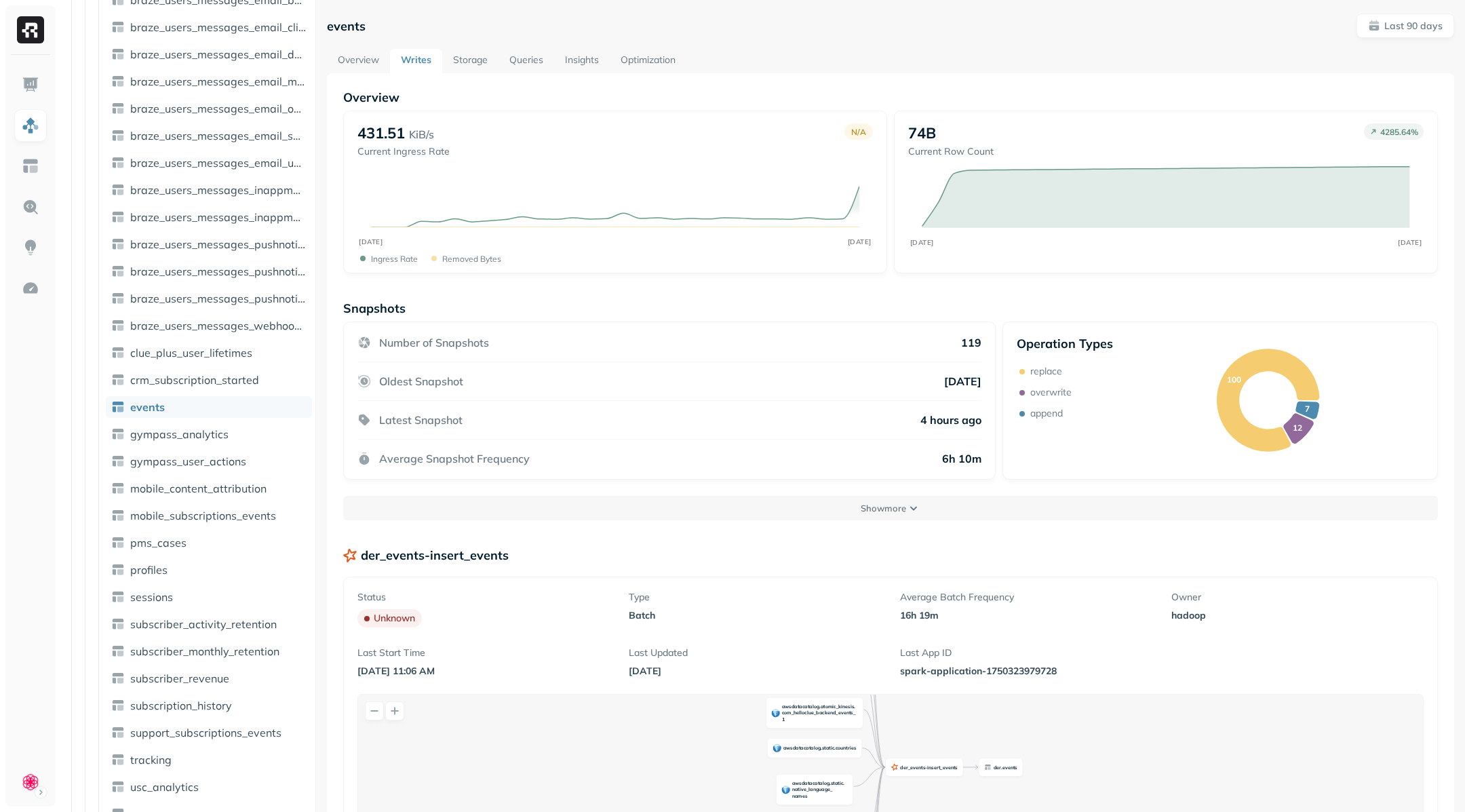
click at [470, 70] on link "Storage" at bounding box center [470, 61] width 56 height 25
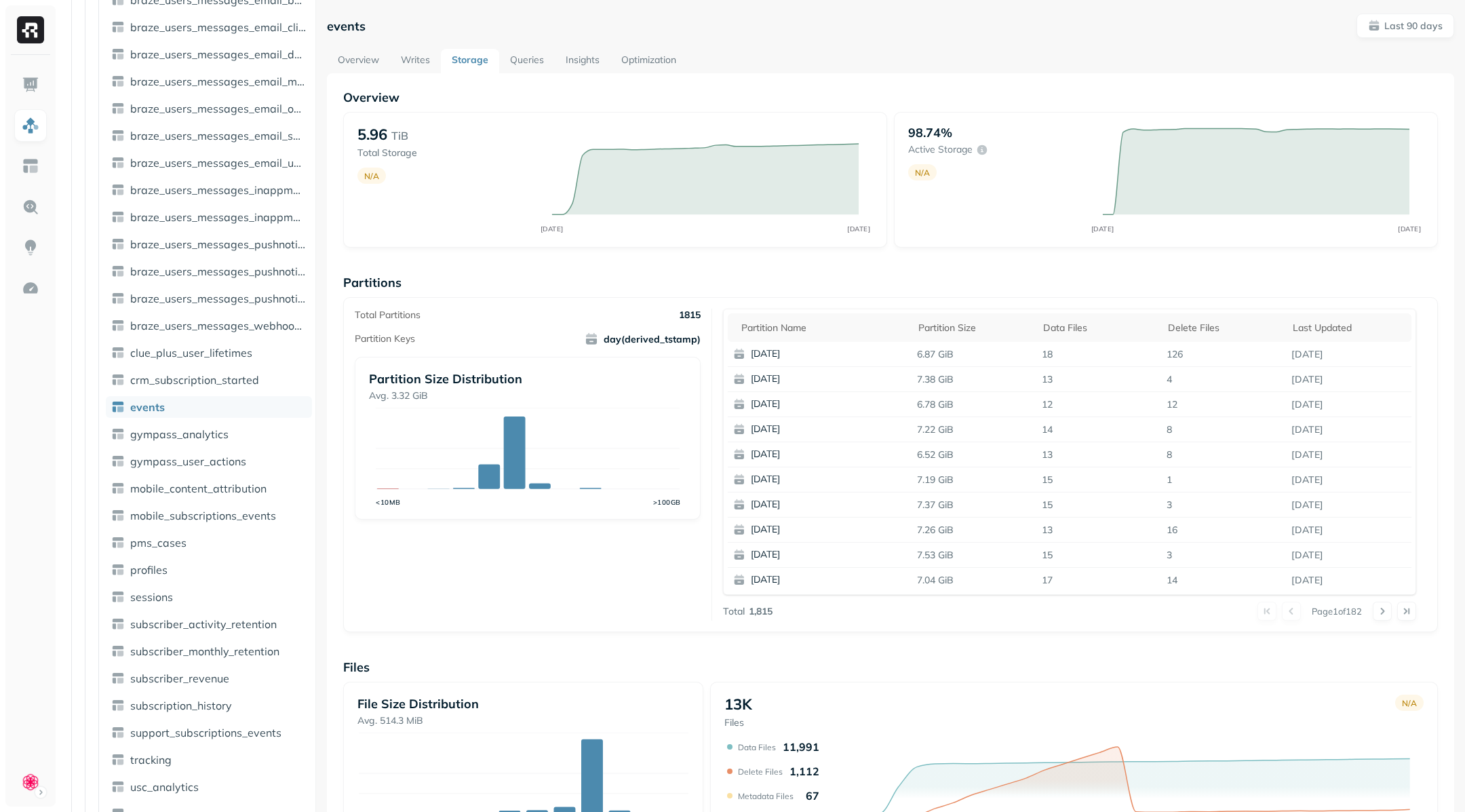
click at [363, 62] on link "Overview" at bounding box center [358, 61] width 63 height 25
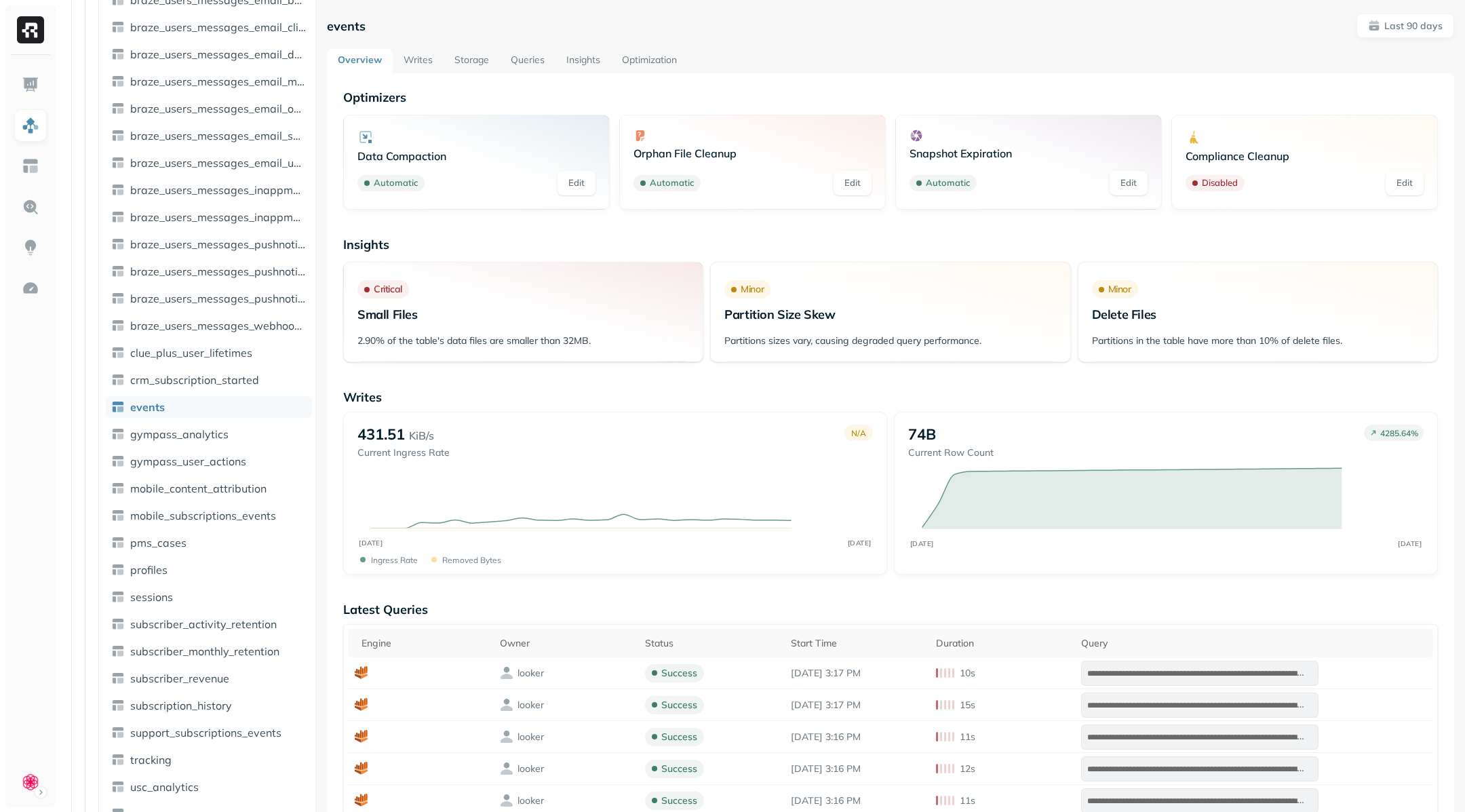
click at [511, 62] on link "Queries" at bounding box center [527, 61] width 56 height 25
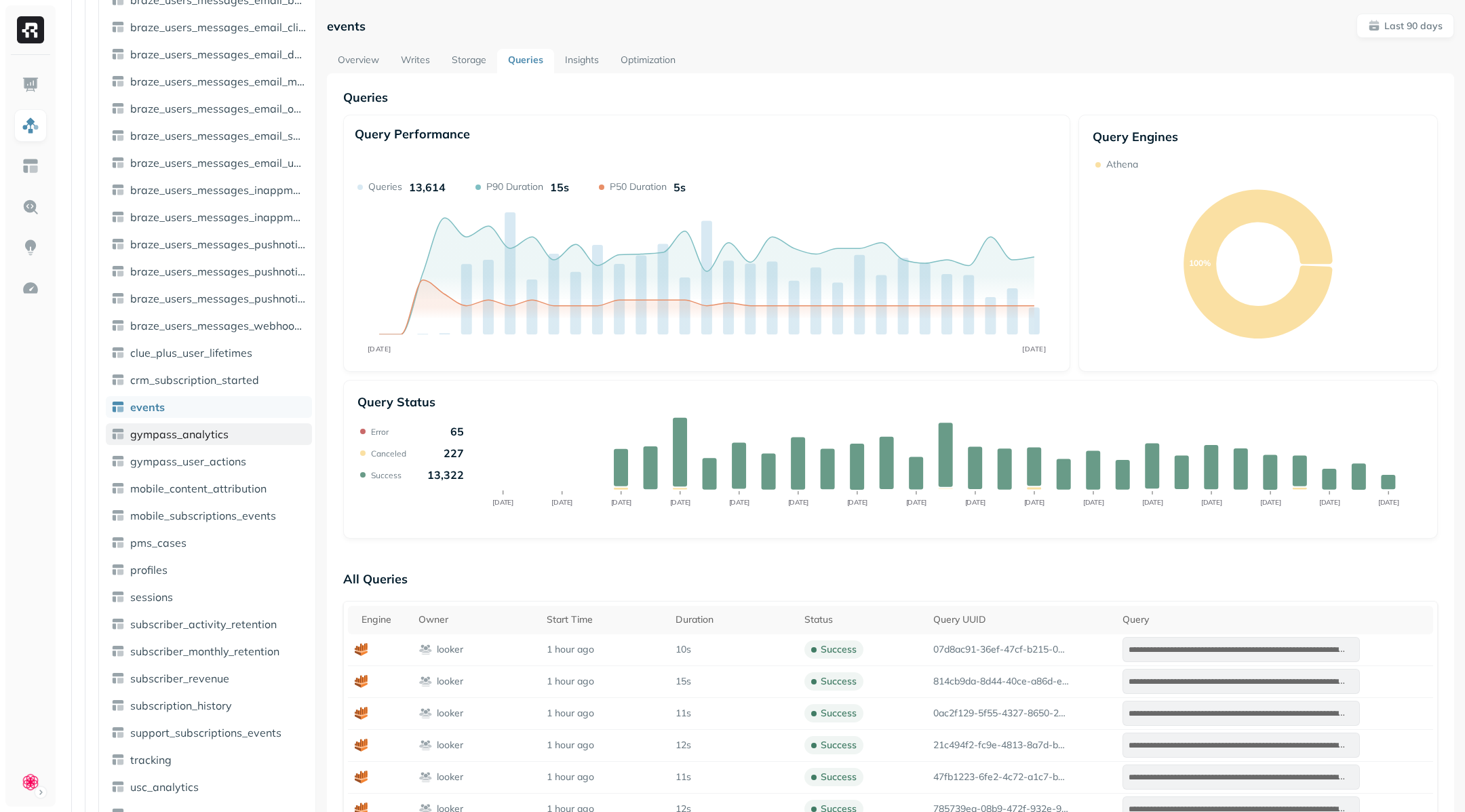
click at [209, 433] on span "gympass_analytics" at bounding box center [179, 434] width 98 height 14
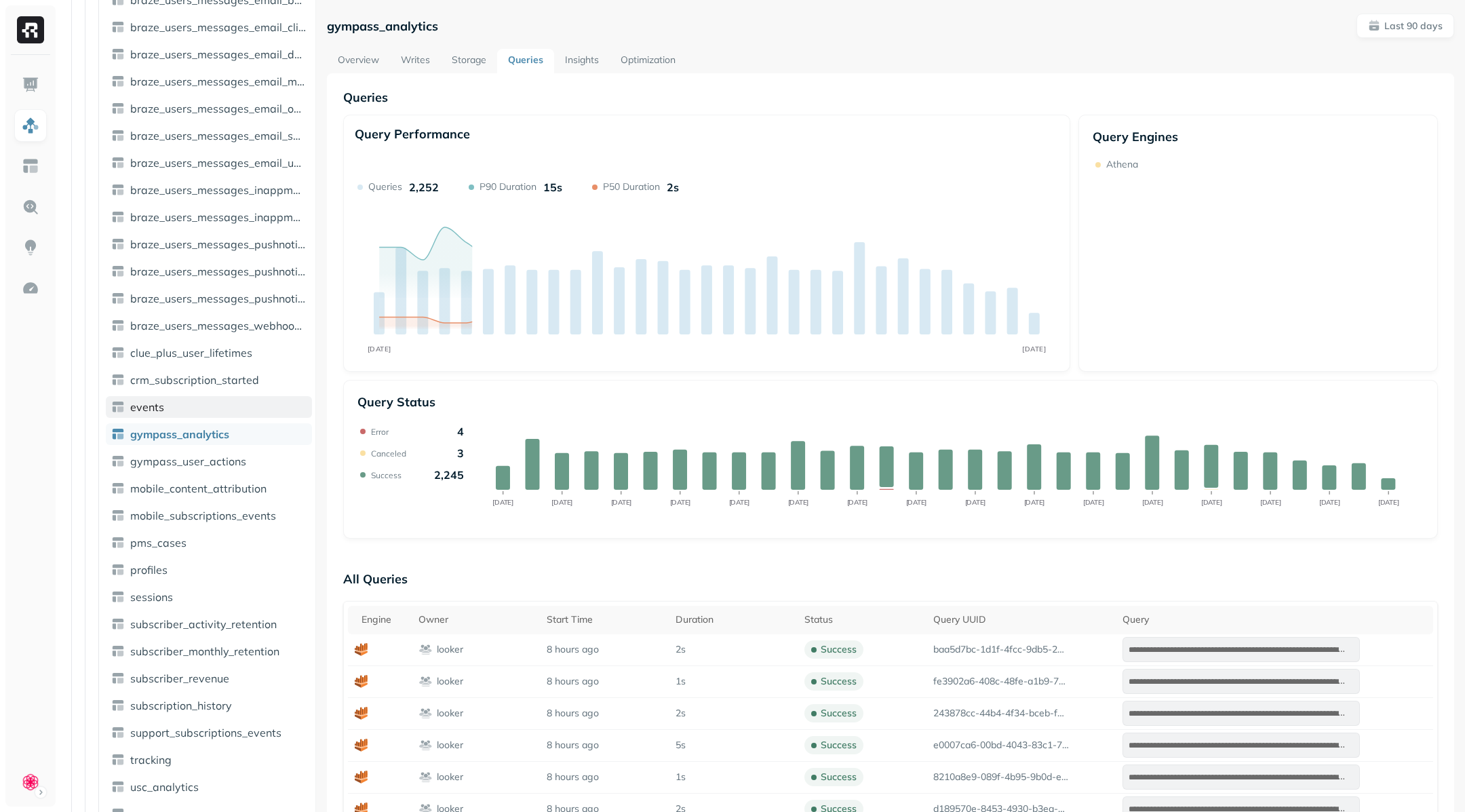
click at [205, 408] on link "events" at bounding box center [209, 407] width 206 height 22
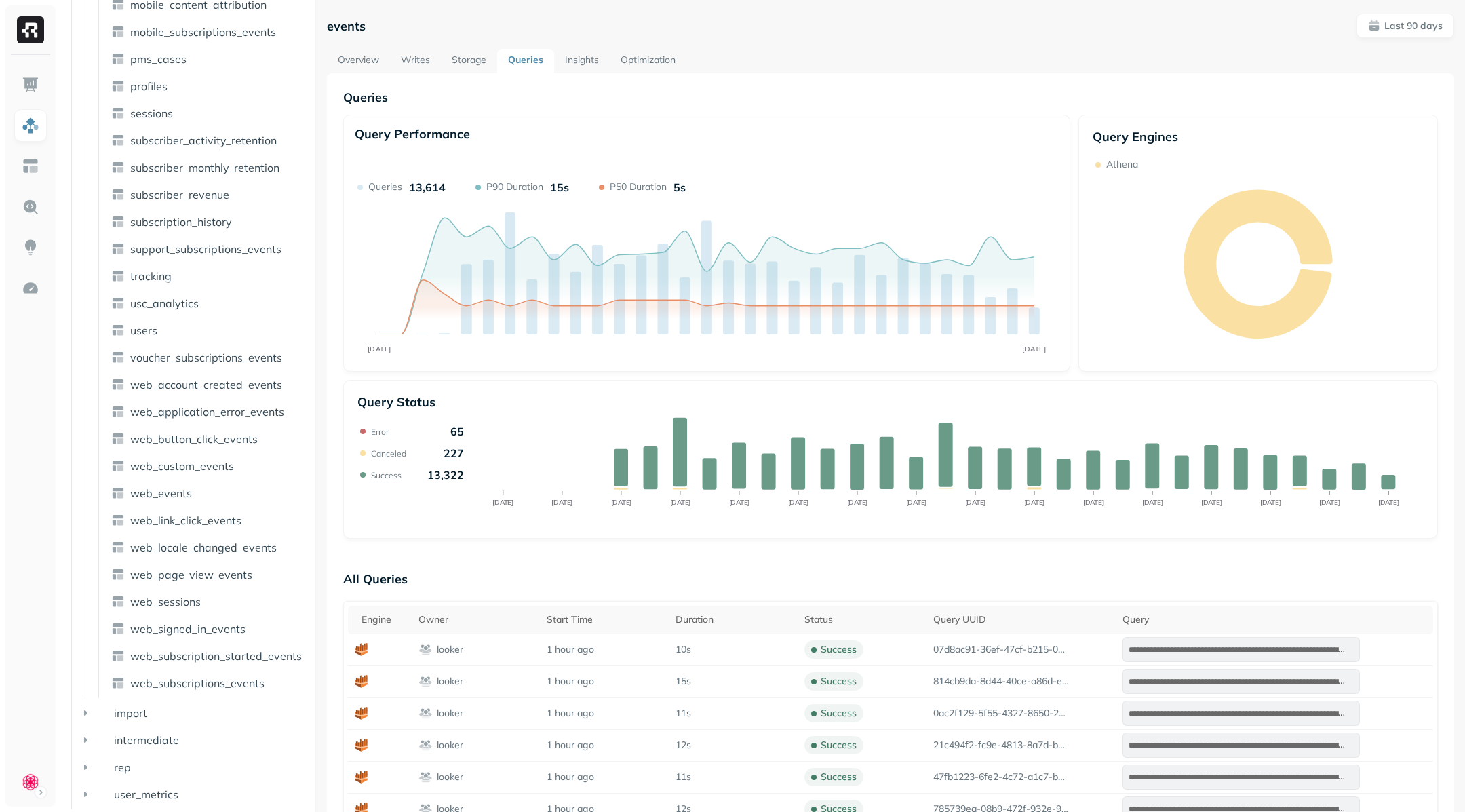
scroll to position [1847, 0]
click at [195, 500] on link "web_events" at bounding box center [209, 492] width 206 height 22
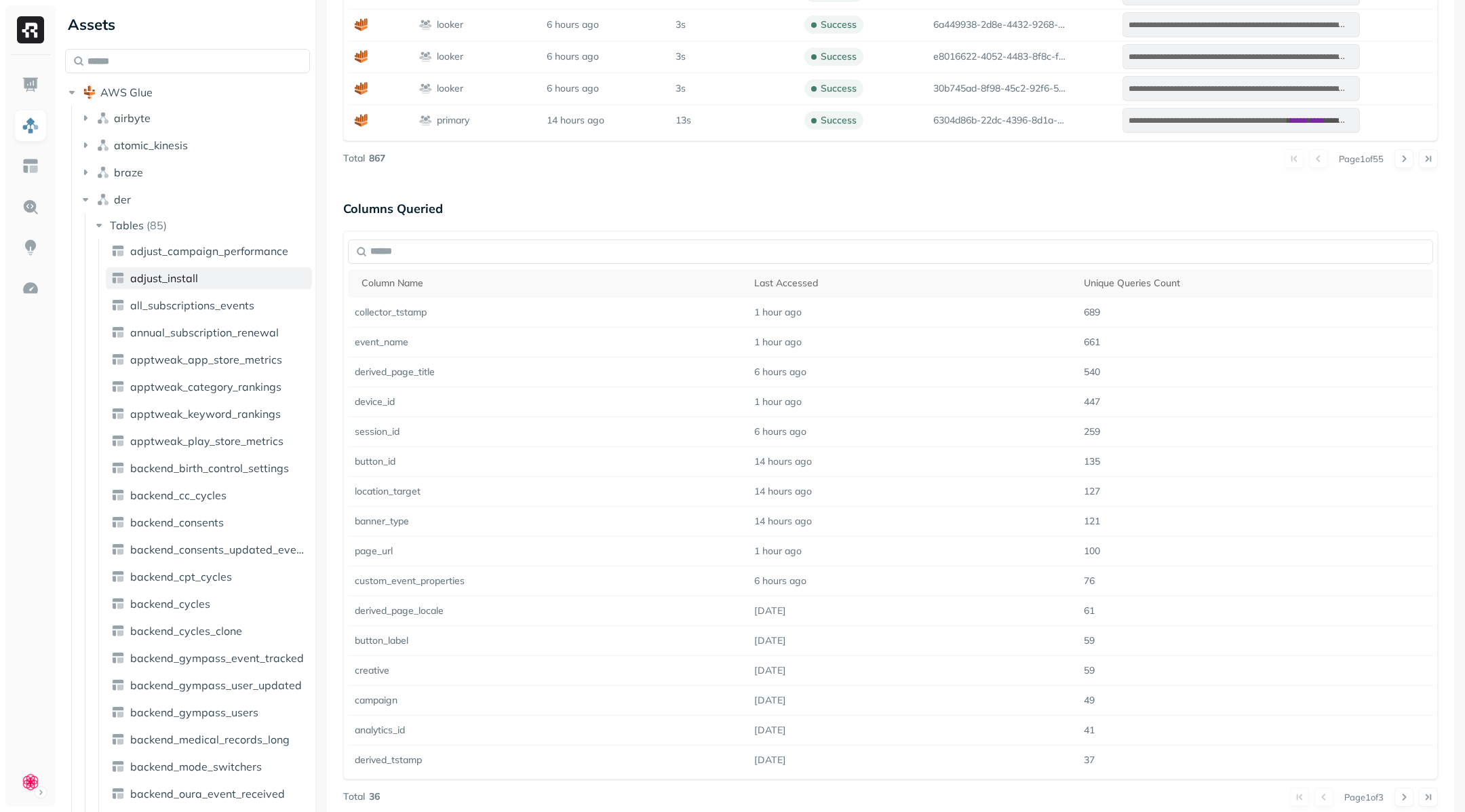
click at [181, 275] on span "adjust_install" at bounding box center [164, 278] width 68 height 14
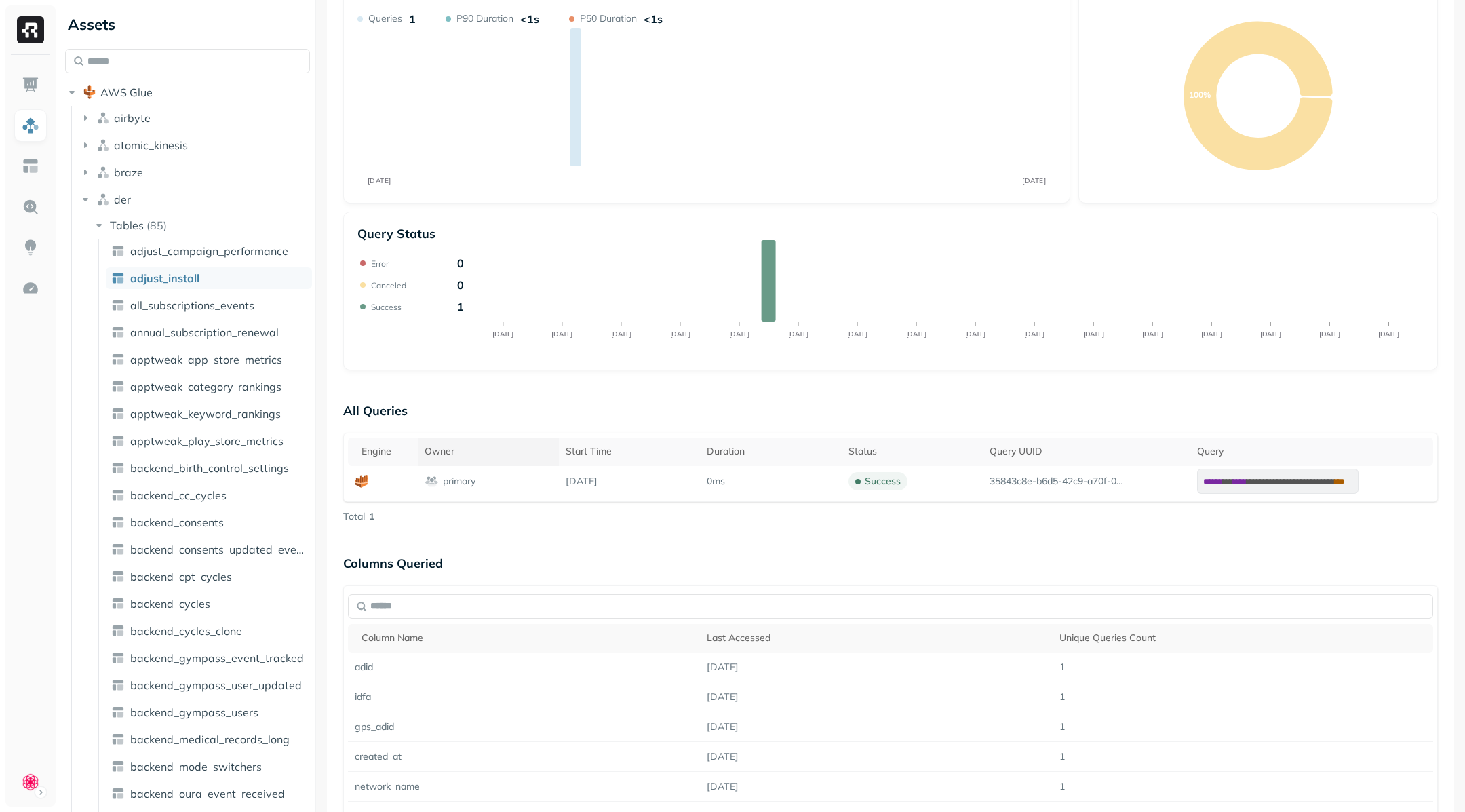
scroll to position [284, 0]
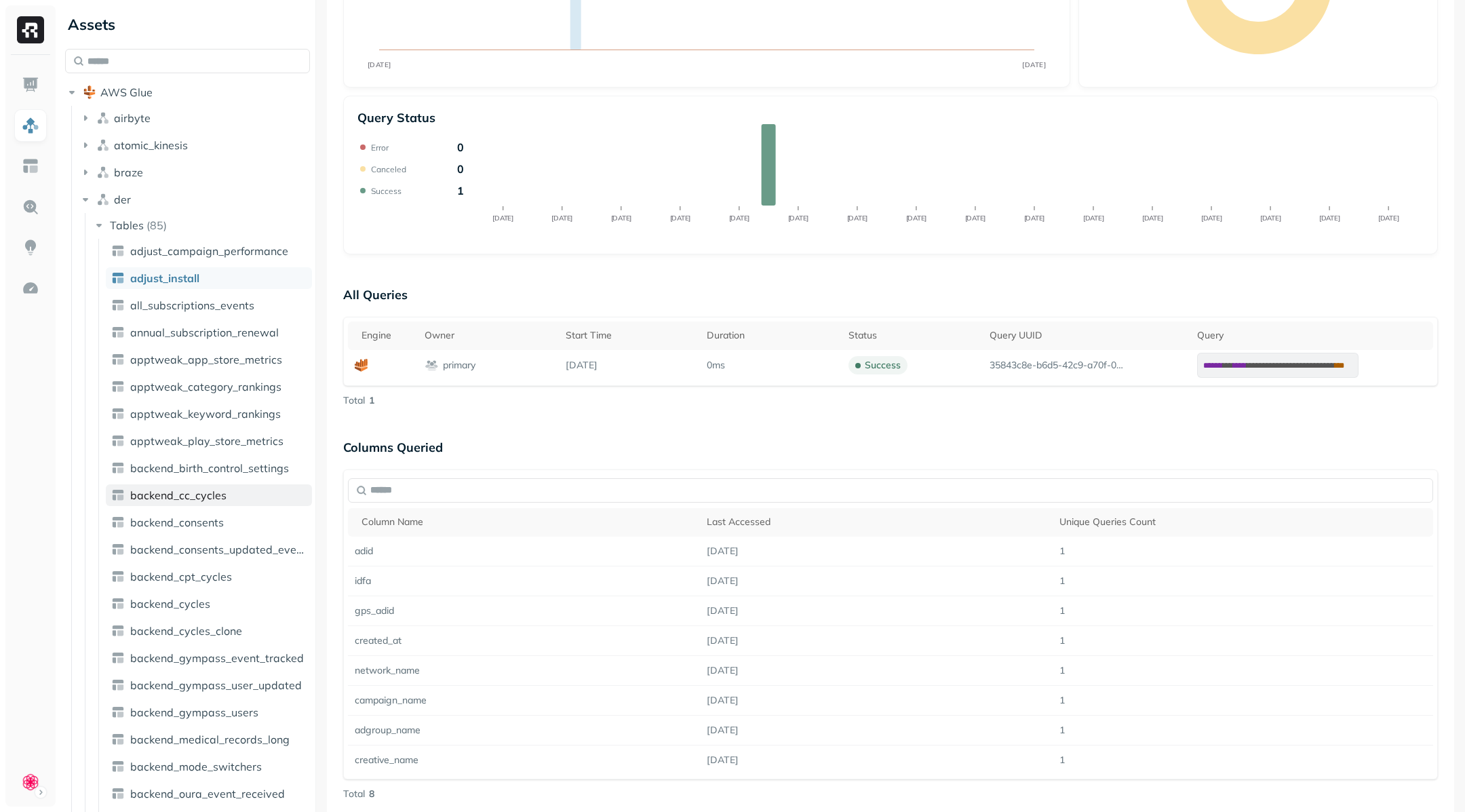
click at [186, 501] on link "backend_cc_cycles" at bounding box center [209, 495] width 206 height 22
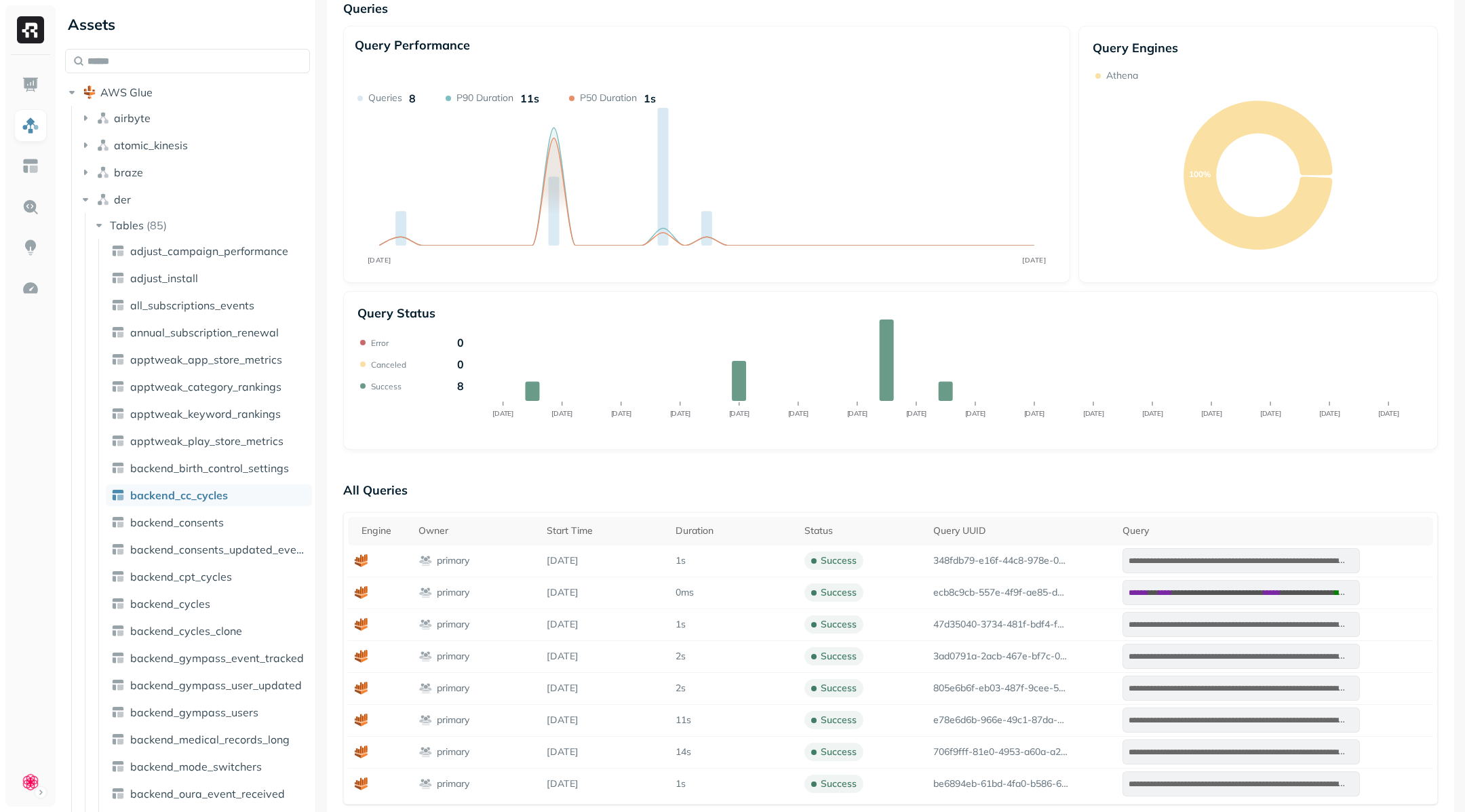
click at [200, 526] on span "backend_consents" at bounding box center [177, 522] width 93 height 14
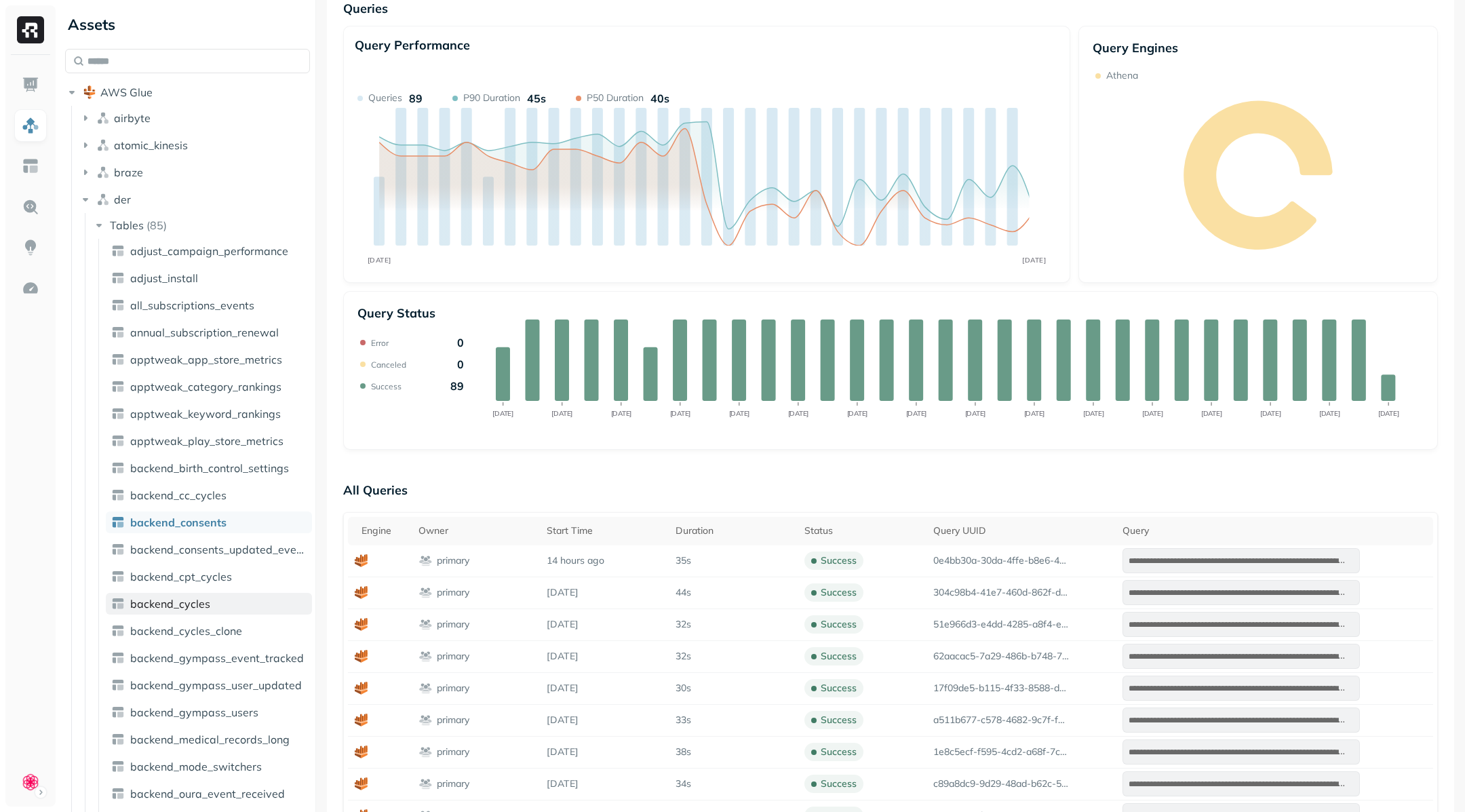
click at [194, 605] on span "backend_cycles" at bounding box center [170, 603] width 80 height 14
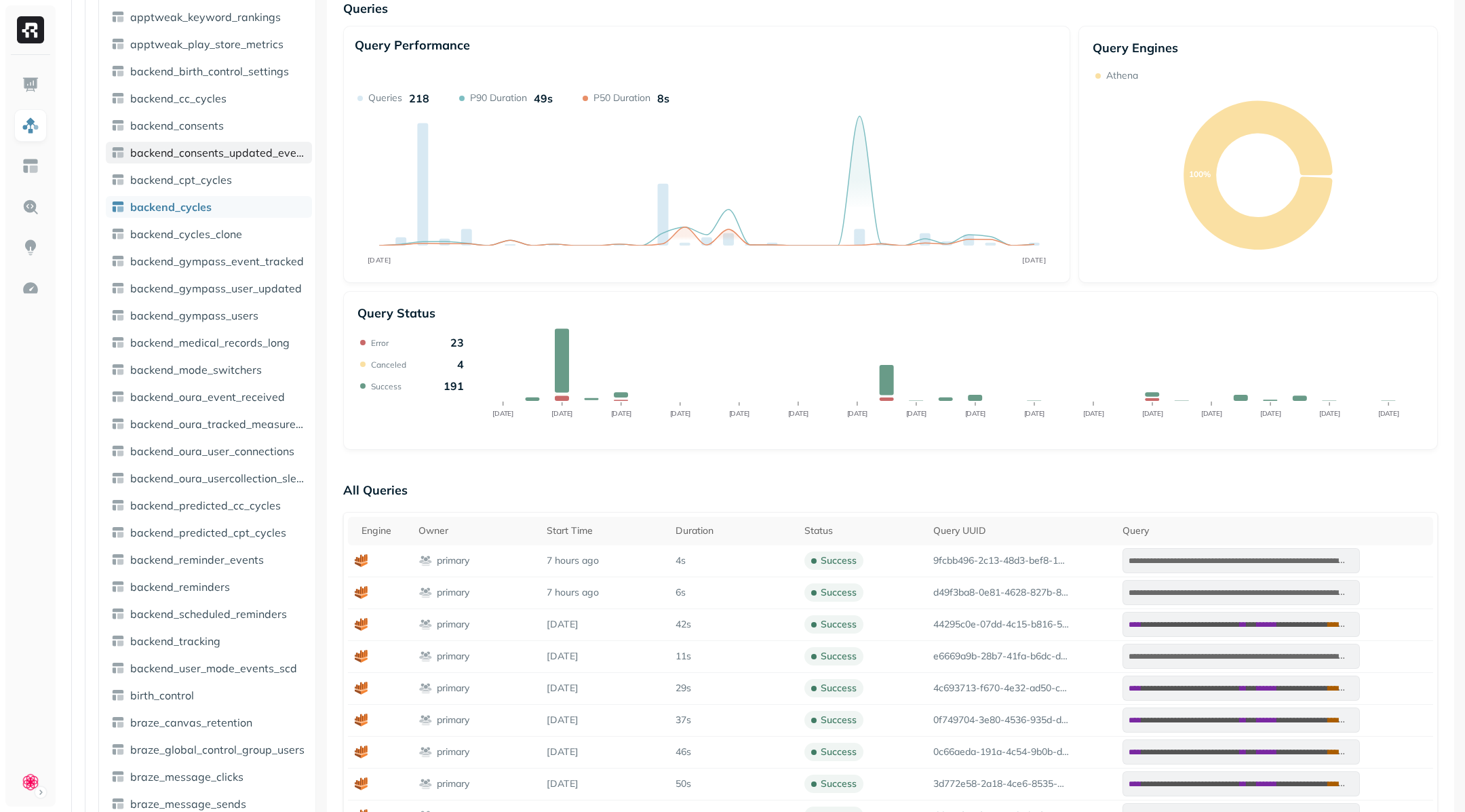
scroll to position [502, 0]
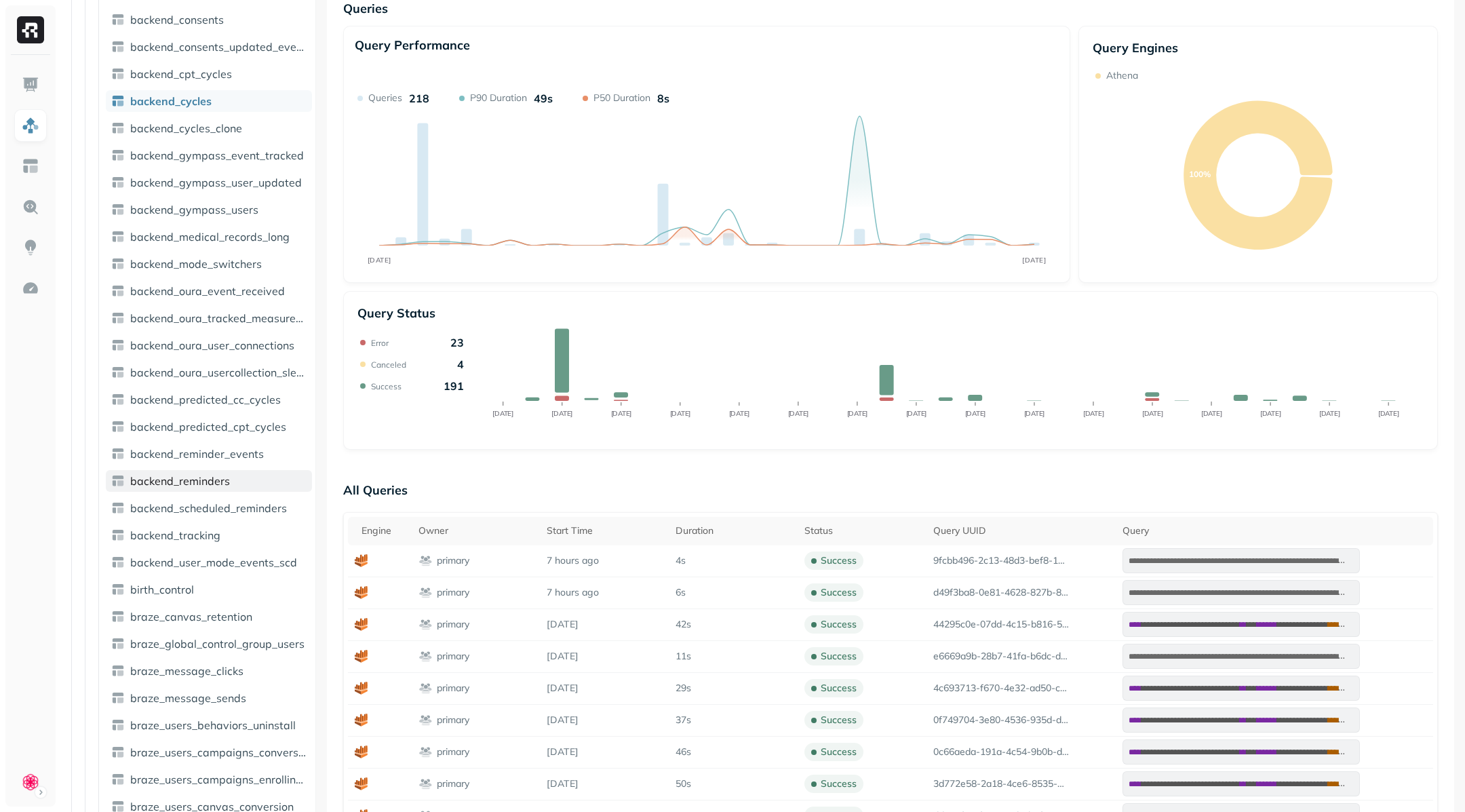
click at [211, 472] on link "backend_reminders" at bounding box center [209, 481] width 206 height 22
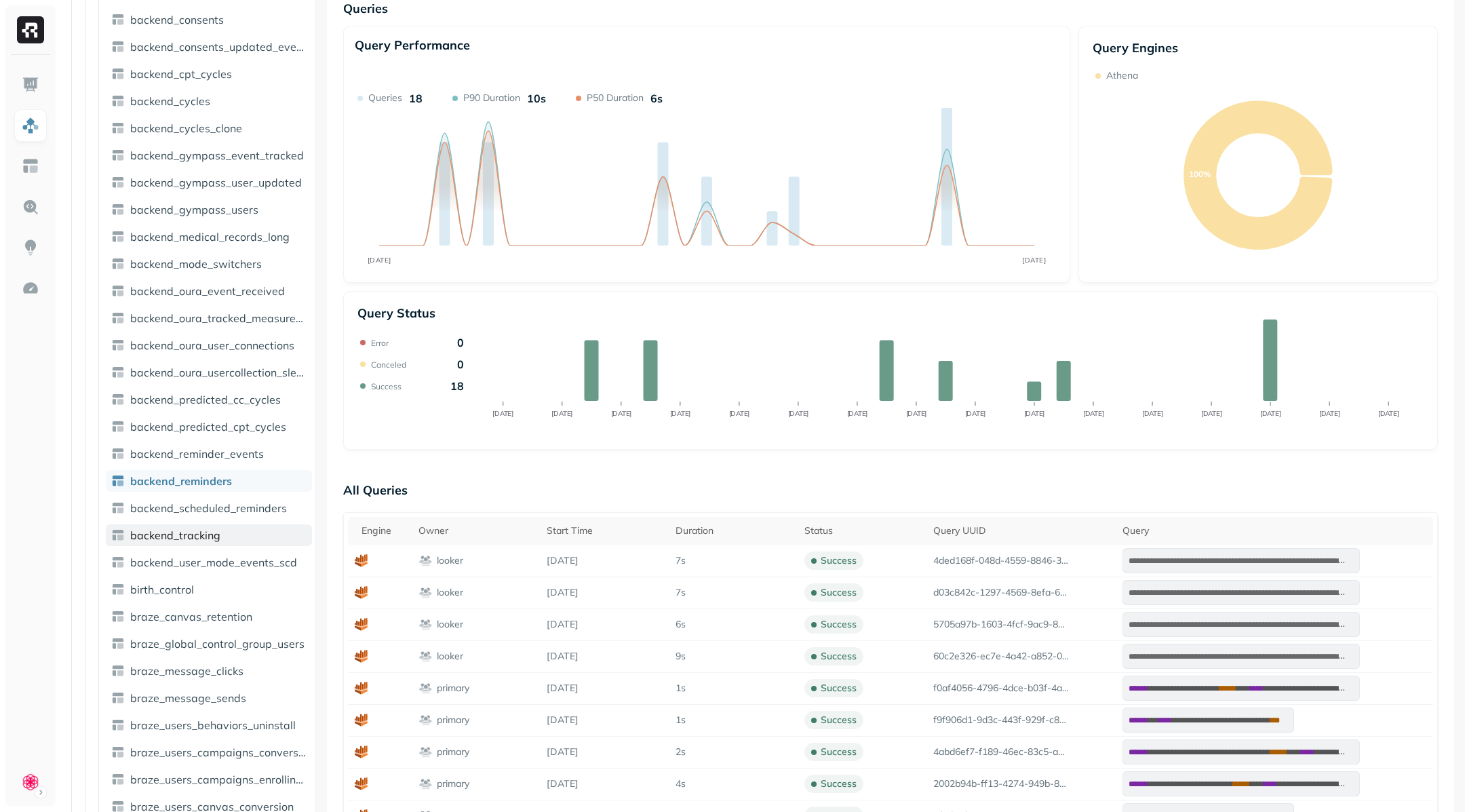
click at [205, 542] on link "backend_tracking" at bounding box center [209, 535] width 206 height 22
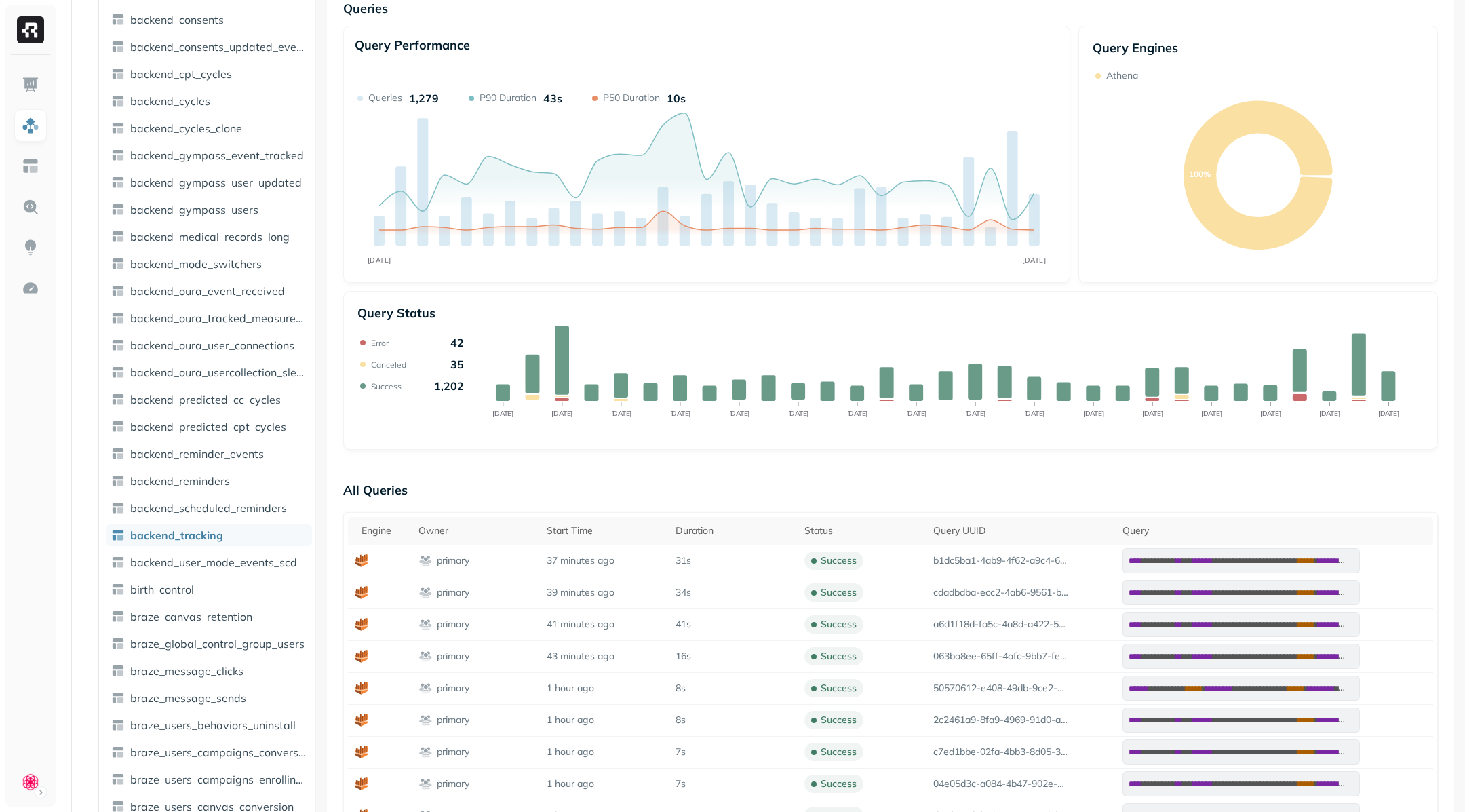
click at [214, 598] on link "birth_control" at bounding box center [209, 590] width 206 height 22
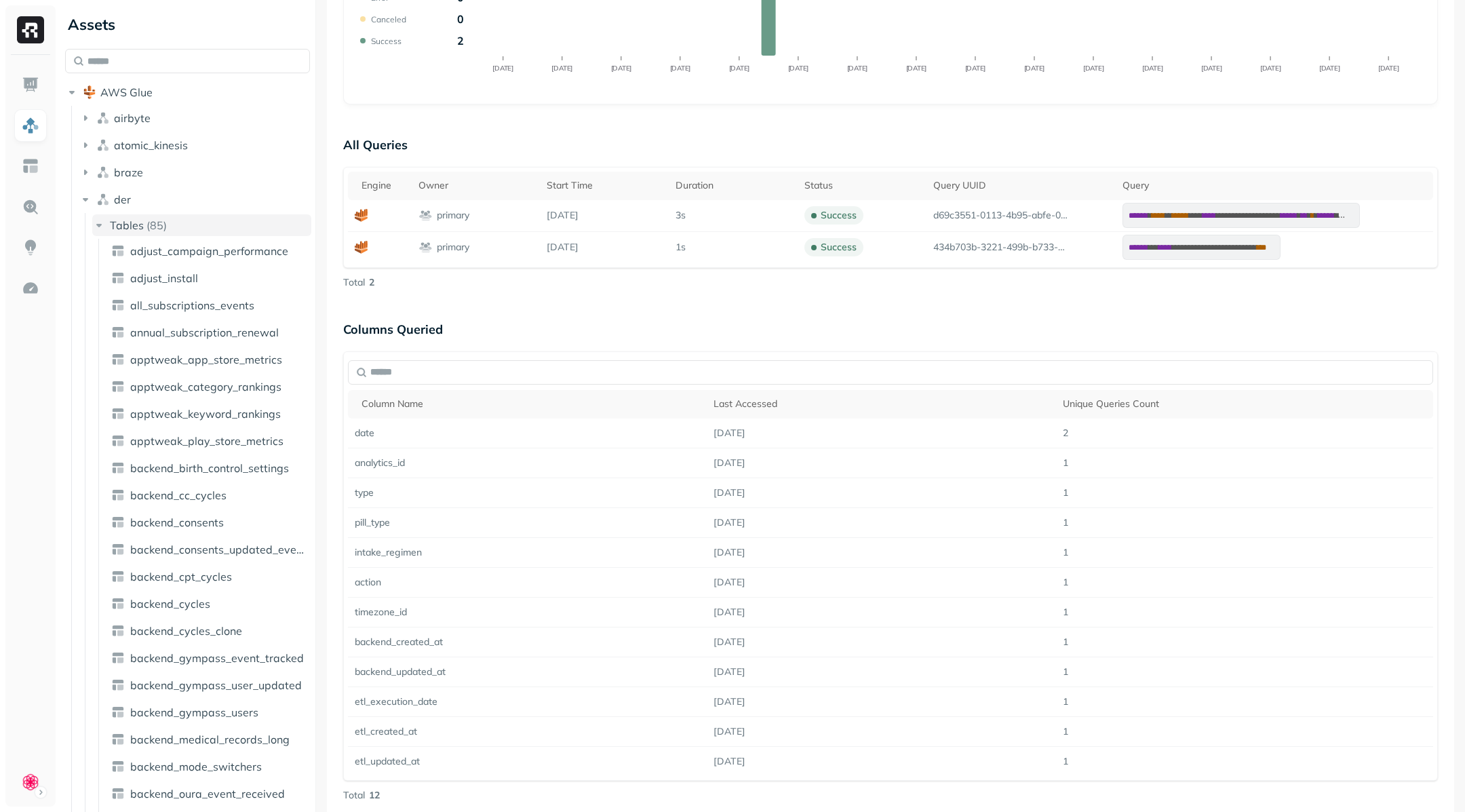
click at [96, 228] on icon "button" at bounding box center [99, 225] width 14 height 14
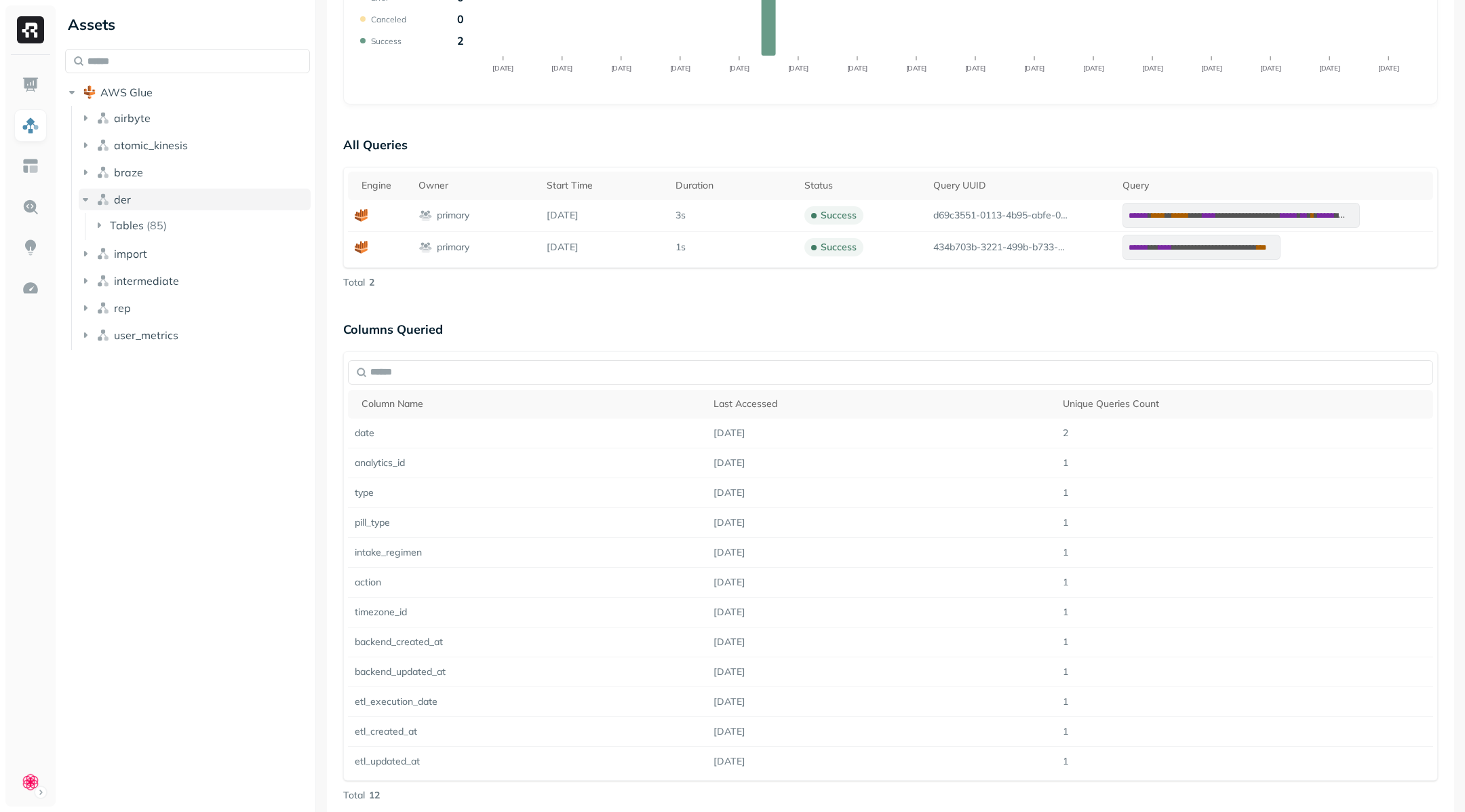
click at [84, 199] on icon "button" at bounding box center [86, 199] width 5 height 3
